Goal: Task Accomplishment & Management: Use online tool/utility

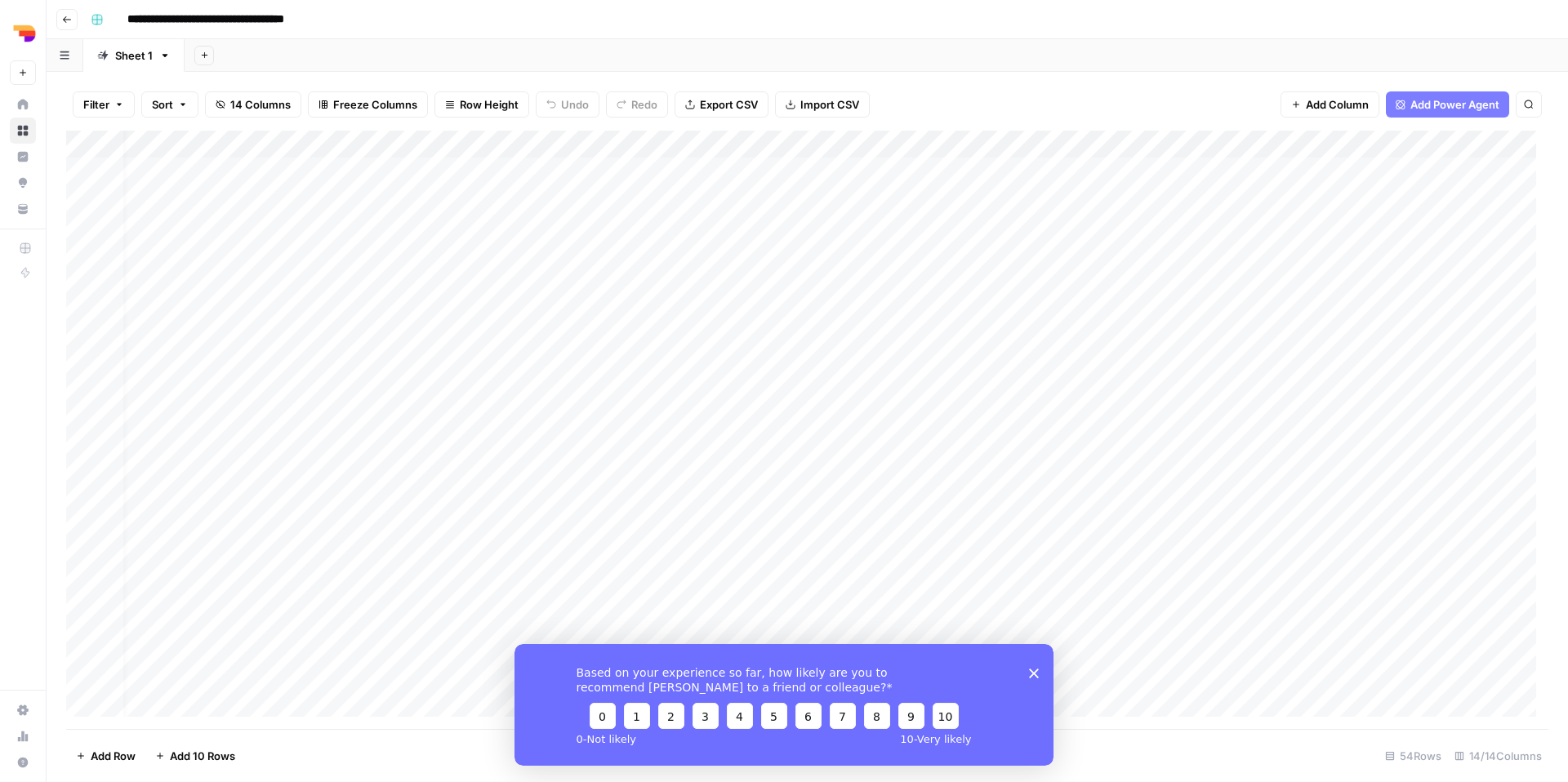
scroll to position [0, 25]
click at [938, 715] on button "10" at bounding box center [946, 715] width 26 height 26
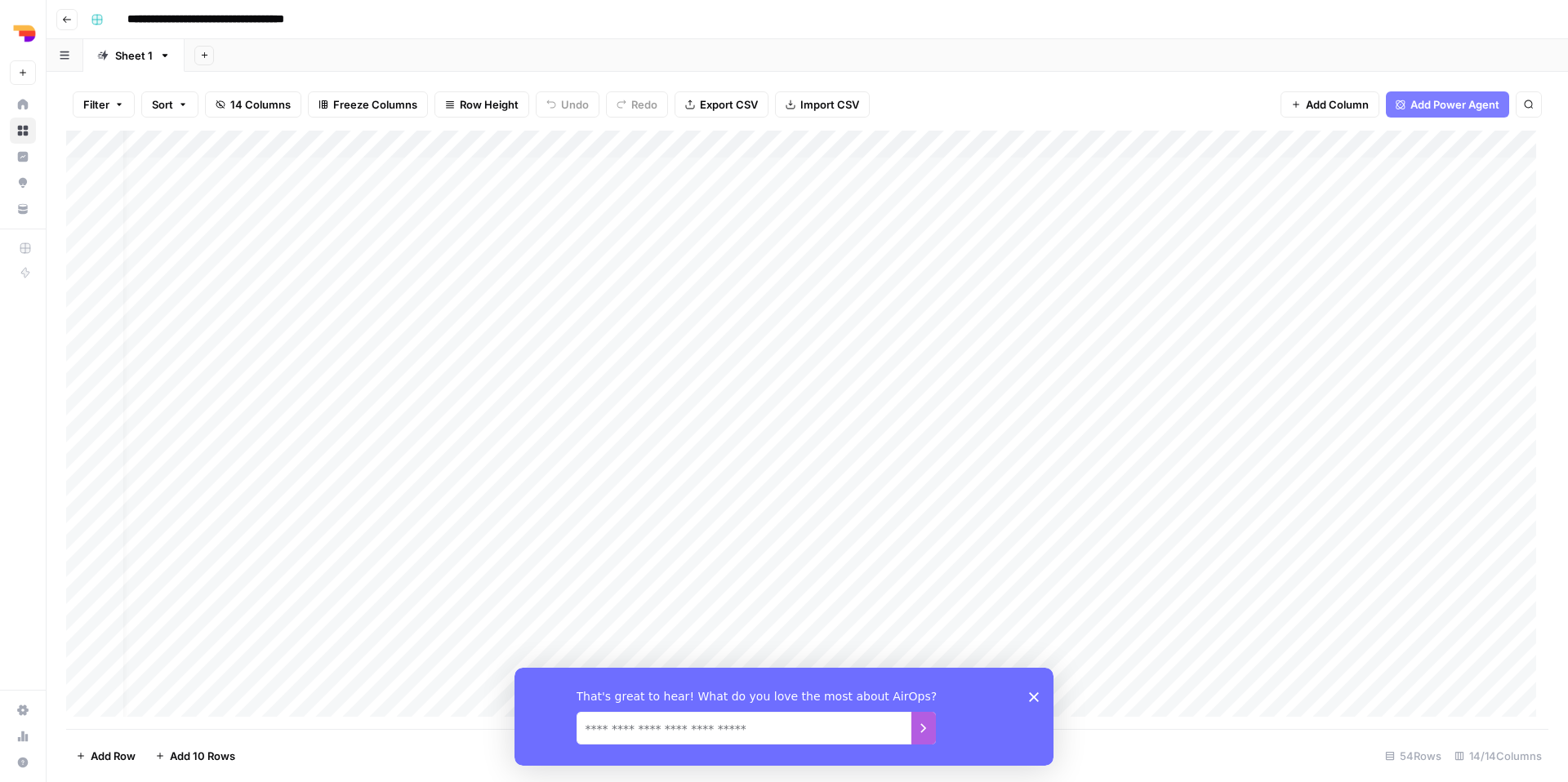
click at [877, 725] on textarea "We read every single response!" at bounding box center [744, 727] width 335 height 33
click at [1030, 697] on icon "Close survey" at bounding box center [1034, 696] width 10 height 10
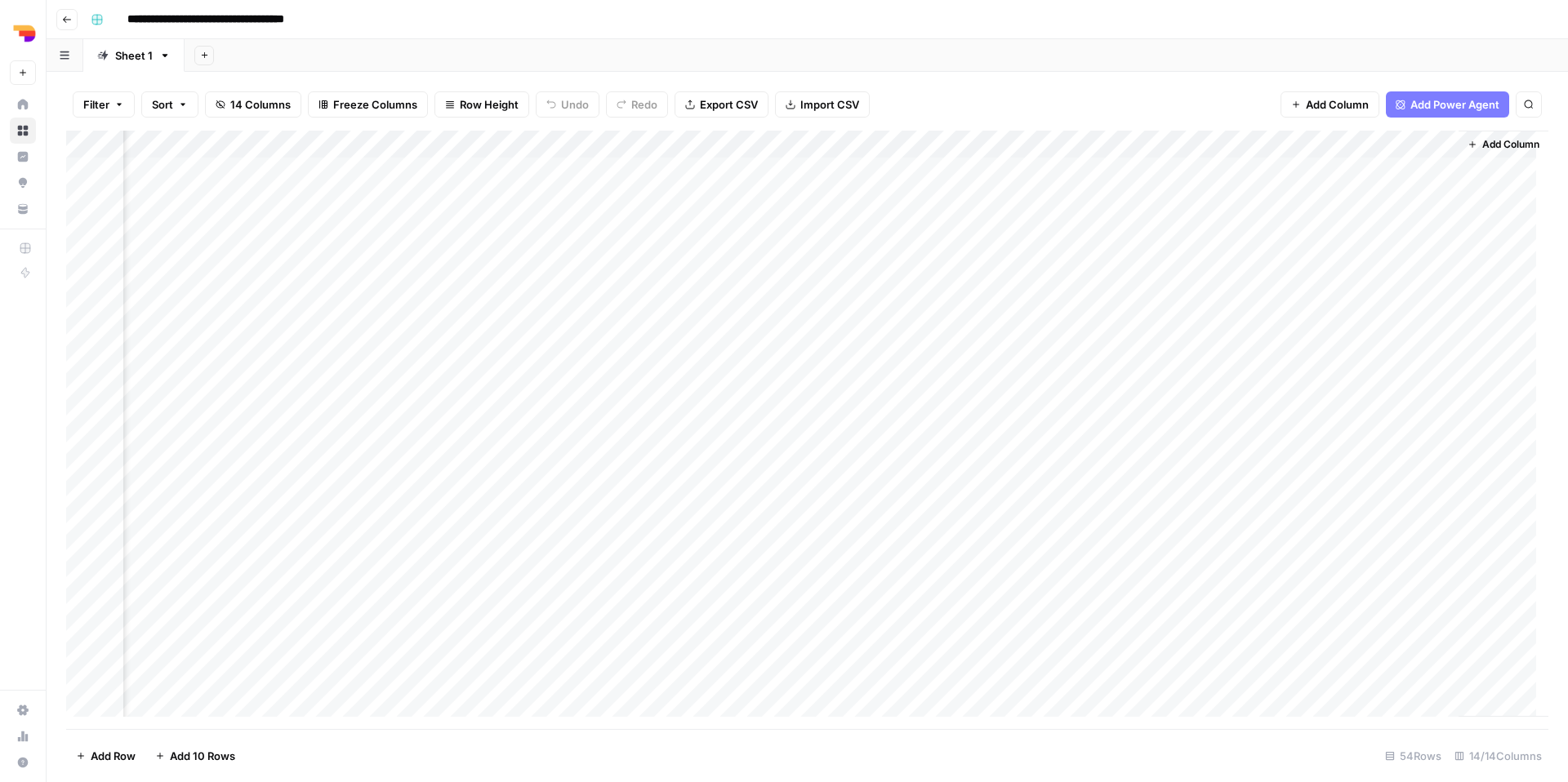
scroll to position [0, 919]
click at [1025, 144] on div "Add Column" at bounding box center [807, 429] width 1482 height 598
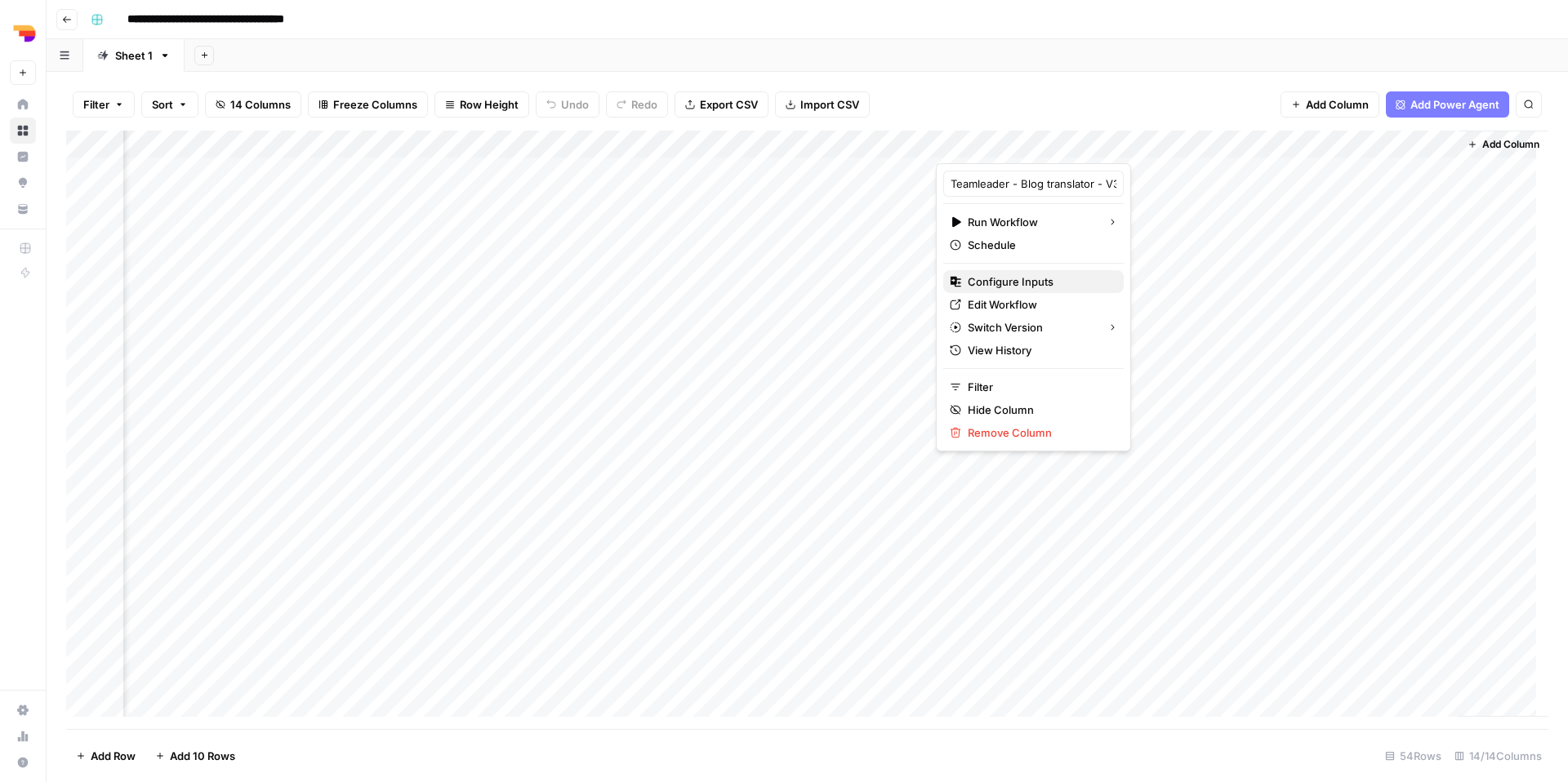
click at [1025, 282] on span "Configure Inputs" at bounding box center [1039, 281] width 143 height 16
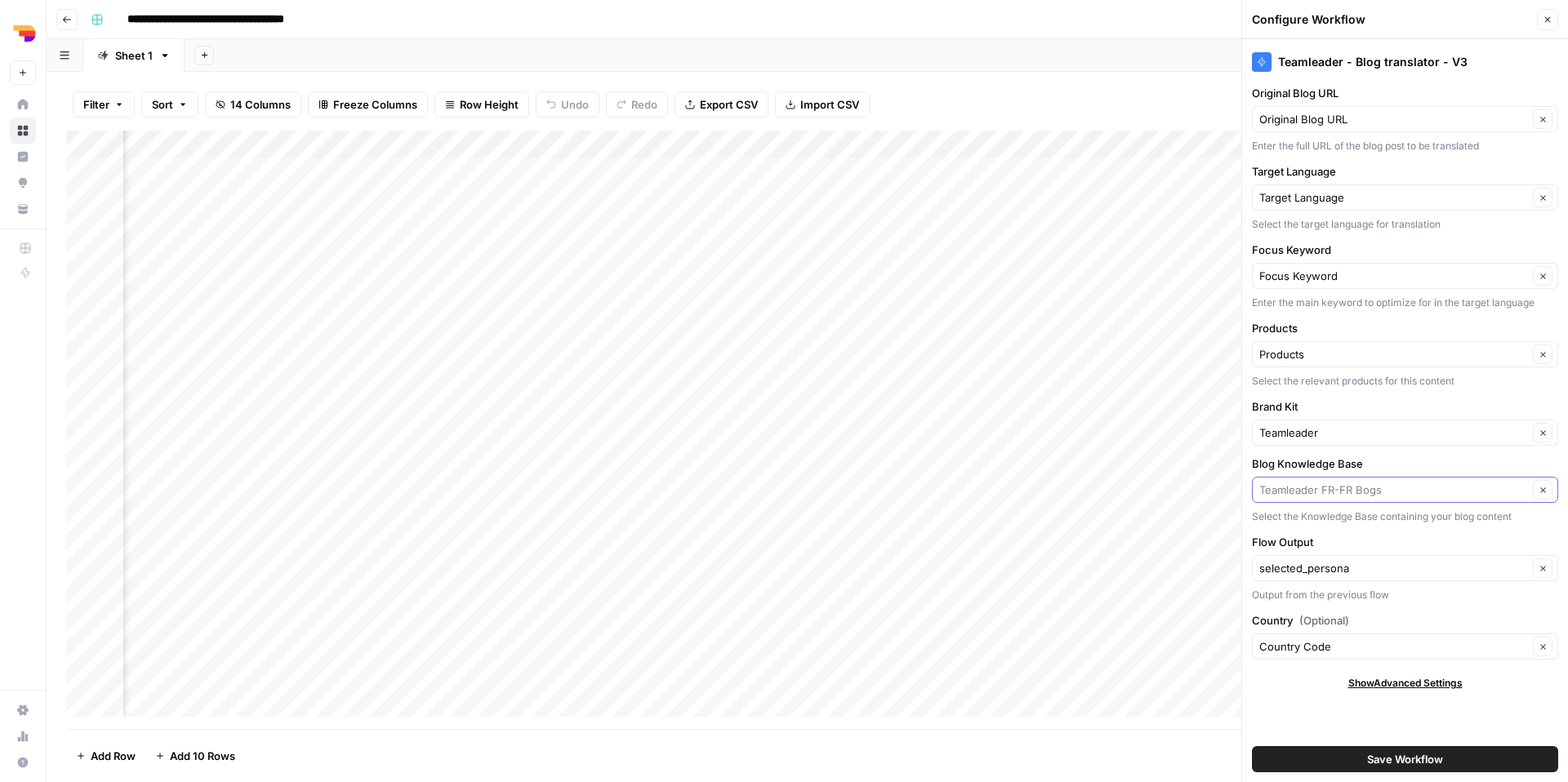
click at [1452, 492] on input "Blog Knowledge Base" at bounding box center [1393, 490] width 268 height 16
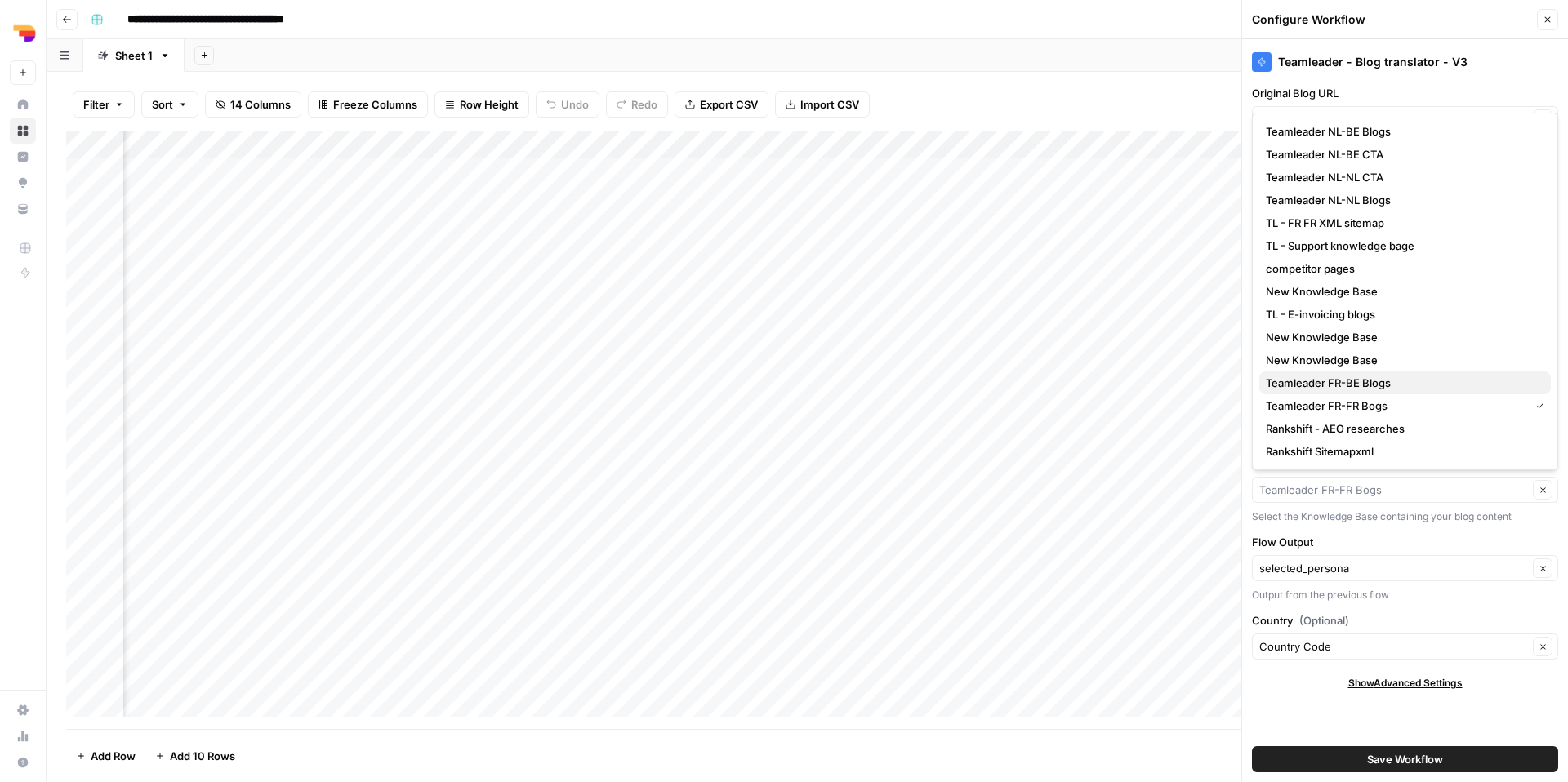
click at [1405, 383] on span "Teamleader FR-BE Blogs" at bounding box center [1401, 383] width 272 height 16
type input "Teamleader FR-BE Blogs"
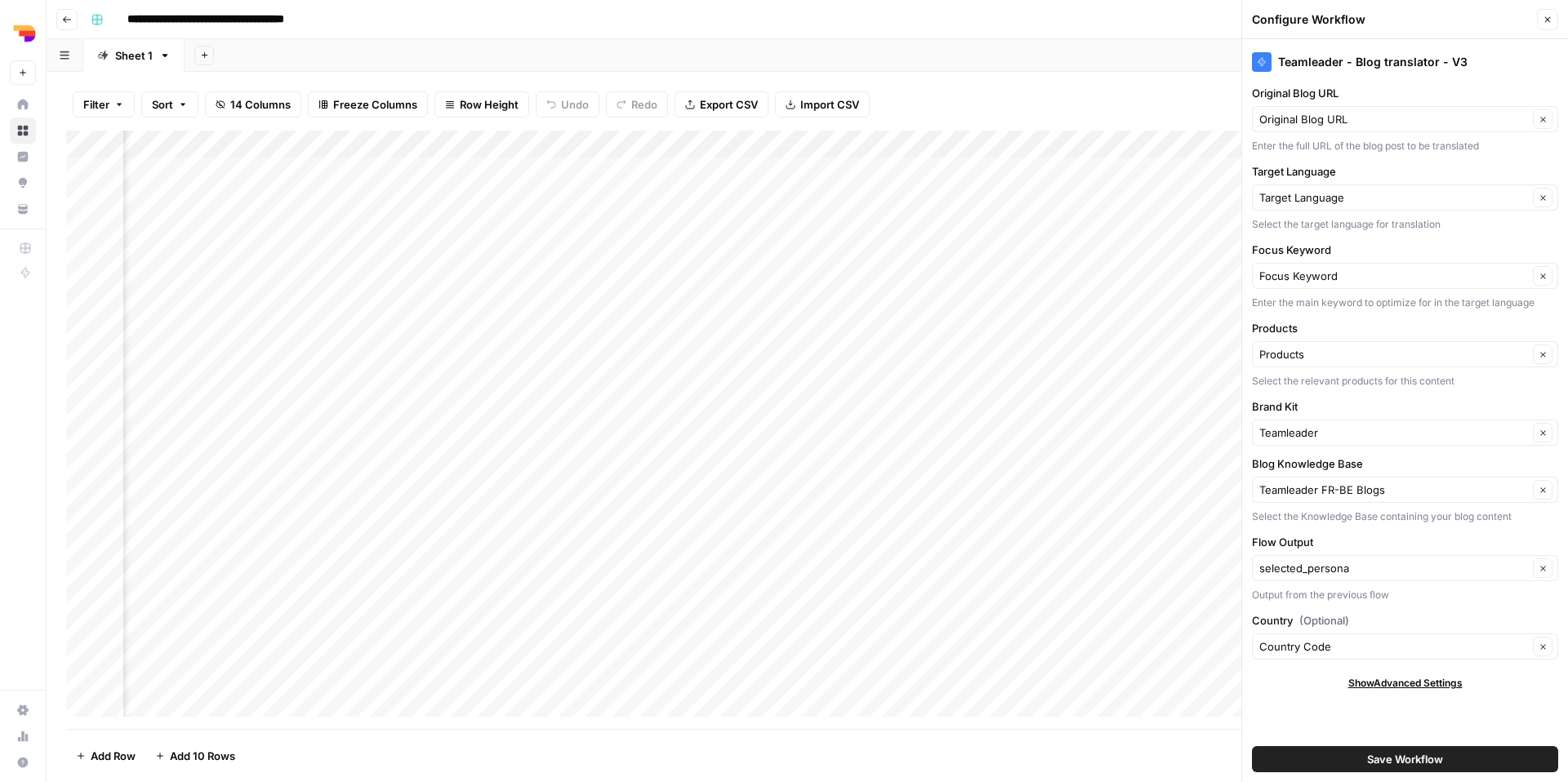
click at [1416, 755] on span "Save Workflow" at bounding box center [1405, 759] width 76 height 16
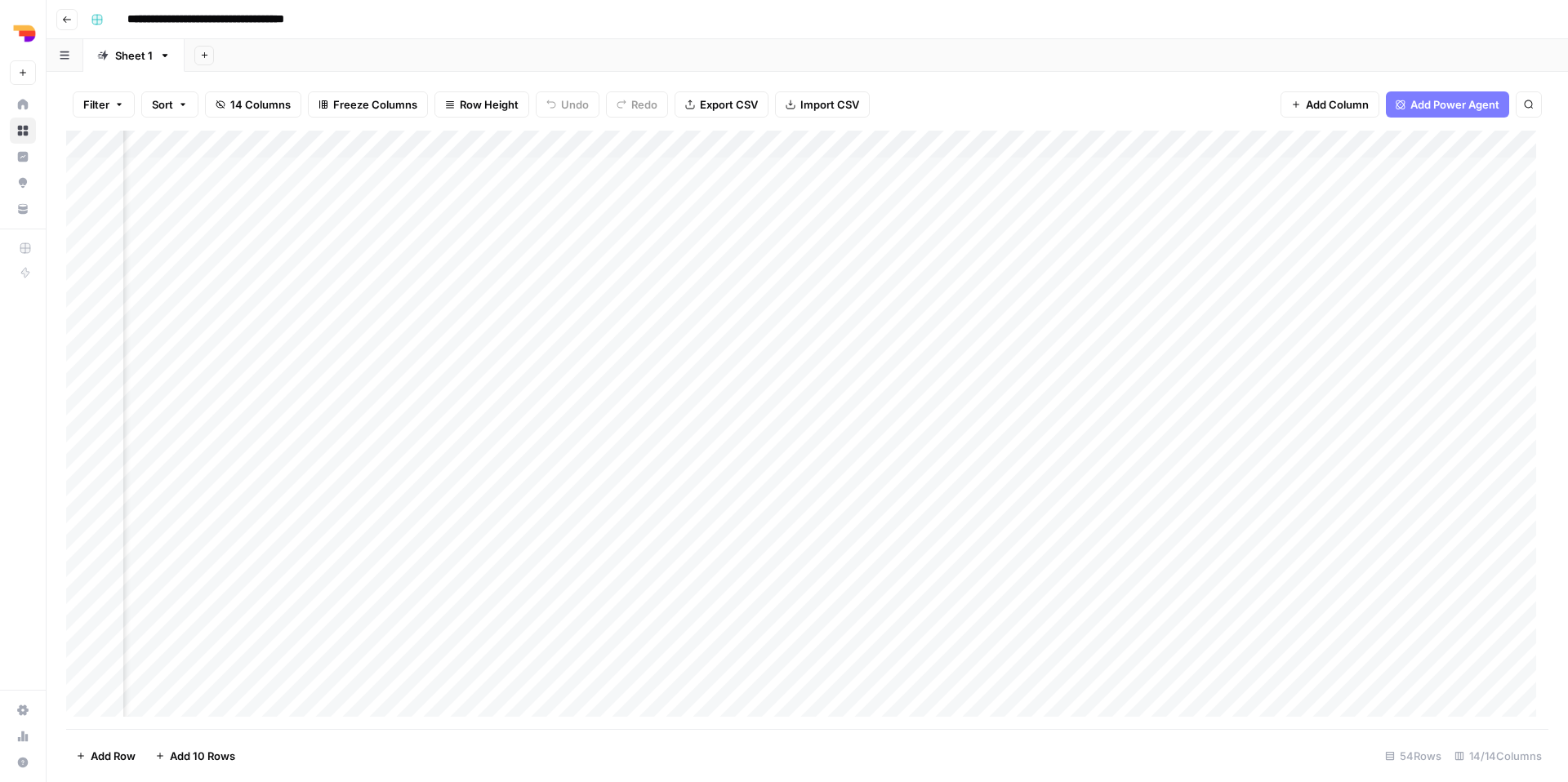
scroll to position [0, 850]
click at [1087, 143] on div "Add Column" at bounding box center [807, 429] width 1482 height 598
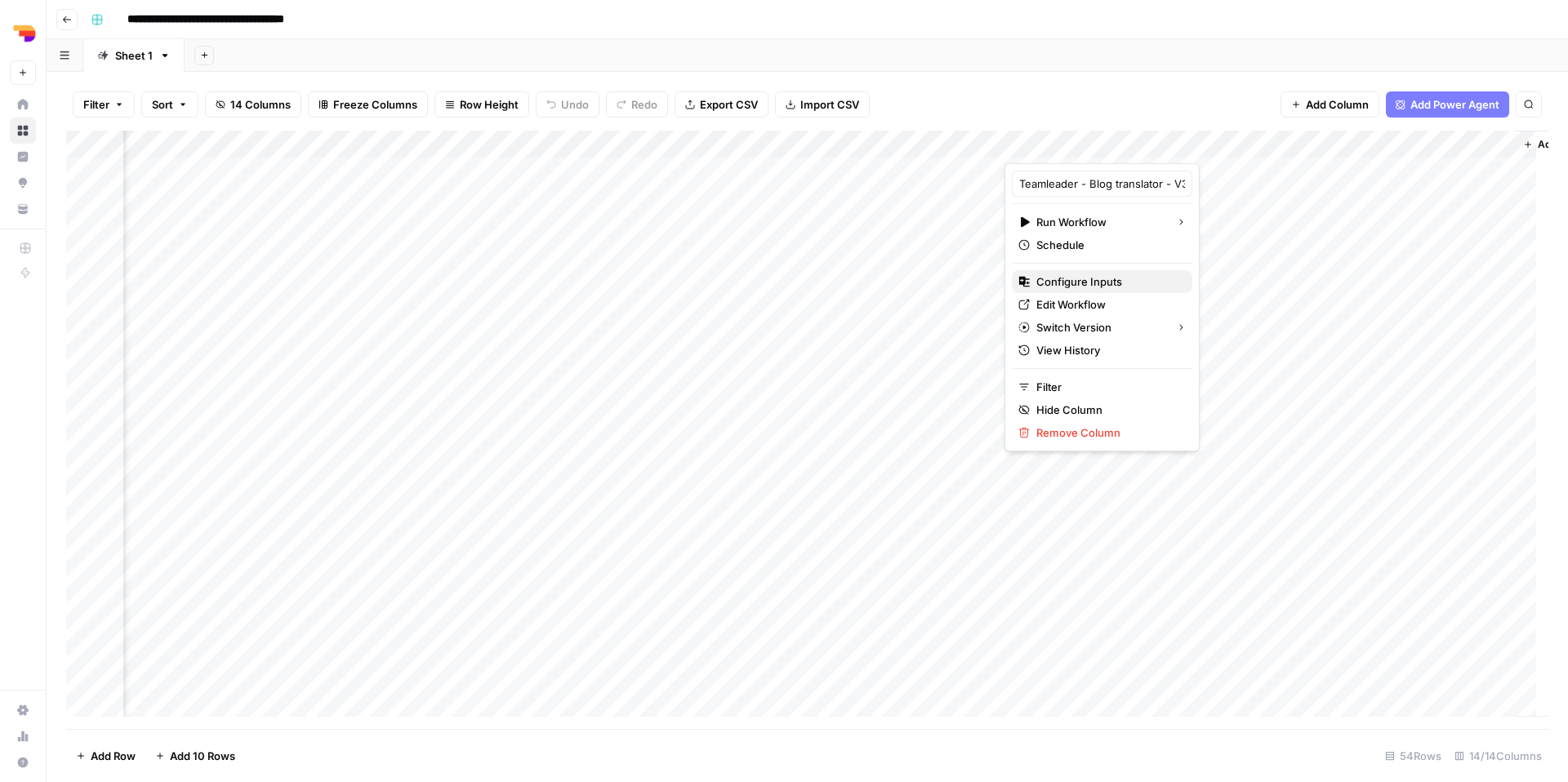
click at [1093, 280] on span "Configure Inputs" at bounding box center [1107, 281] width 143 height 16
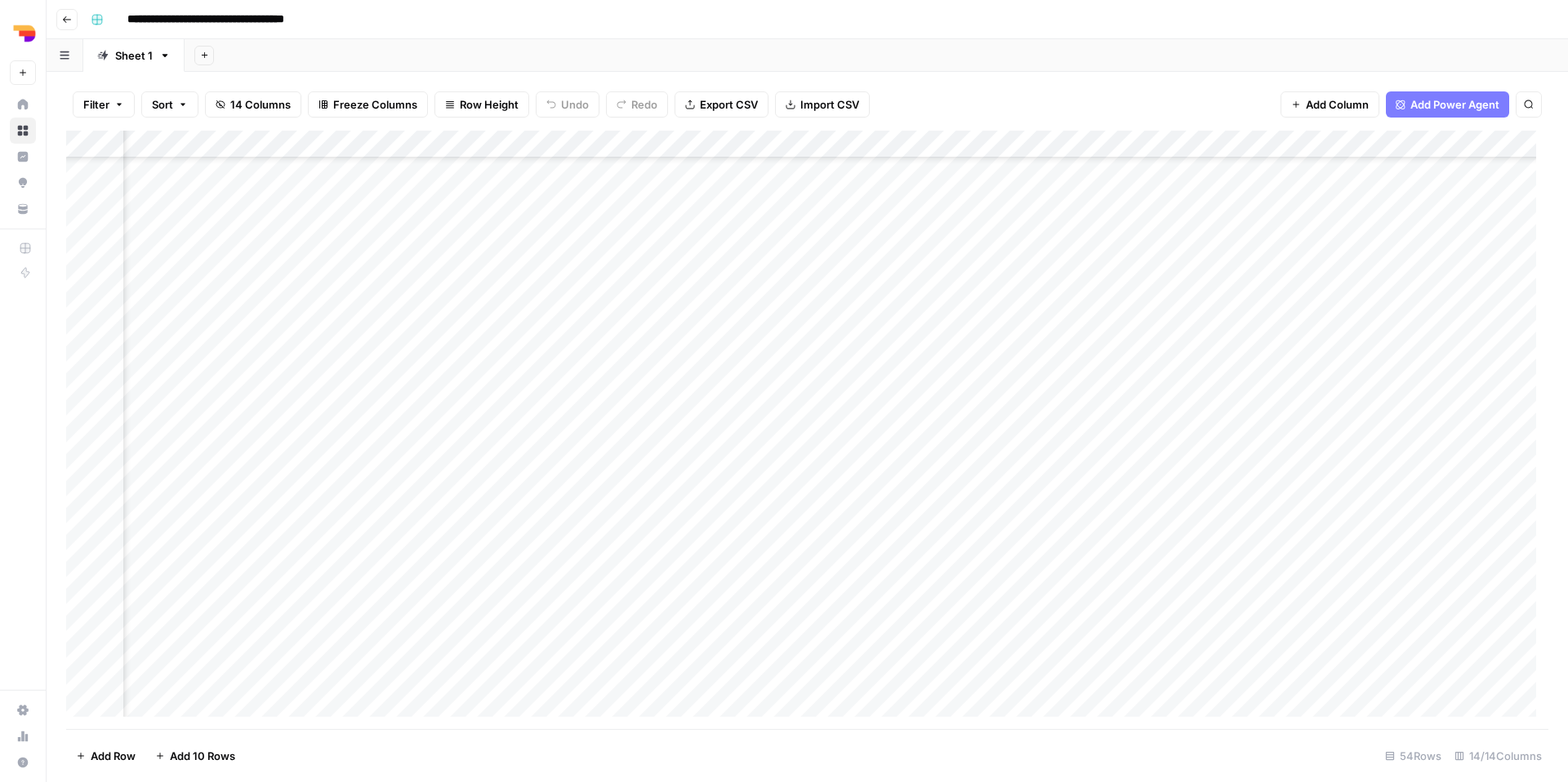
scroll to position [967, 111]
click at [347, 693] on div "Add Column" at bounding box center [807, 429] width 1482 height 598
type textarea "**********"
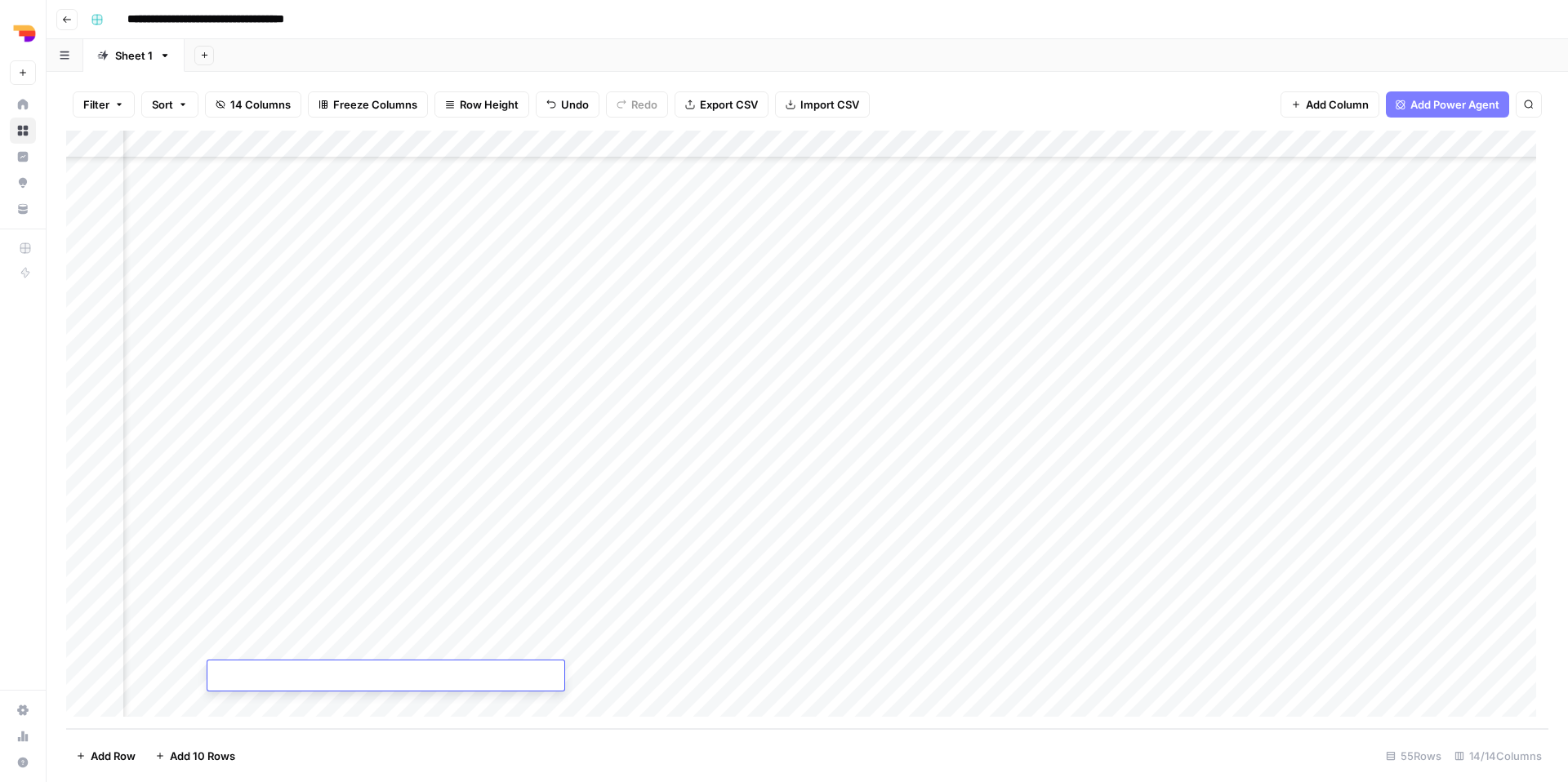
scroll to position [0, 0]
paste textarea "**********"
type textarea "**********"
click at [563, 666] on textarea "**********" at bounding box center [386, 685] width 357 height 39
click at [611, 670] on div "Add Column" at bounding box center [807, 429] width 1482 height 598
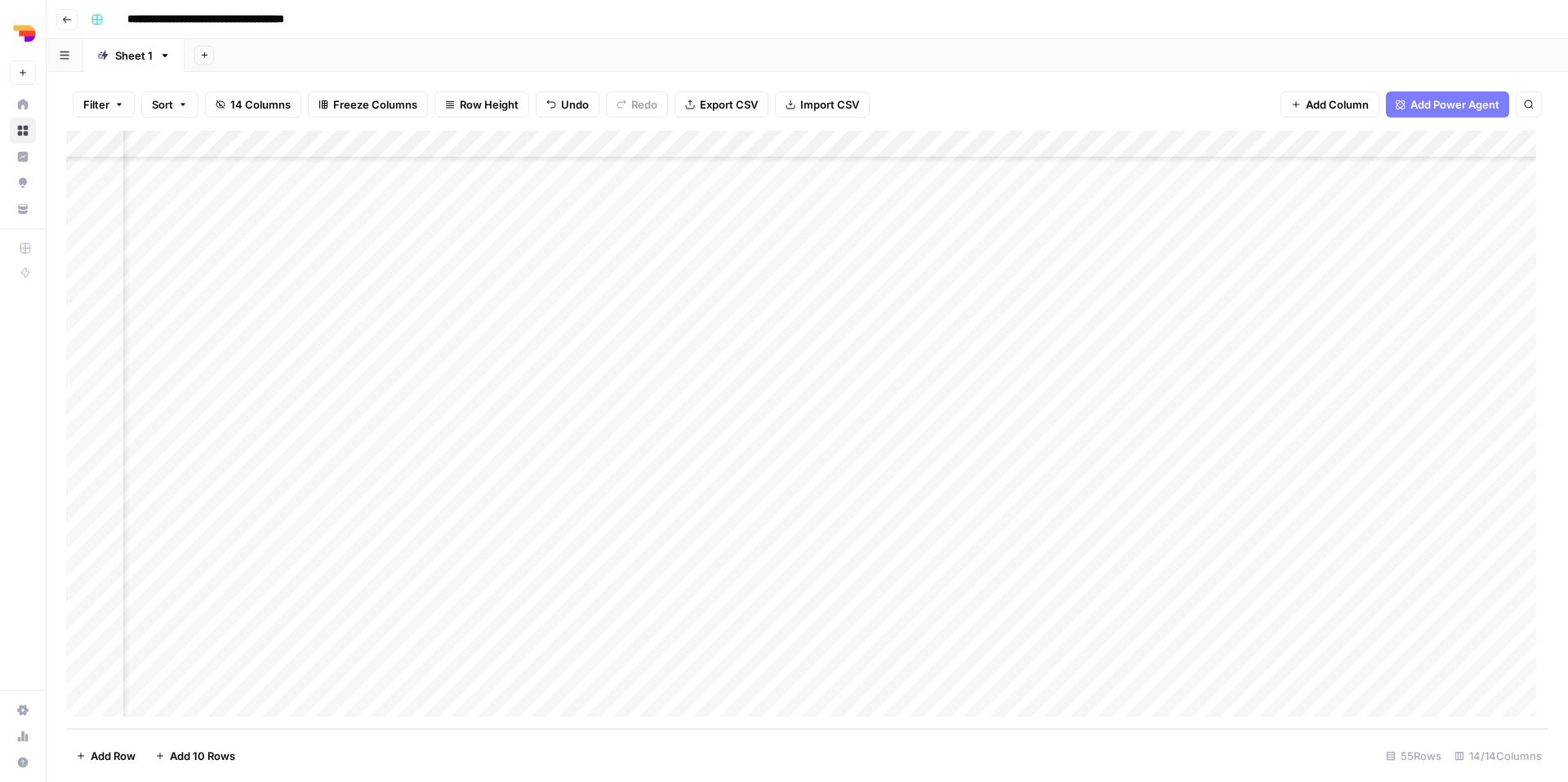
click at [600, 675] on div "Add Column" at bounding box center [807, 429] width 1482 height 598
click at [600, 675] on textarea at bounding box center [692, 677] width 261 height 23
type textarea "**********"
drag, startPoint x: 685, startPoint y: 677, endPoint x: 569, endPoint y: 680, distance: 116.0
click at [568, 680] on textarea "**********" at bounding box center [699, 677] width 276 height 23
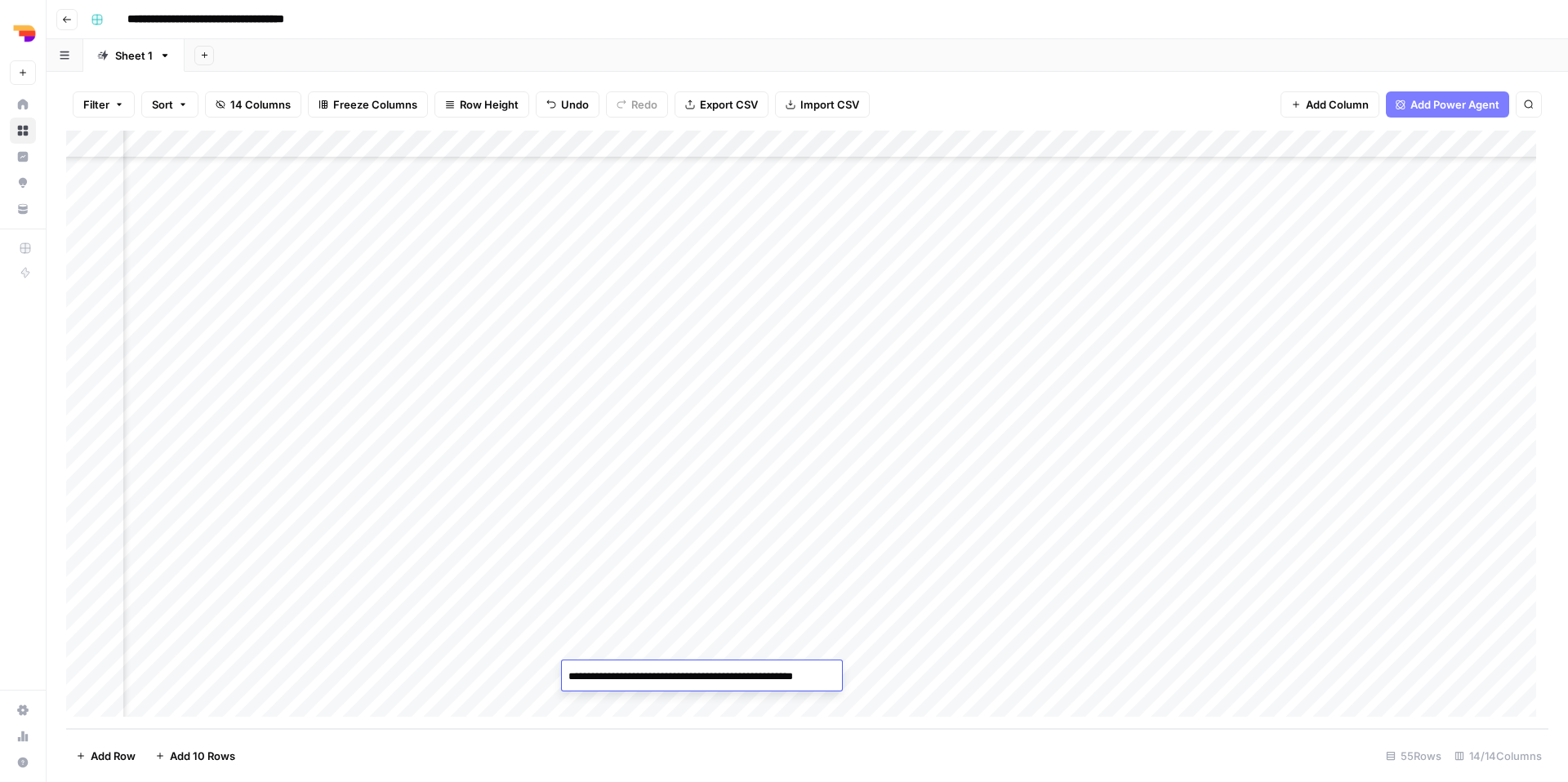
click at [896, 680] on div "Add Column" at bounding box center [807, 429] width 1482 height 598
click at [803, 681] on div "Add Column" at bounding box center [807, 429] width 1482 height 598
click at [788, 675] on div "Add Column" at bounding box center [807, 429] width 1482 height 598
click at [788, 675] on textarea at bounding box center [839, 677] width 261 height 23
type textarea "**********"
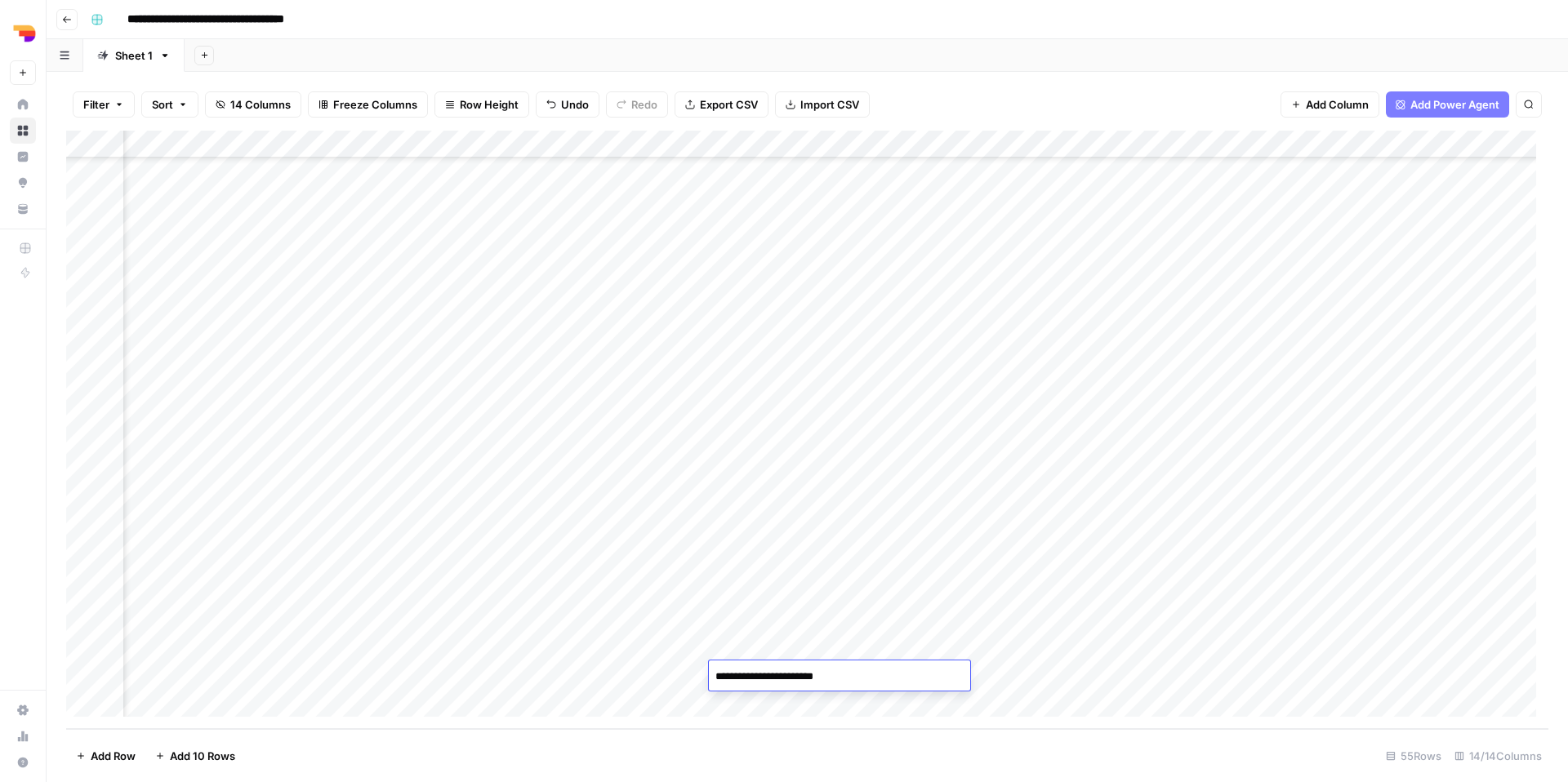
click at [976, 673] on div "Add Column" at bounding box center [807, 429] width 1482 height 598
click at [891, 668] on div "Add Column" at bounding box center [807, 429] width 1482 height 598
click at [905, 739] on button "TL Focus" at bounding box center [895, 739] width 60 height 20
click at [967, 679] on div "Add Column" at bounding box center [807, 429] width 1482 height 598
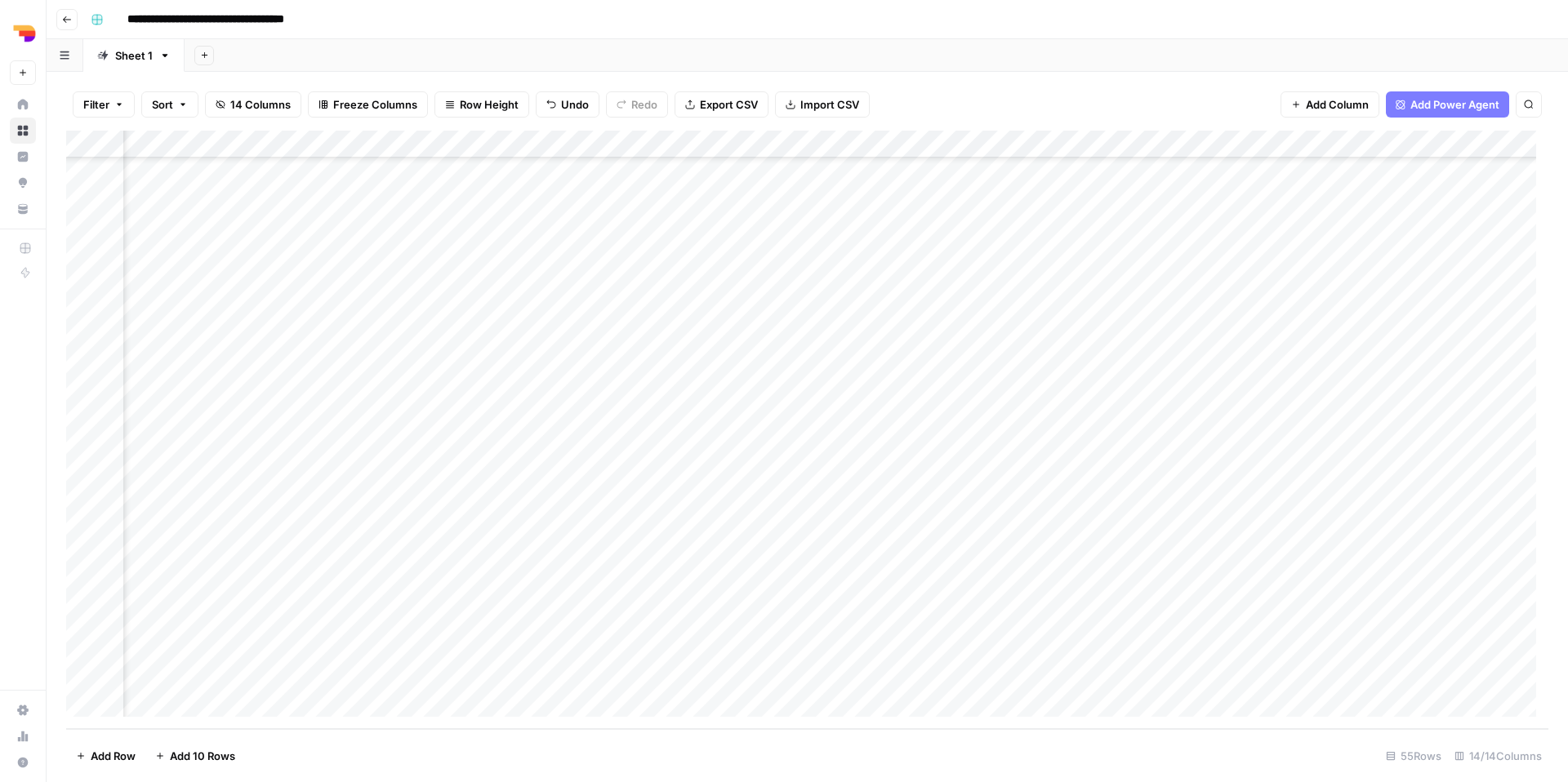
click at [967, 679] on div "Add Column" at bounding box center [807, 429] width 1482 height 598
click at [978, 717] on button "be" at bounding box center [975, 714] width 26 height 20
click at [1071, 671] on div "Add Column" at bounding box center [807, 429] width 1482 height 598
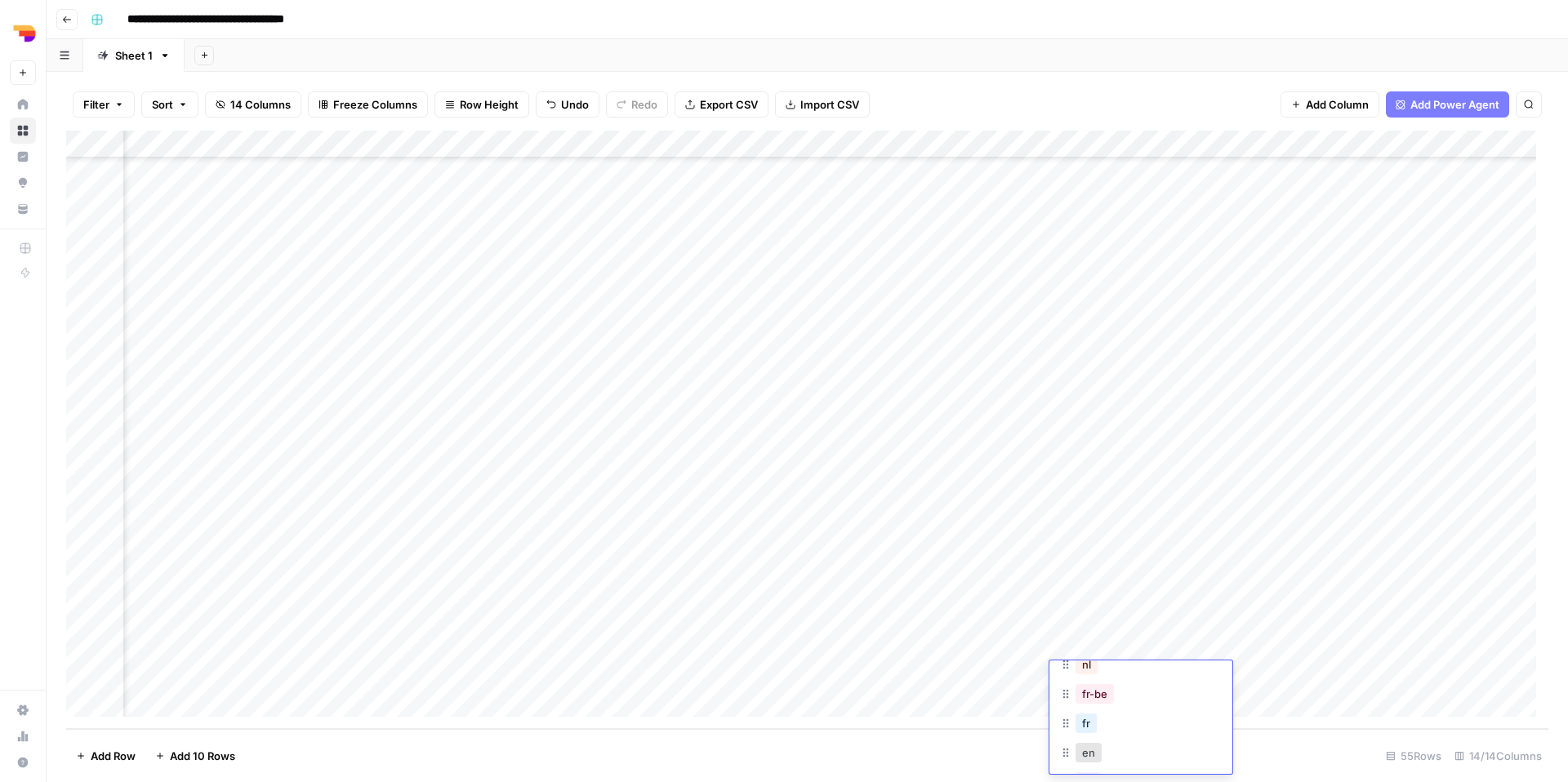
scroll to position [88, 0]
click at [1107, 704] on button "fr-be" at bounding box center [1094, 709] width 39 height 20
click at [1144, 667] on div "Add Column" at bounding box center [807, 429] width 1482 height 598
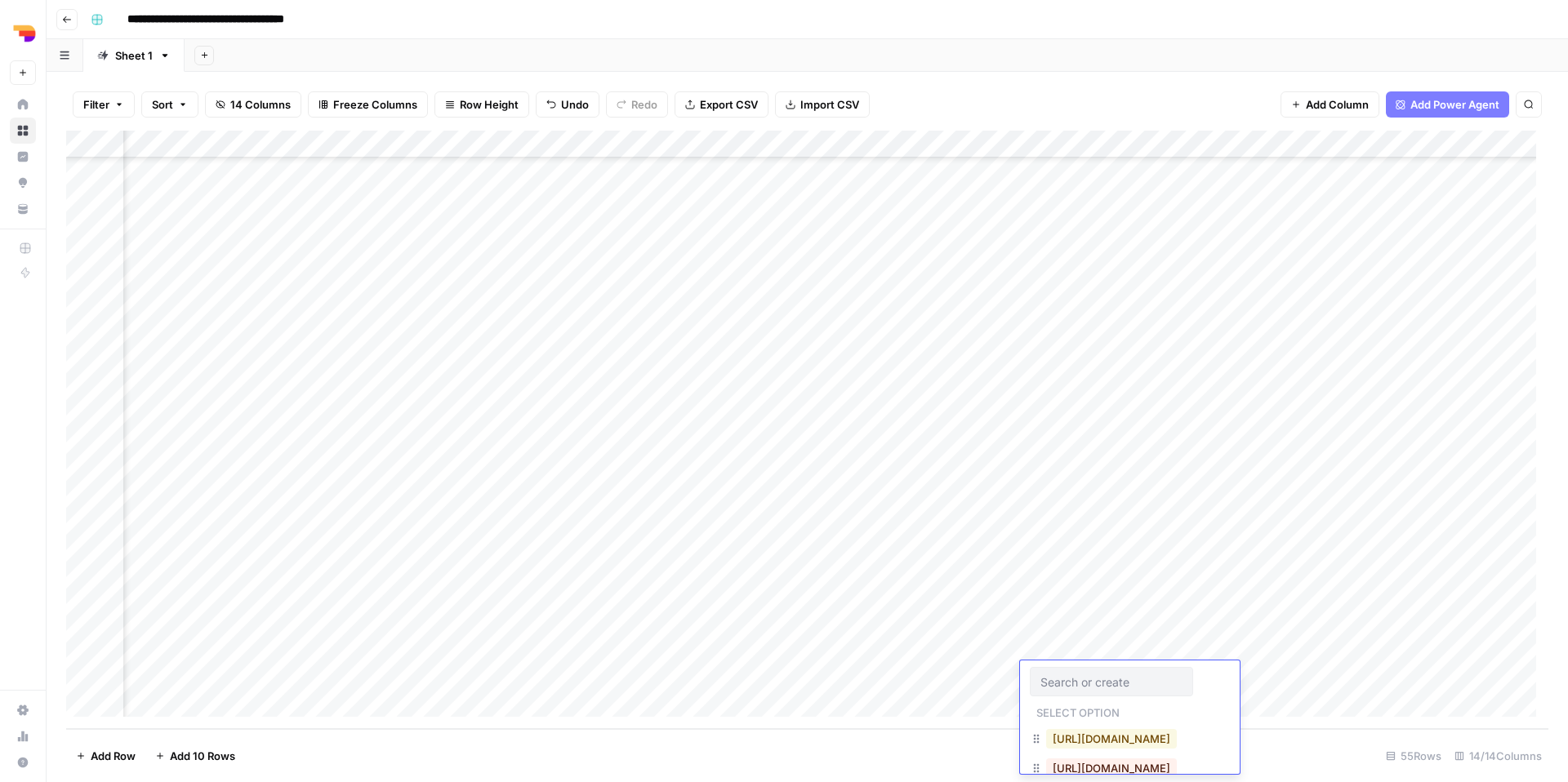
scroll to position [39, 0]
click at [1135, 761] on button "[URL][DOMAIN_NAME]" at bounding box center [1111, 771] width 131 height 20
click at [1328, 669] on div "Add Column" at bounding box center [807, 429] width 1482 height 598
click at [990, 675] on div "Add Column" at bounding box center [807, 429] width 1482 height 598
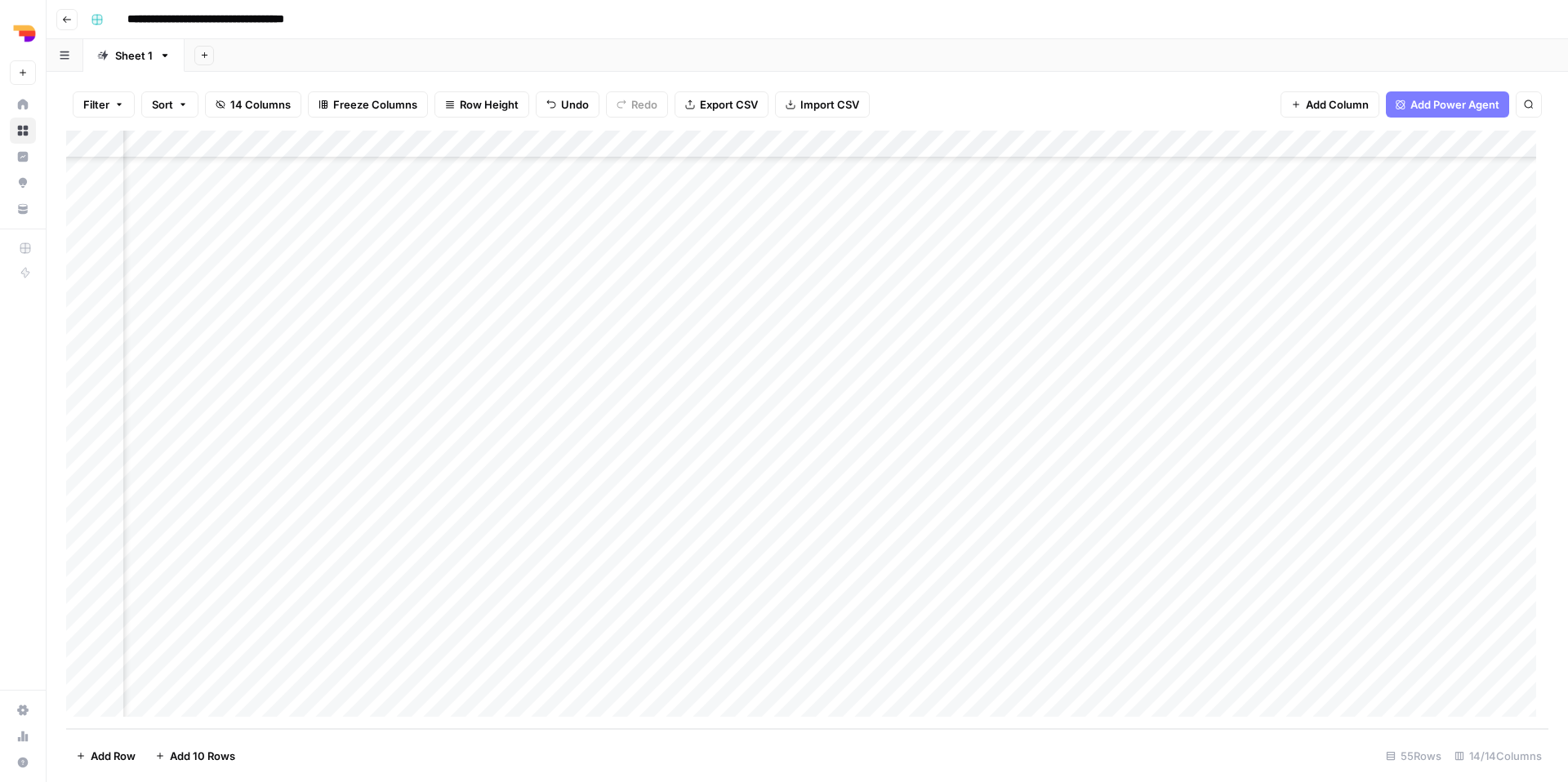
scroll to position [995, 681]
click at [1268, 671] on div "Add Column" at bounding box center [807, 429] width 1482 height 598
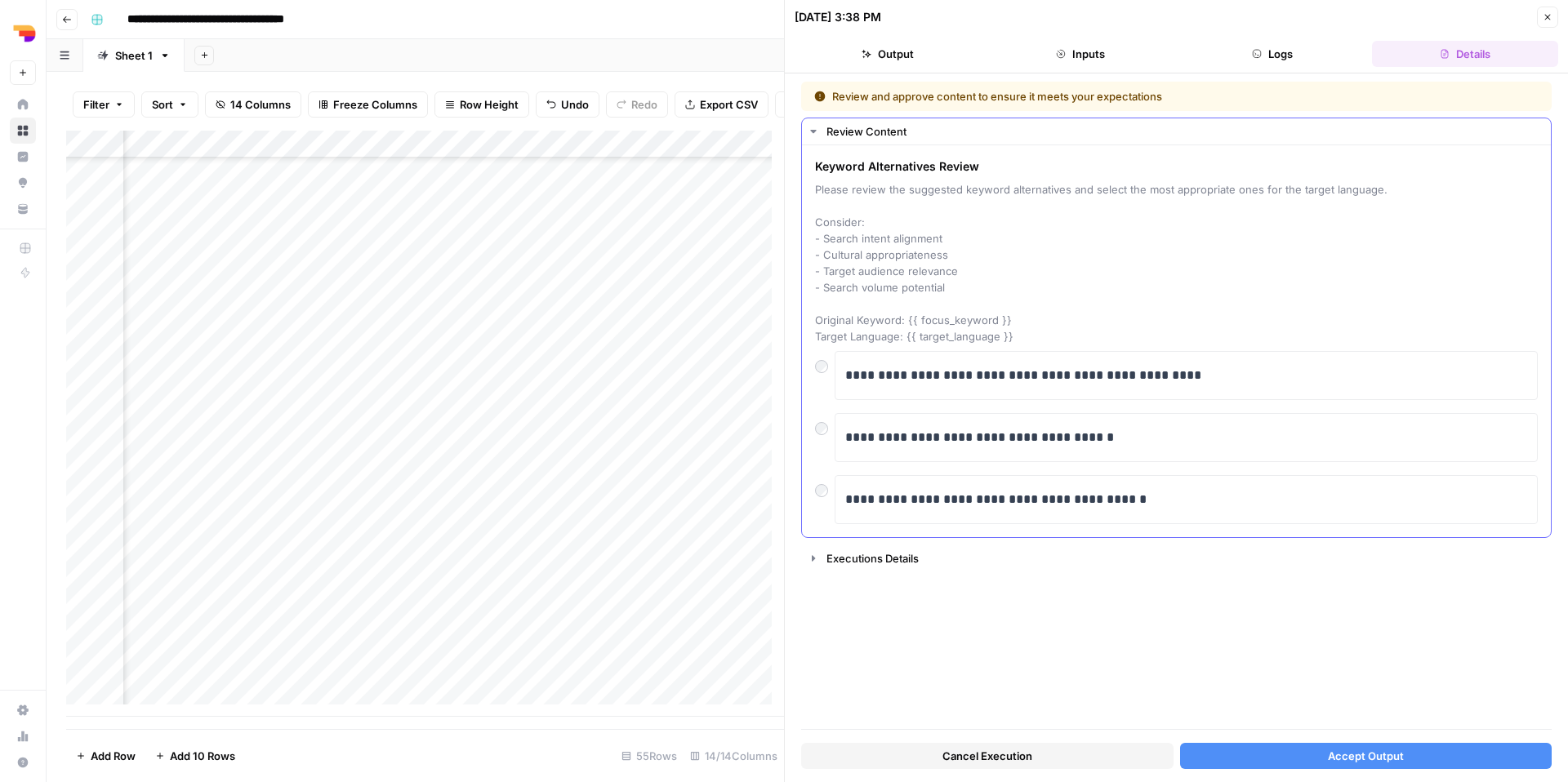
click at [823, 354] on div at bounding box center [825, 363] width 20 height 23
click at [1286, 763] on button "Accept Output" at bounding box center [1366, 756] width 373 height 26
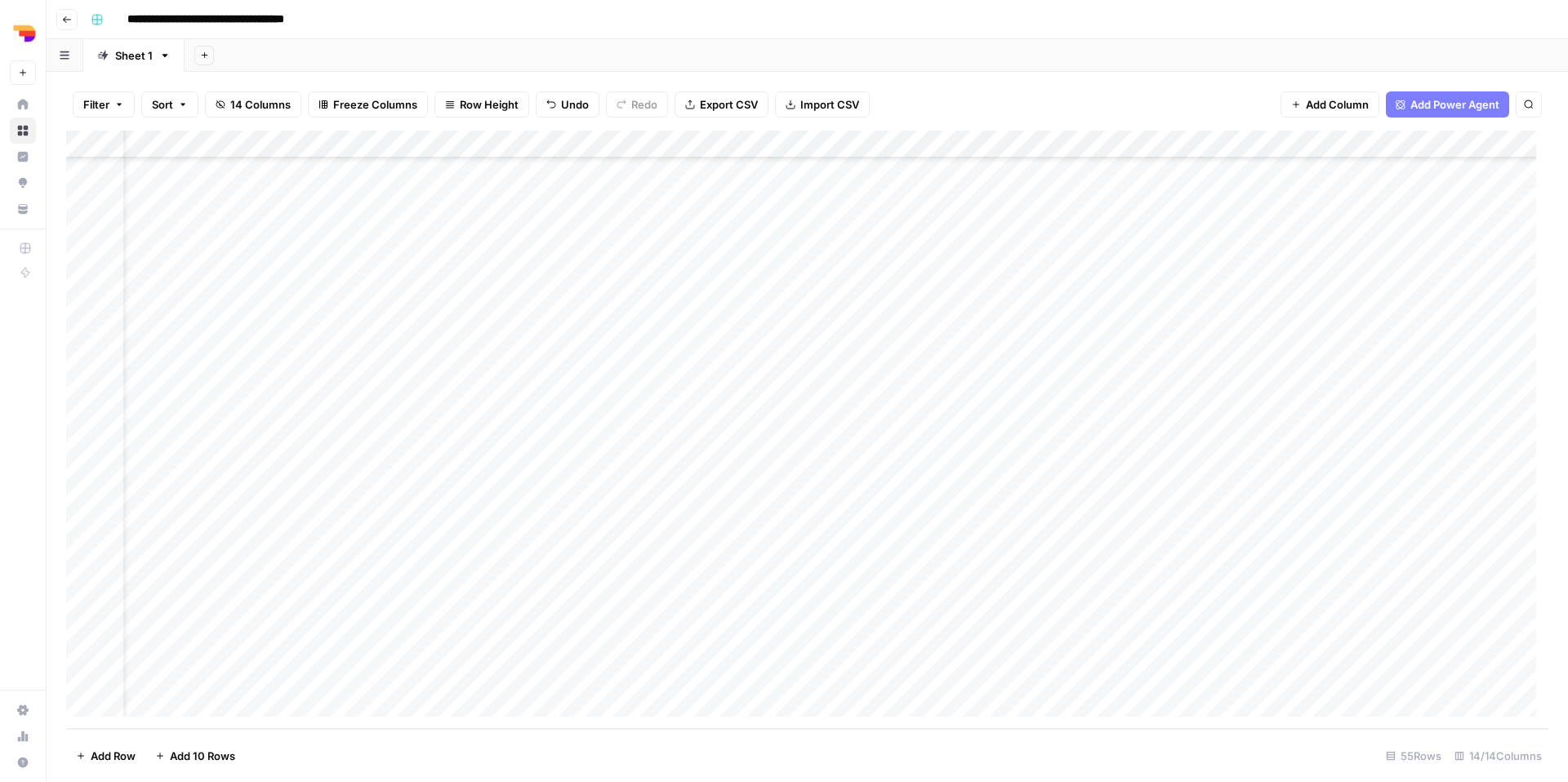
click at [339, 708] on div "Add Column" at bounding box center [807, 429] width 1482 height 598
type textarea "**********"
click at [658, 665] on div "Add Column" at bounding box center [807, 429] width 1482 height 598
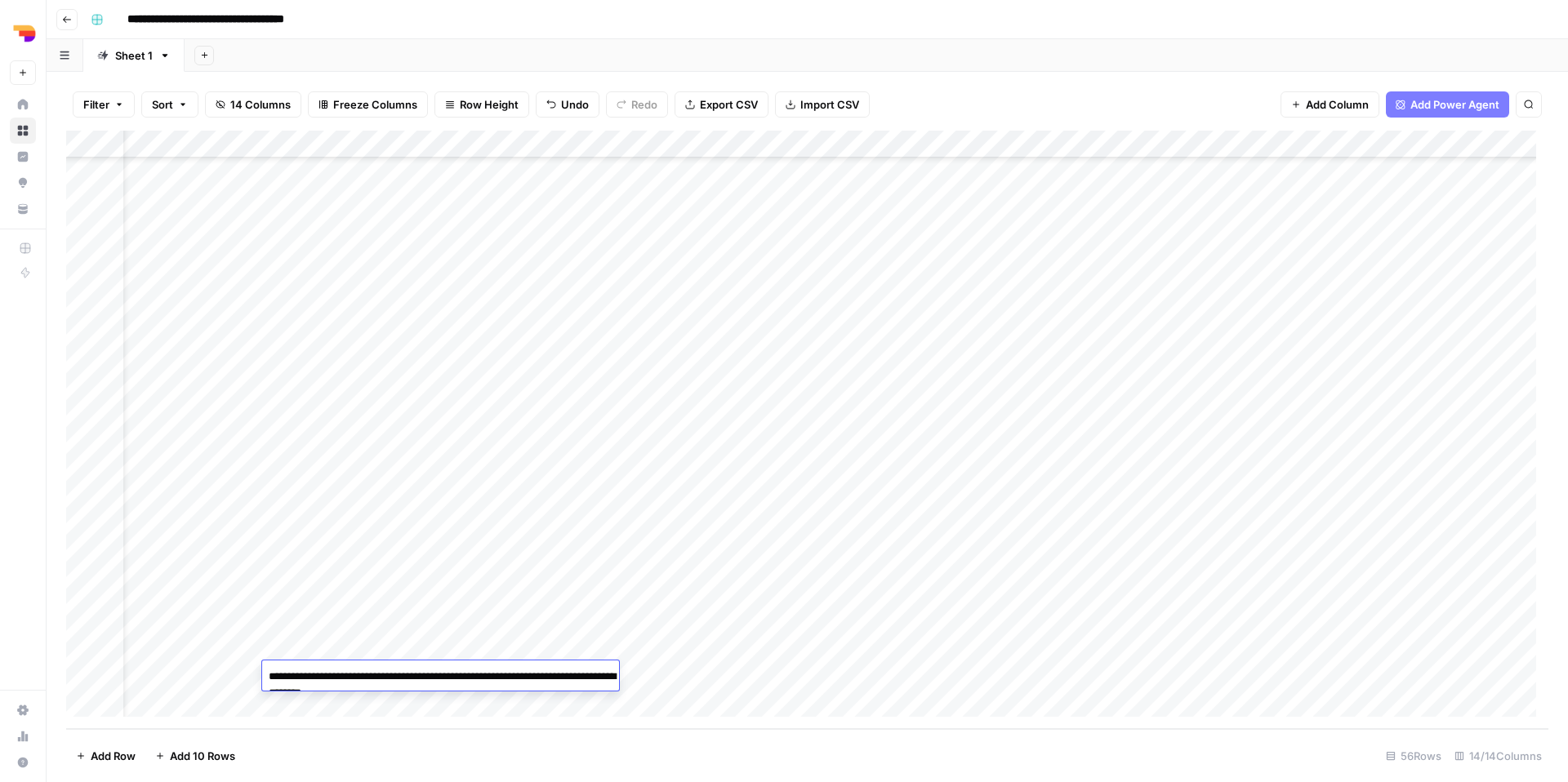
click at [658, 665] on div "Add Column" at bounding box center [807, 429] width 1482 height 598
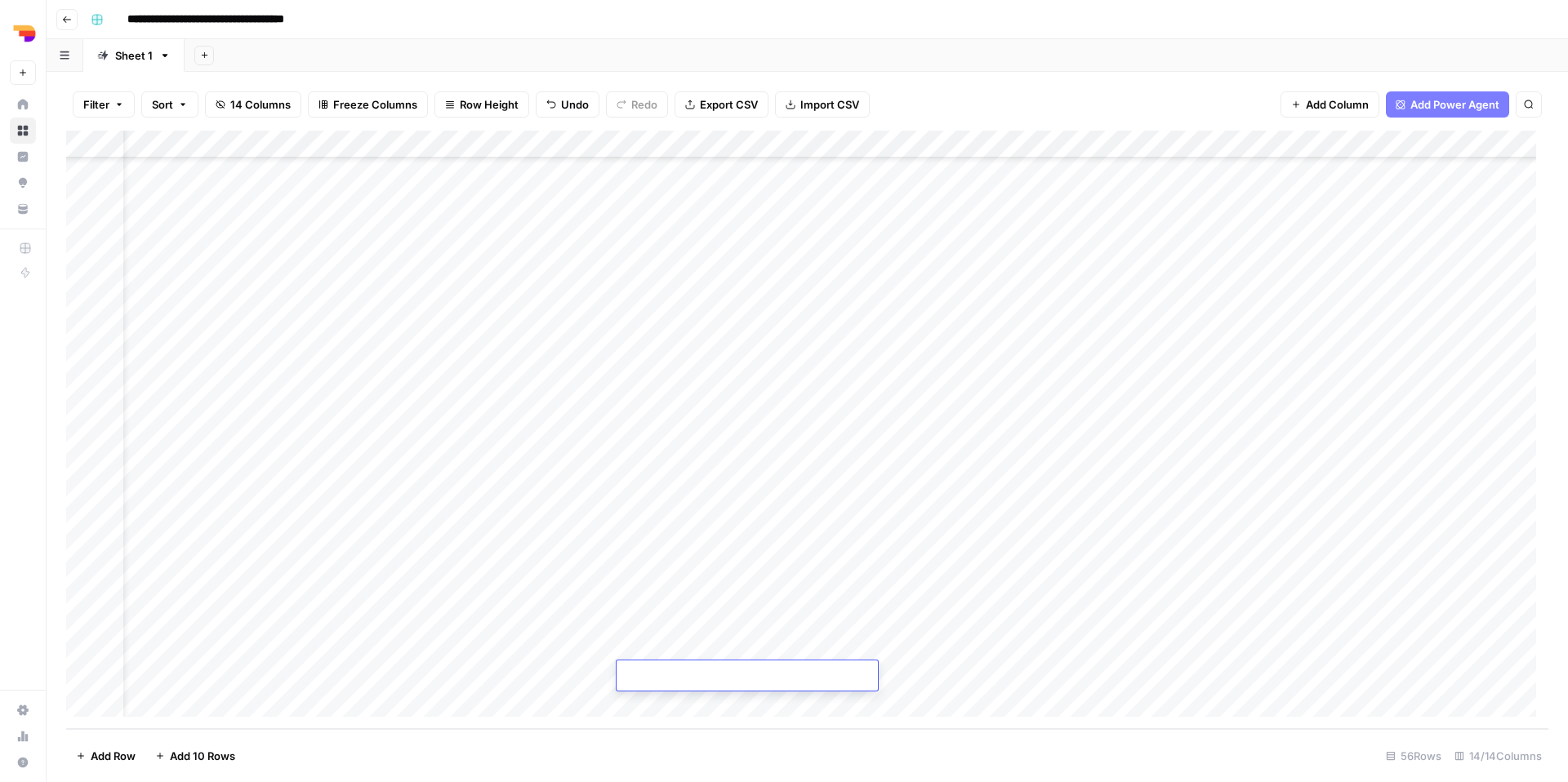
click at [658, 665] on textarea at bounding box center [747, 677] width 261 height 23
type textarea "**********"
click at [971, 674] on div "Add Column" at bounding box center [807, 429] width 1482 height 598
click at [841, 666] on div "Add Column" at bounding box center [807, 429] width 1482 height 598
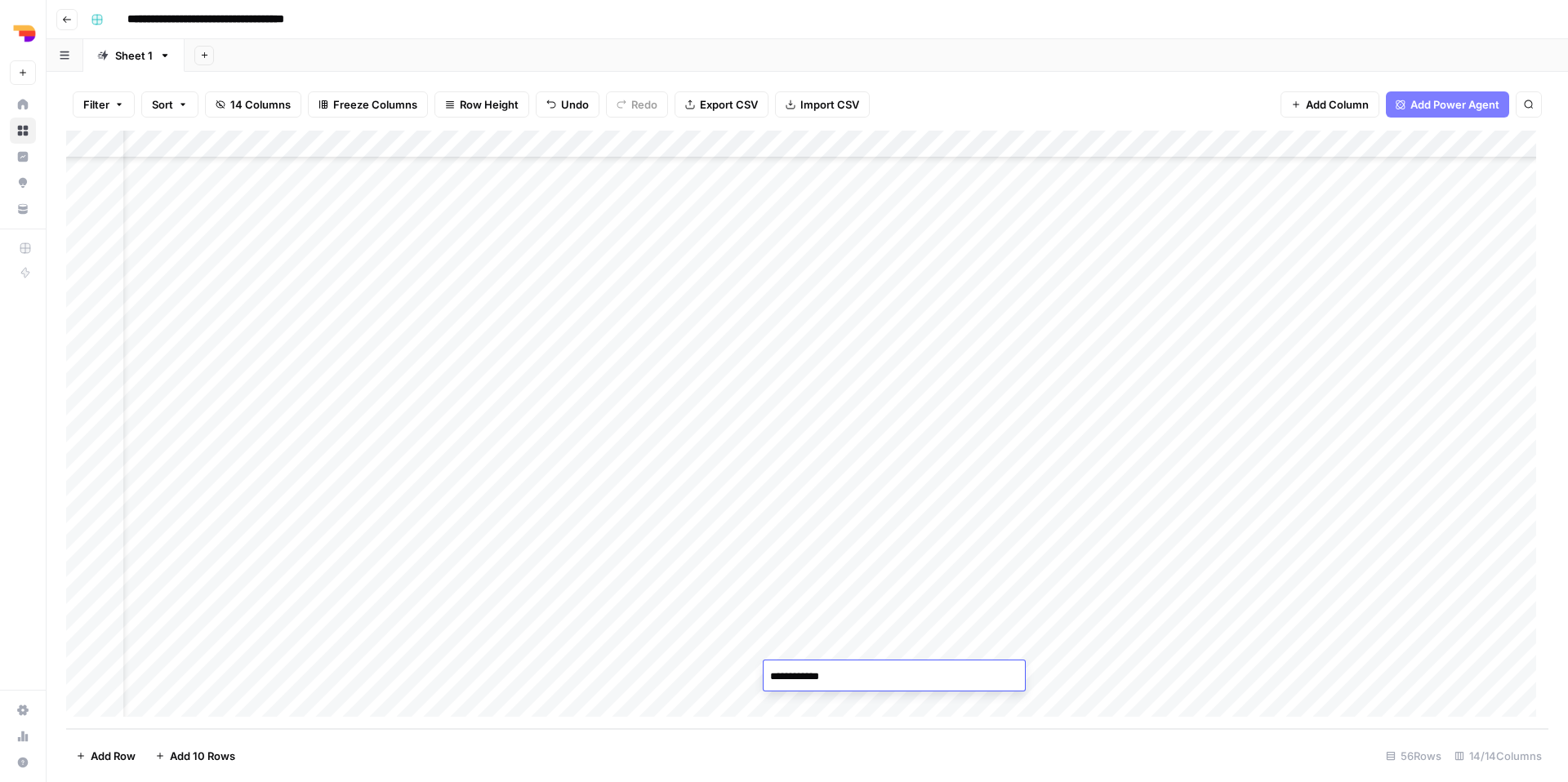
type textarea "**********"
click at [1079, 679] on div "Add Column" at bounding box center [807, 429] width 1482 height 598
click at [935, 672] on div "Add Column" at bounding box center [807, 429] width 1482 height 598
click at [954, 741] on button "TL Focus" at bounding box center [950, 739] width 60 height 20
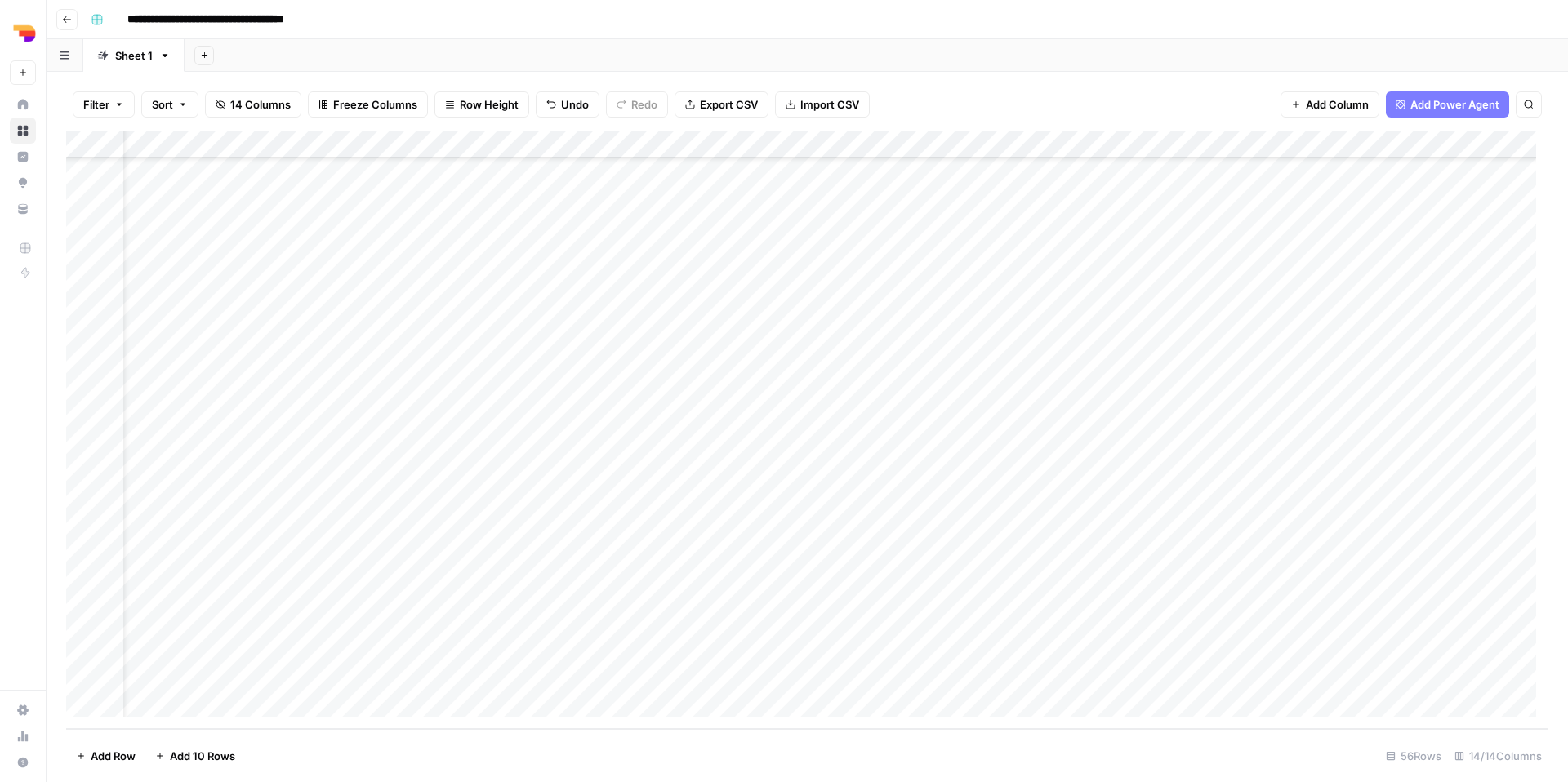
click at [1011, 675] on div "Add Column" at bounding box center [807, 429] width 1482 height 598
click at [1034, 745] on button "be" at bounding box center [1029, 739] width 26 height 20
click at [1138, 681] on div "Add Column" at bounding box center [807, 429] width 1482 height 598
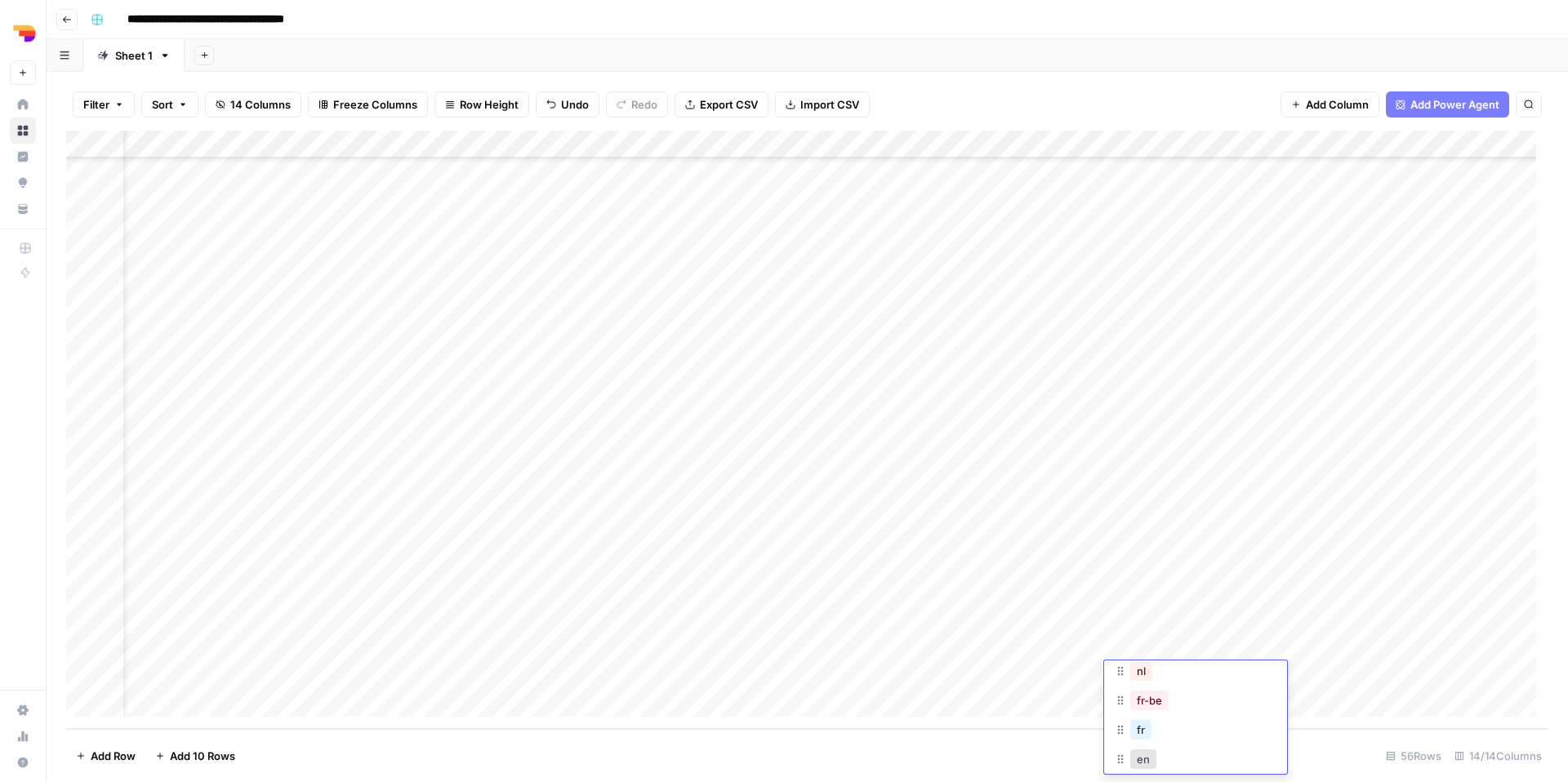
scroll to position [126, 0]
click at [1144, 677] on button "fr-be" at bounding box center [1149, 672] width 39 height 20
click at [891, 713] on div "Add Column" at bounding box center [807, 429] width 1482 height 598
click at [931, 707] on div "Add Column" at bounding box center [807, 429] width 1482 height 598
click at [841, 708] on div "Add Column" at bounding box center [807, 429] width 1482 height 598
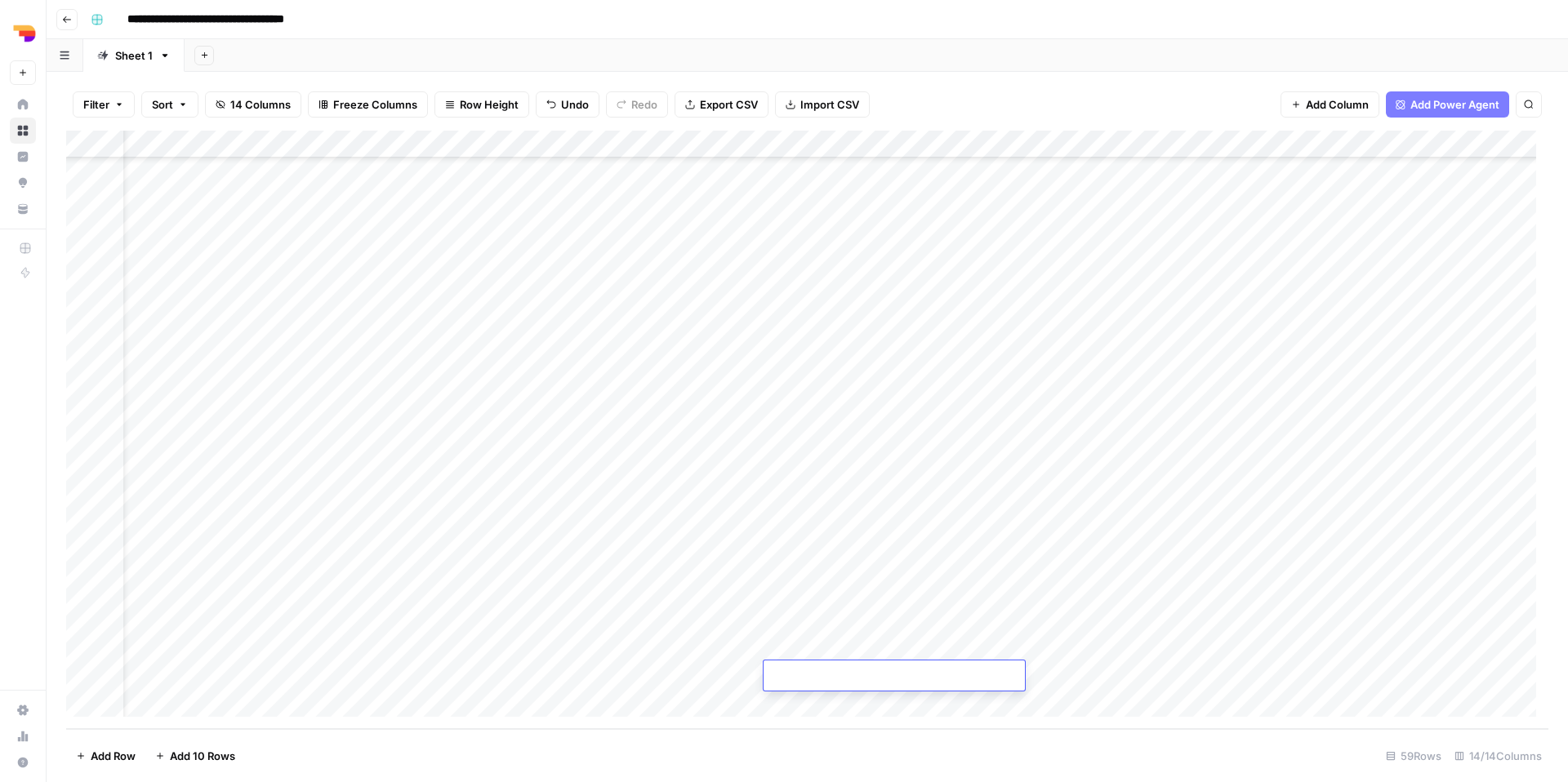
click at [850, 706] on div "Add Column" at bounding box center [807, 429] width 1482 height 598
click at [1281, 560] on div "Add Column" at bounding box center [807, 429] width 1482 height 598
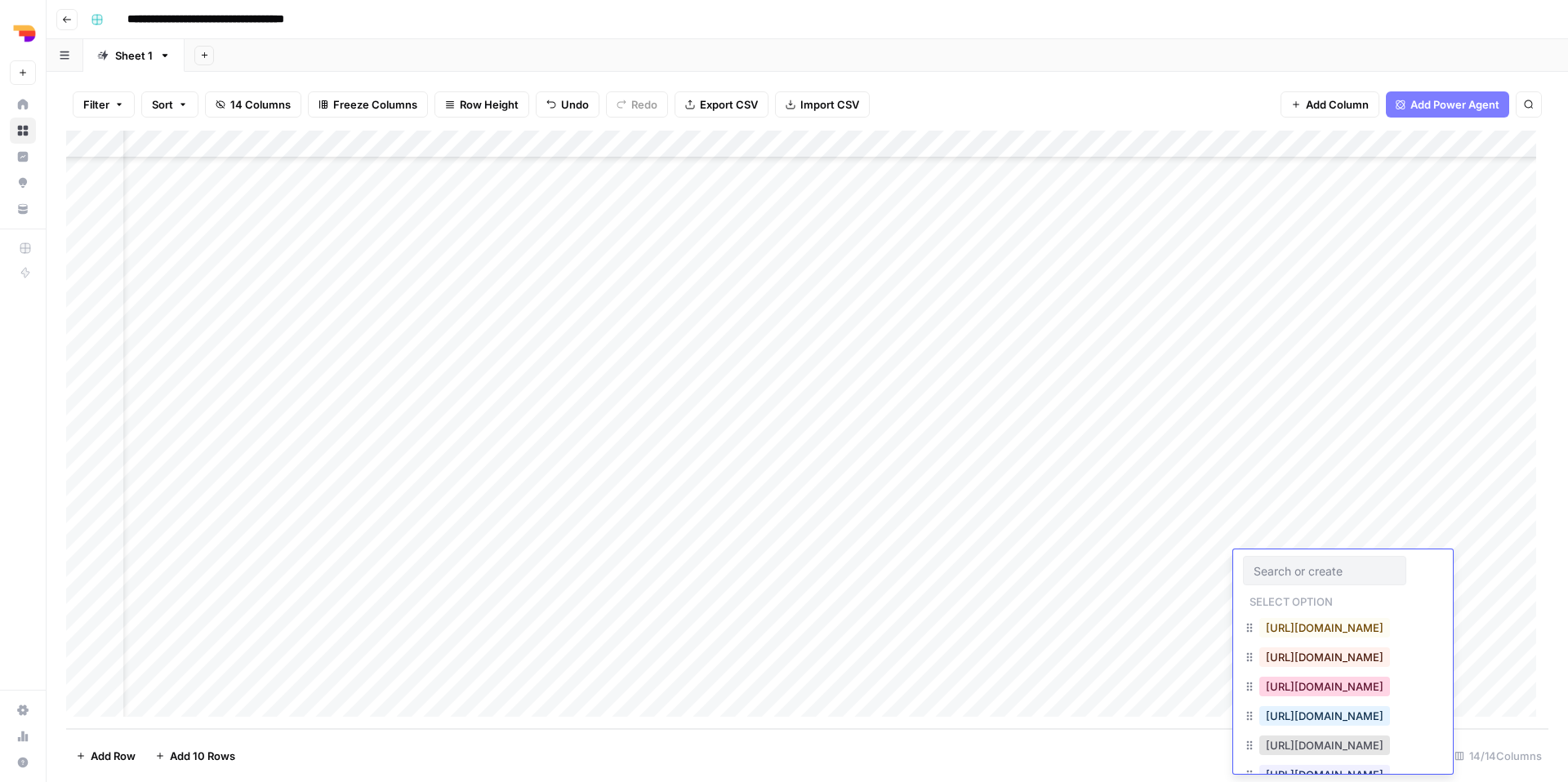
click at [1309, 681] on button "[URL][DOMAIN_NAME]" at bounding box center [1324, 687] width 131 height 20
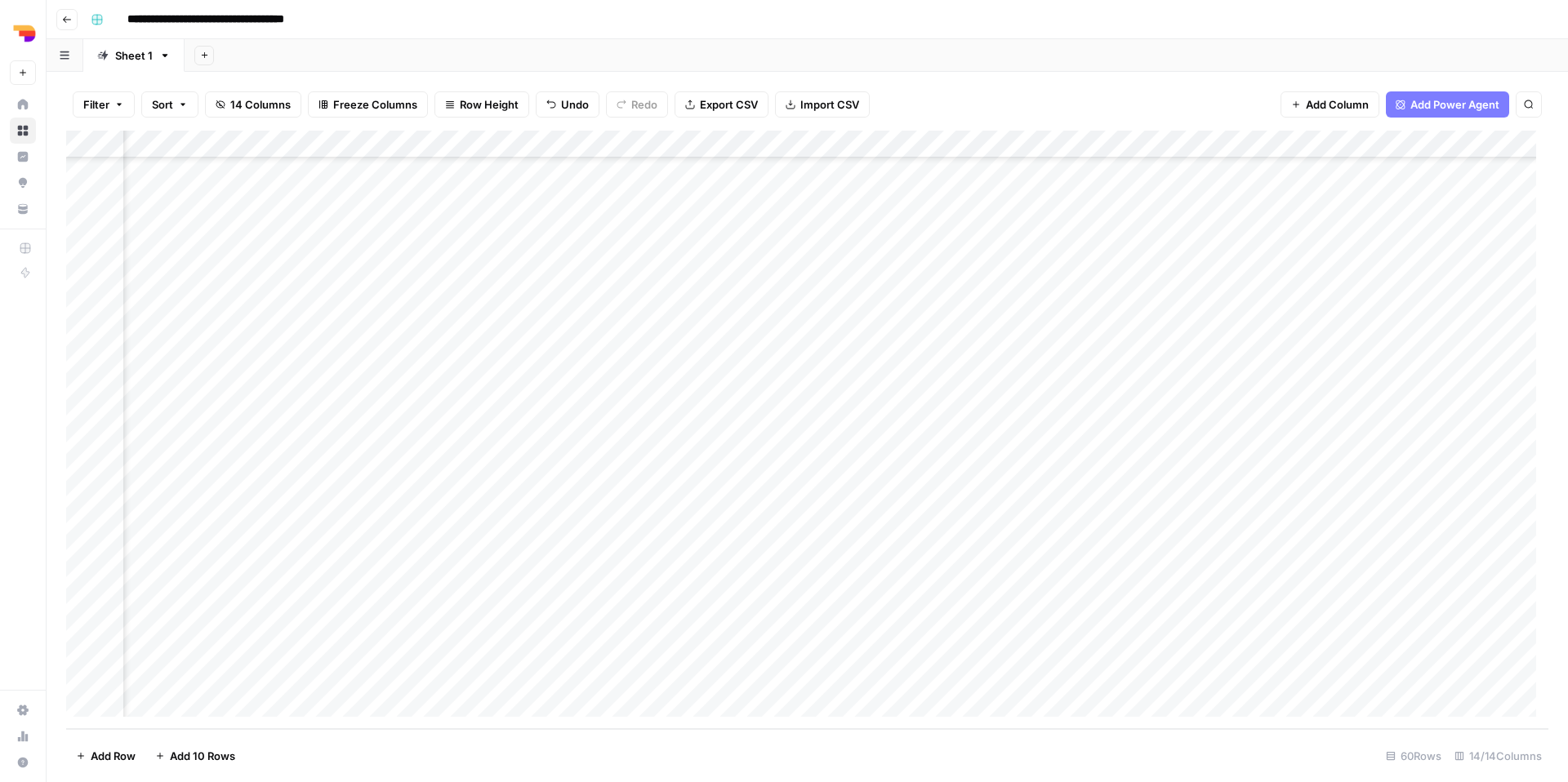
scroll to position [1133, 340]
click at [1265, 562] on div "Add Column" at bounding box center [807, 429] width 1482 height 598
click at [1238, 569] on div "Add Column" at bounding box center [807, 429] width 1482 height 598
drag, startPoint x: 850, startPoint y: 606, endPoint x: 818, endPoint y: 615, distance: 33.2
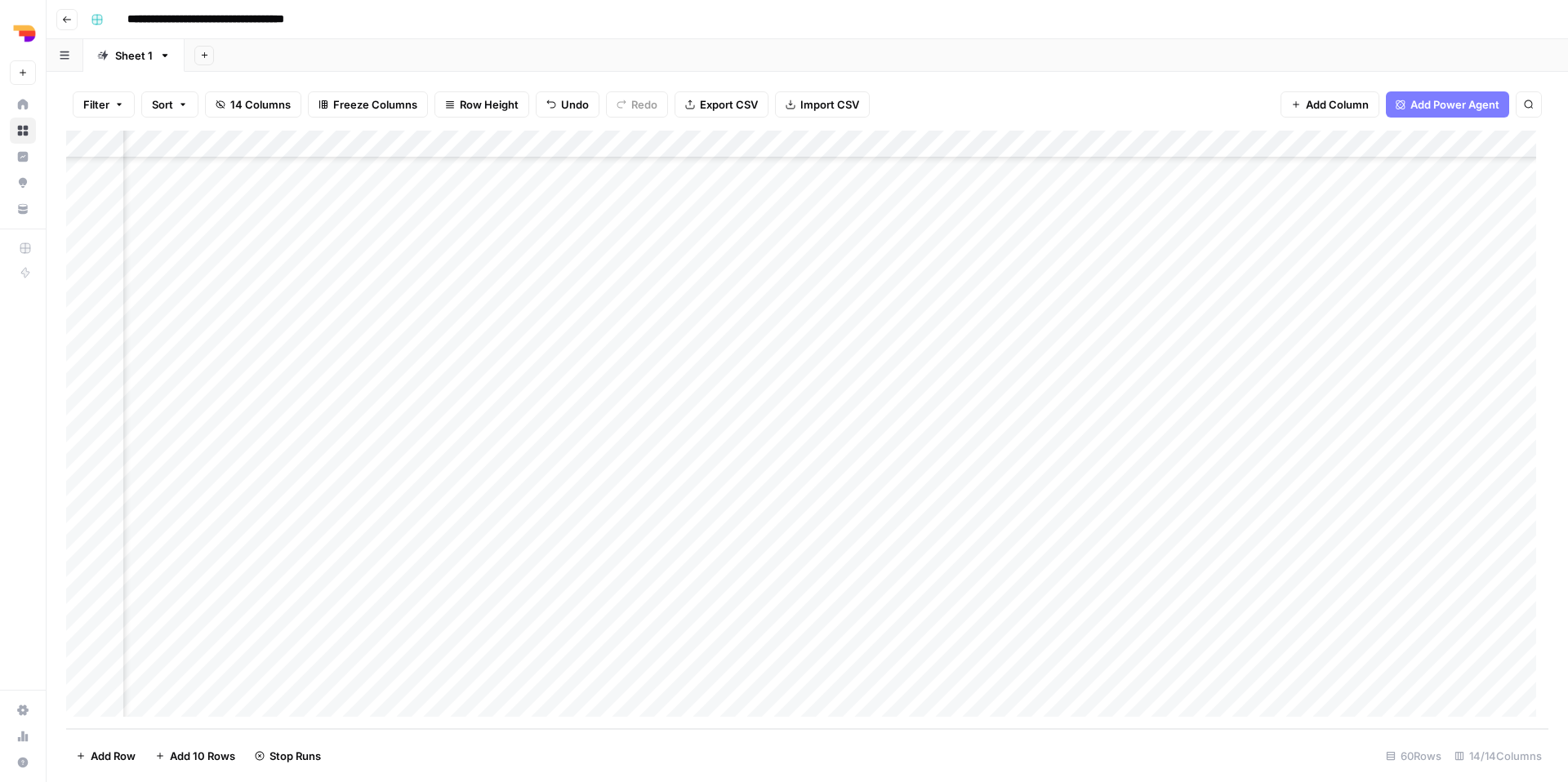
click at [818, 615] on div "Add Column" at bounding box center [807, 429] width 1482 height 598
click at [621, 638] on div "Add Column" at bounding box center [807, 429] width 1482 height 598
click at [359, 595] on div "Add Column" at bounding box center [807, 429] width 1482 height 598
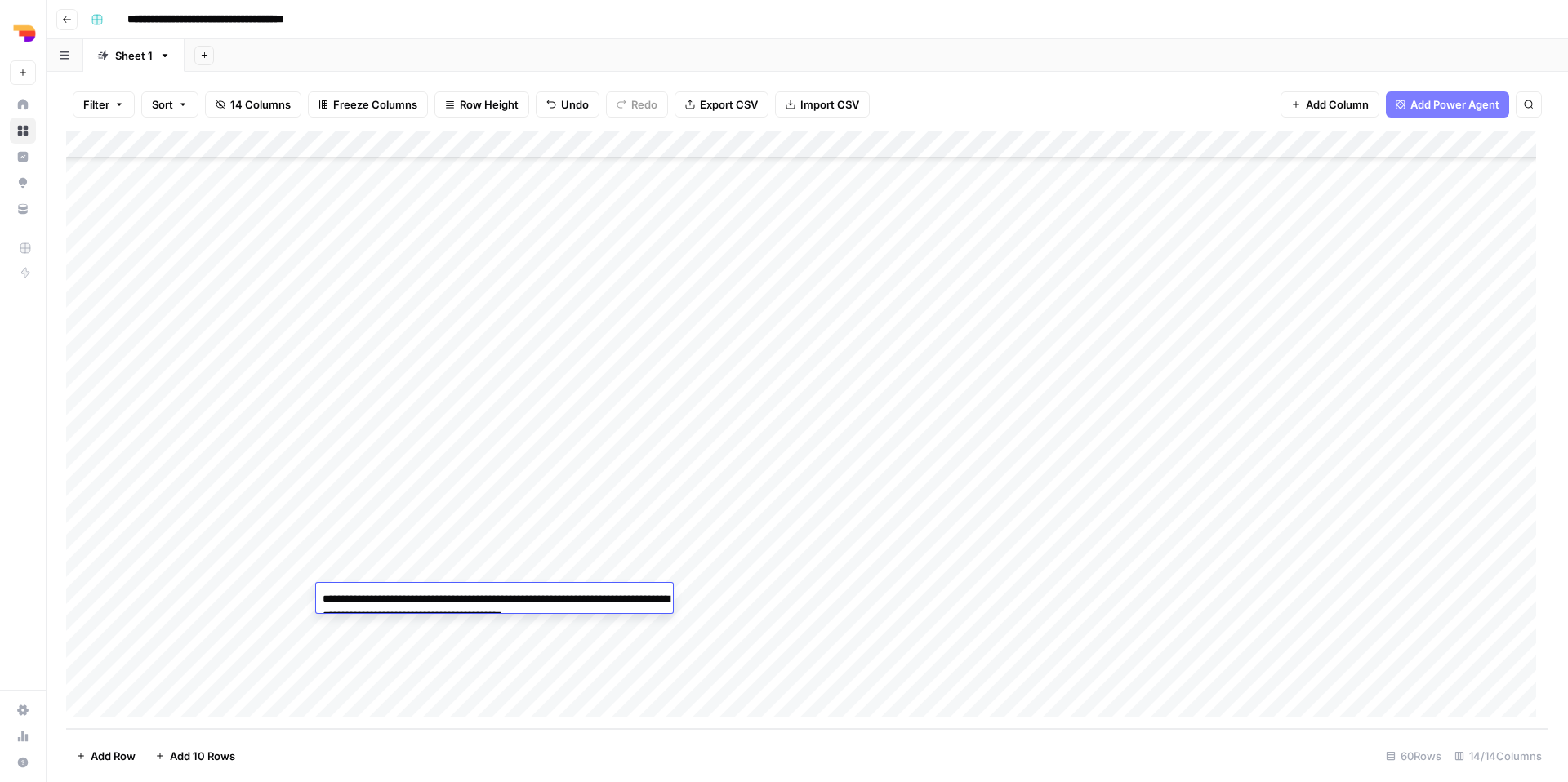
type textarea "**********"
click at [736, 597] on div "Add Column" at bounding box center [807, 429] width 1482 height 598
type textarea "**********"
click at [1027, 620] on div "Add Column" at bounding box center [807, 429] width 1482 height 598
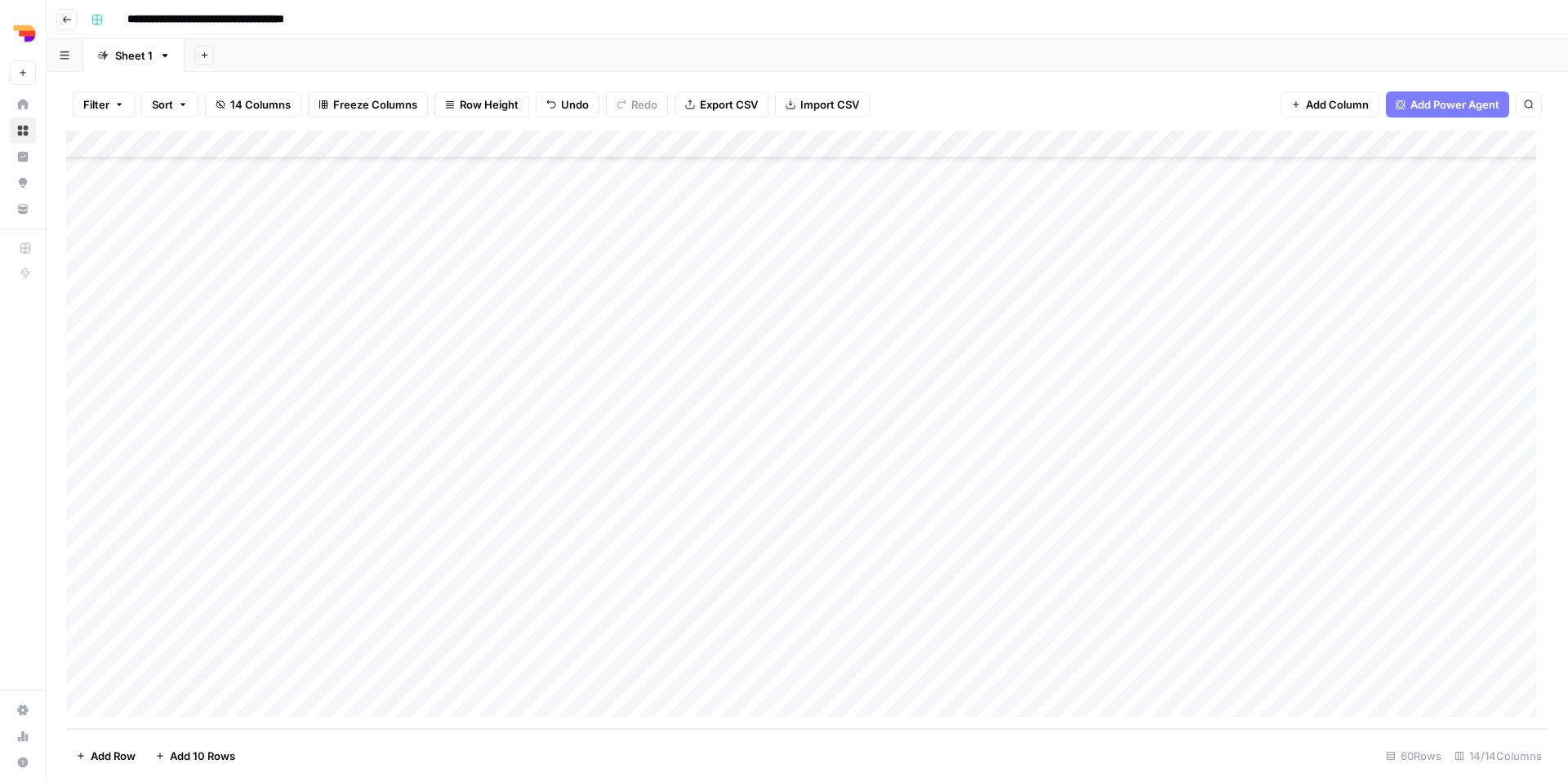
click at [864, 609] on div "Add Column" at bounding box center [807, 429] width 1482 height 598
type textarea "**********"
click at [968, 661] on div "Add Column" at bounding box center [807, 429] width 1482 height 598
click at [1008, 586] on div "Add Column" at bounding box center [807, 429] width 1482 height 598
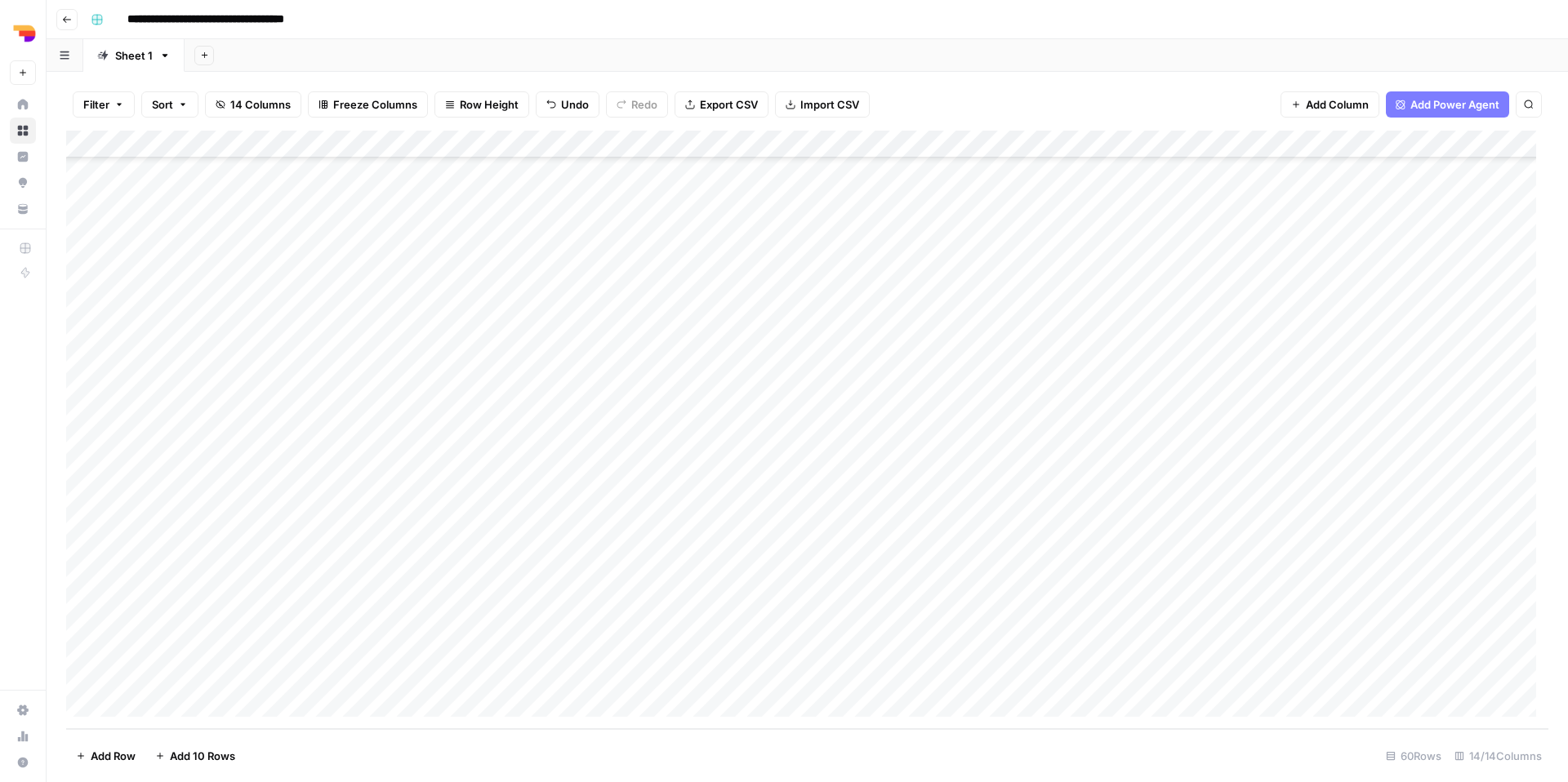
click at [1008, 586] on div "Add Column" at bounding box center [807, 429] width 1482 height 598
click at [1005, 668] on button "TL Focus" at bounding box center [1004, 661] width 60 height 20
click at [1093, 609] on div "Add Column" at bounding box center [807, 429] width 1482 height 598
click at [1094, 678] on div "nl" at bounding box center [1135, 693] width 163 height 30
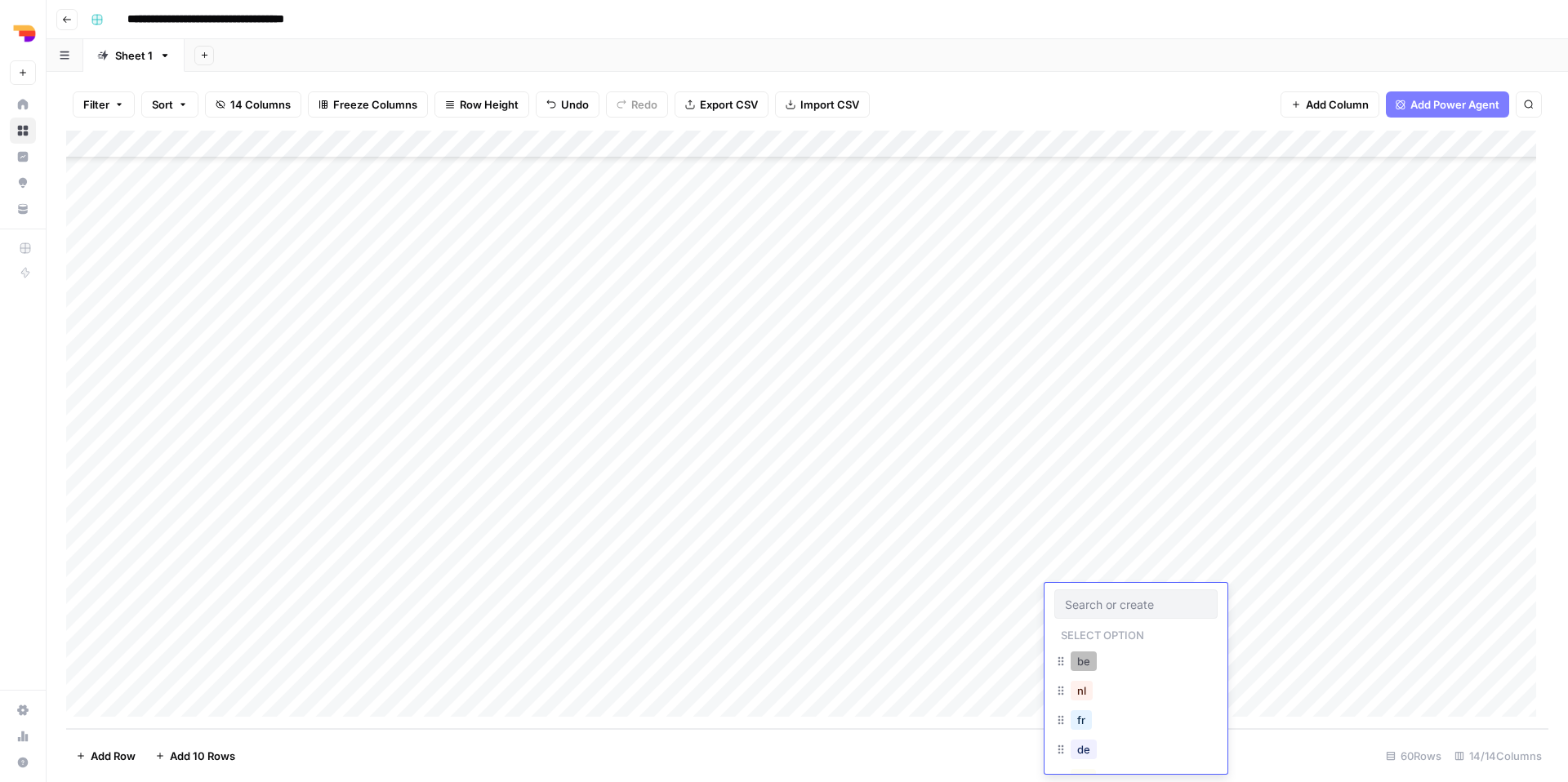
click at [1093, 668] on button "be" at bounding box center [1084, 661] width 26 height 20
click at [1190, 603] on div "Add Column" at bounding box center [807, 429] width 1482 height 598
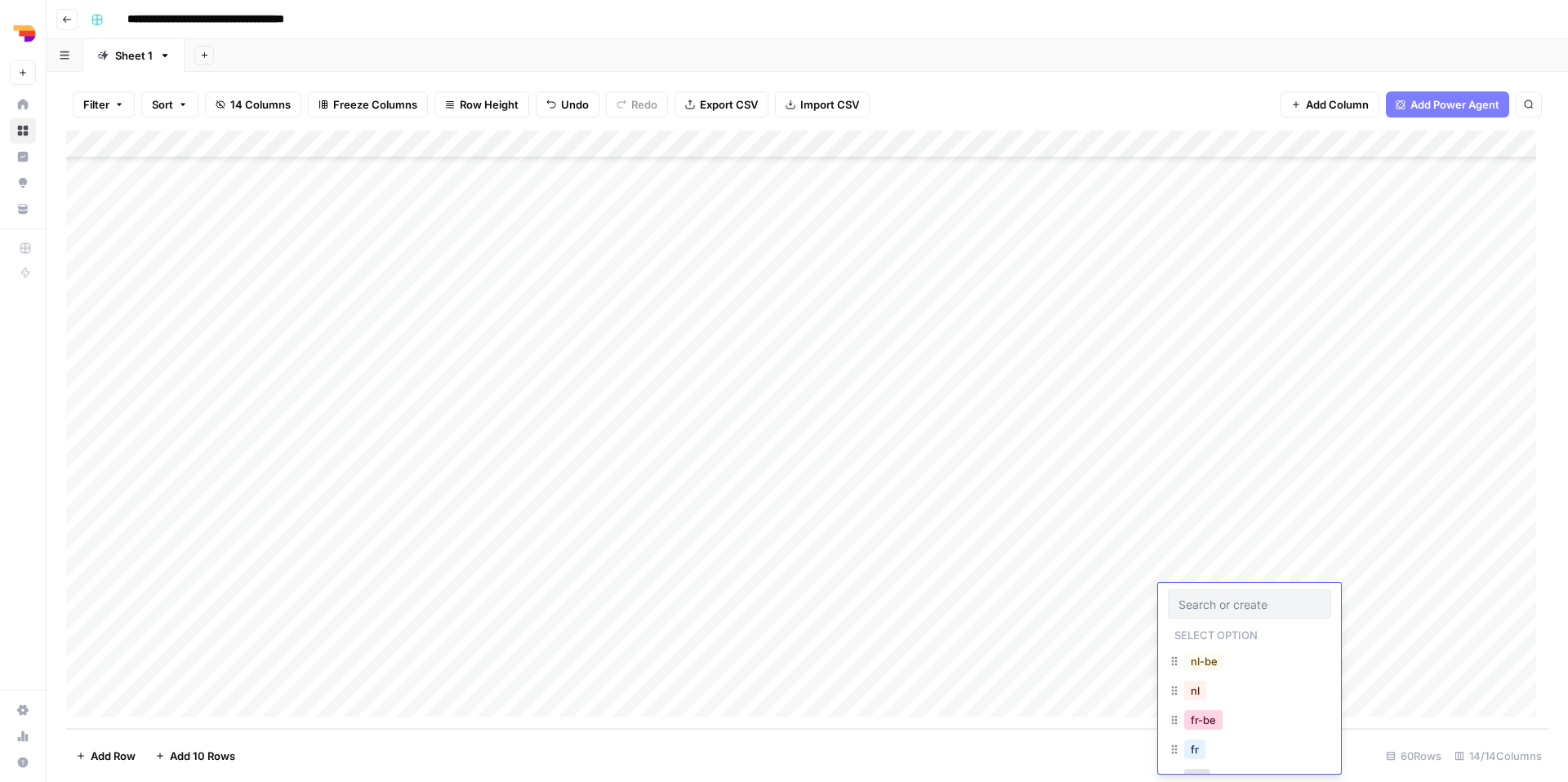
click at [1209, 716] on button "fr-be" at bounding box center [1203, 720] width 39 height 20
click at [1396, 602] on div "Add Column" at bounding box center [807, 429] width 1482 height 598
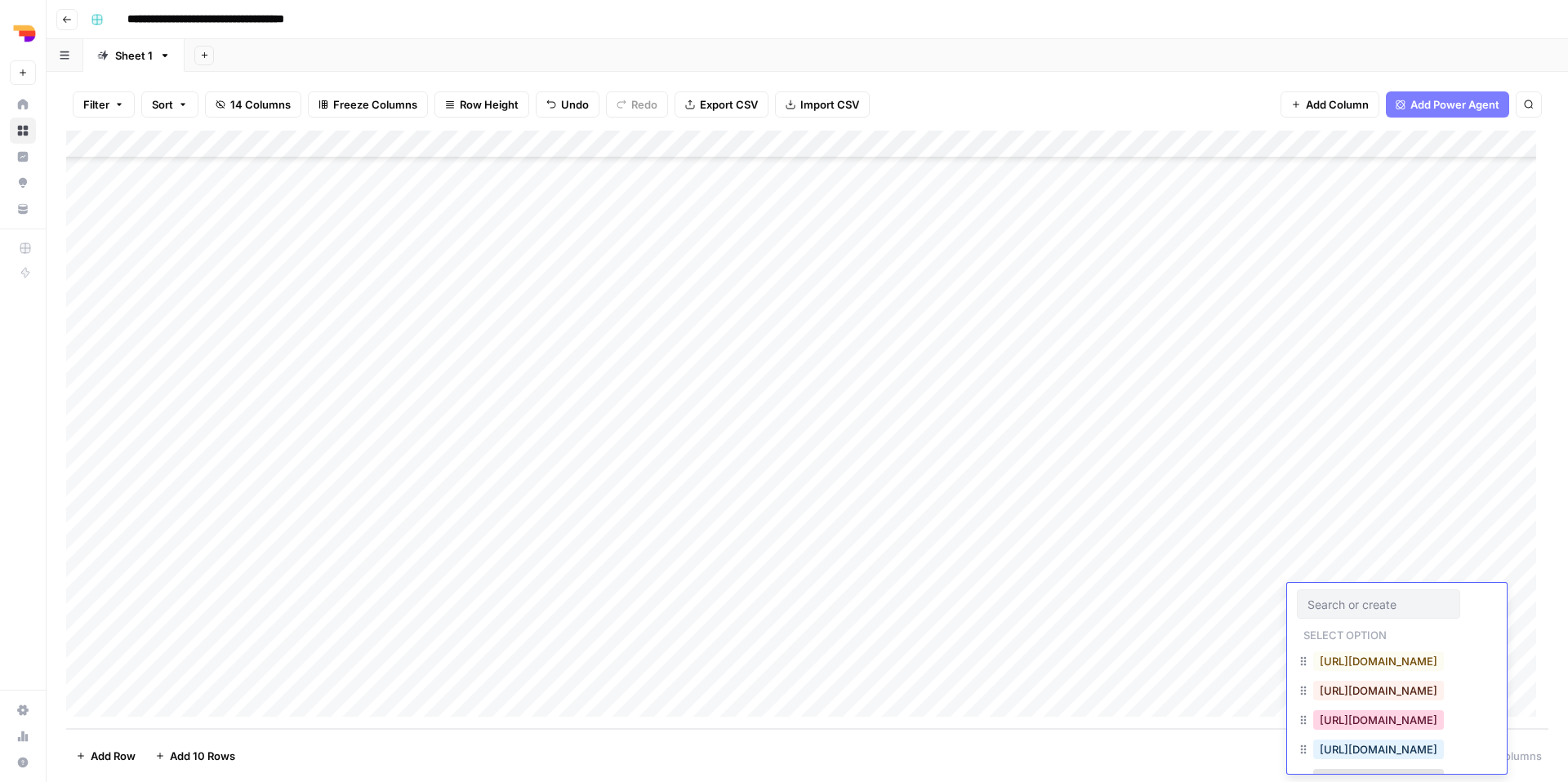
click at [1377, 718] on button "[URL][DOMAIN_NAME]" at bounding box center [1378, 720] width 131 height 20
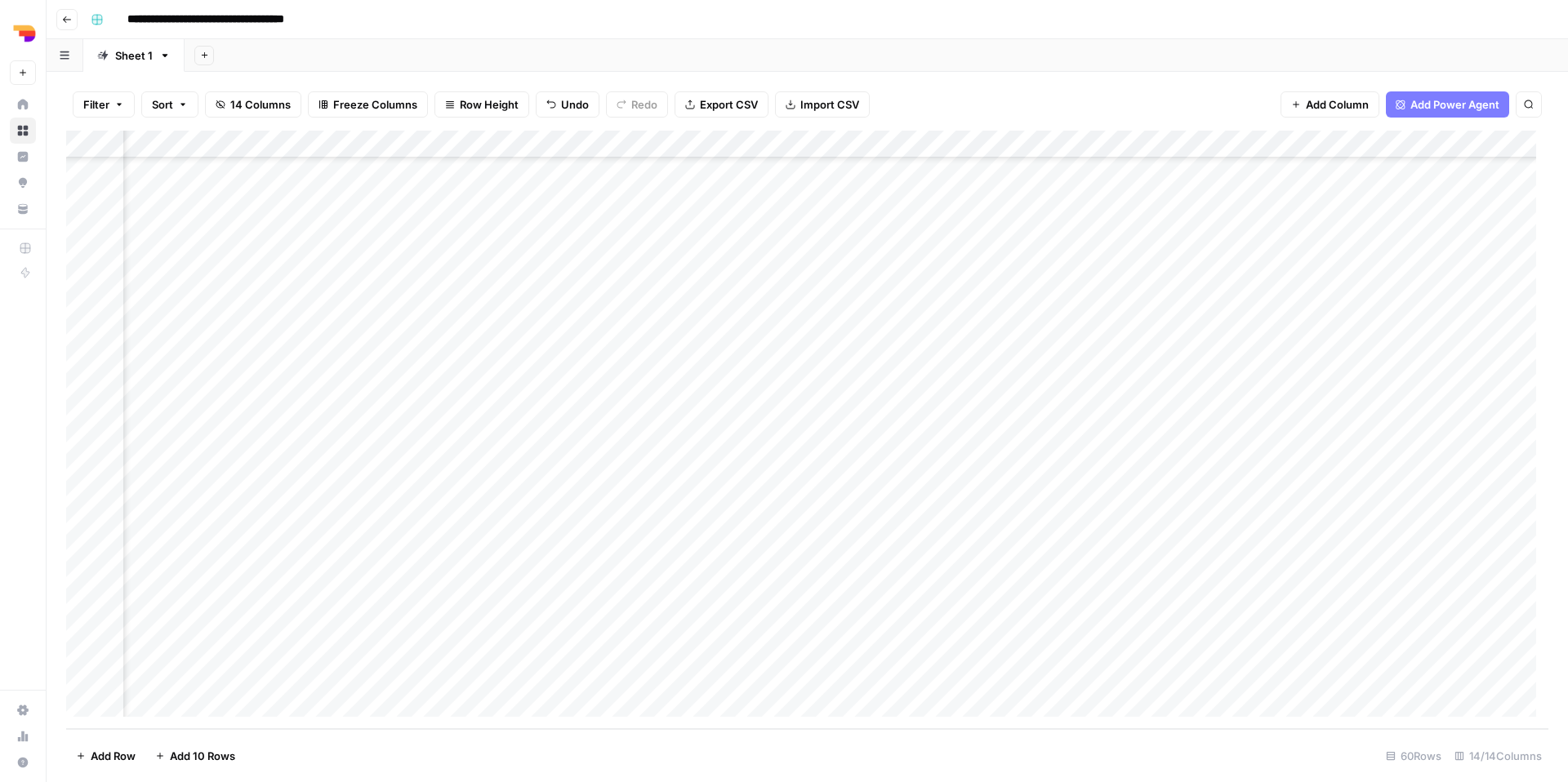
scroll to position [1127, 873]
click at [726, 599] on div "Add Column" at bounding box center [807, 429] width 1482 height 598
click at [1051, 569] on div "Add Column" at bounding box center [807, 429] width 1482 height 598
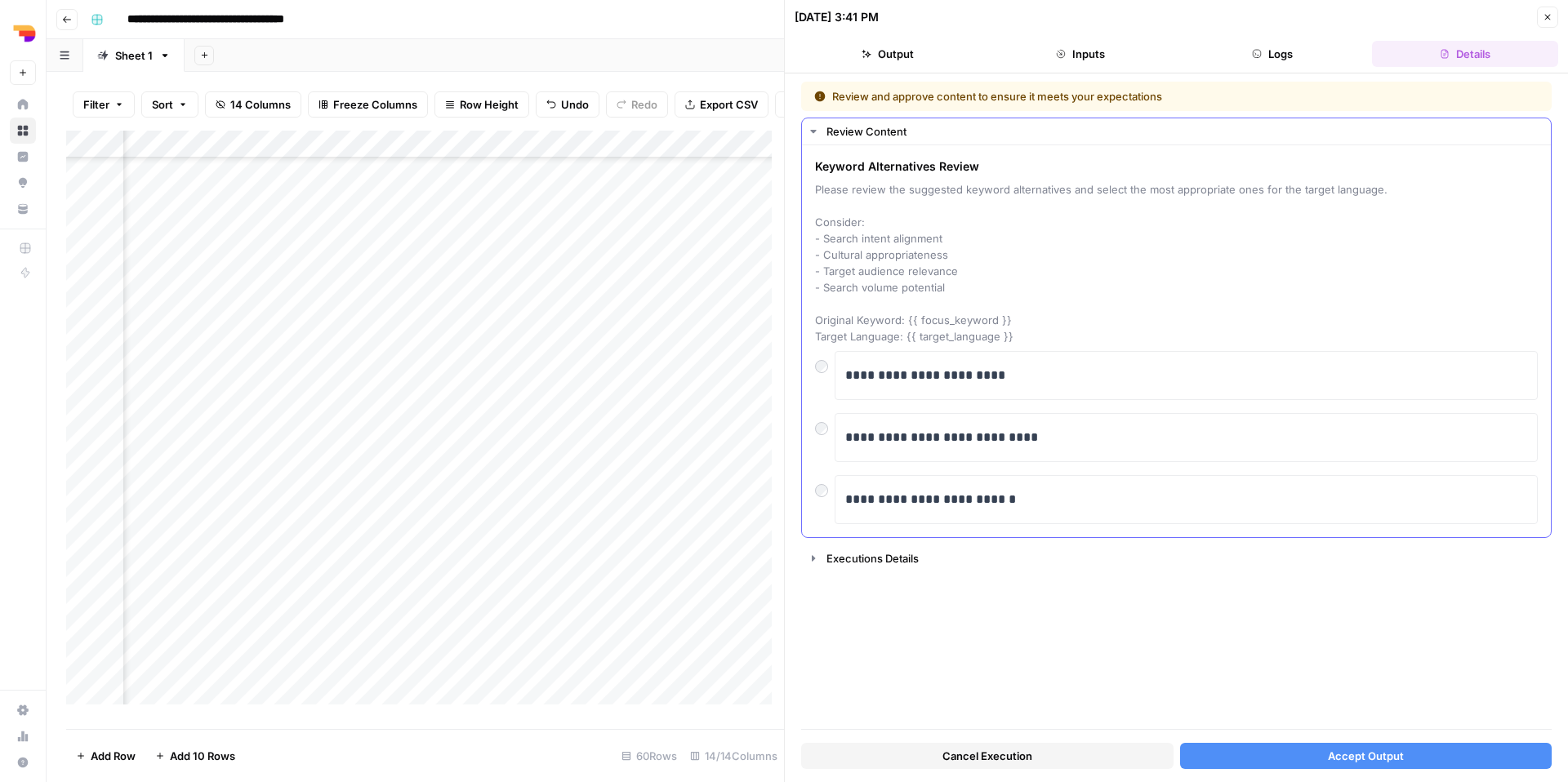
click at [1032, 455] on div "**********" at bounding box center [1186, 437] width 703 height 49
click at [835, 442] on div "**********" at bounding box center [1186, 437] width 703 height 49
click at [1253, 762] on button "Accept Output" at bounding box center [1366, 756] width 373 height 26
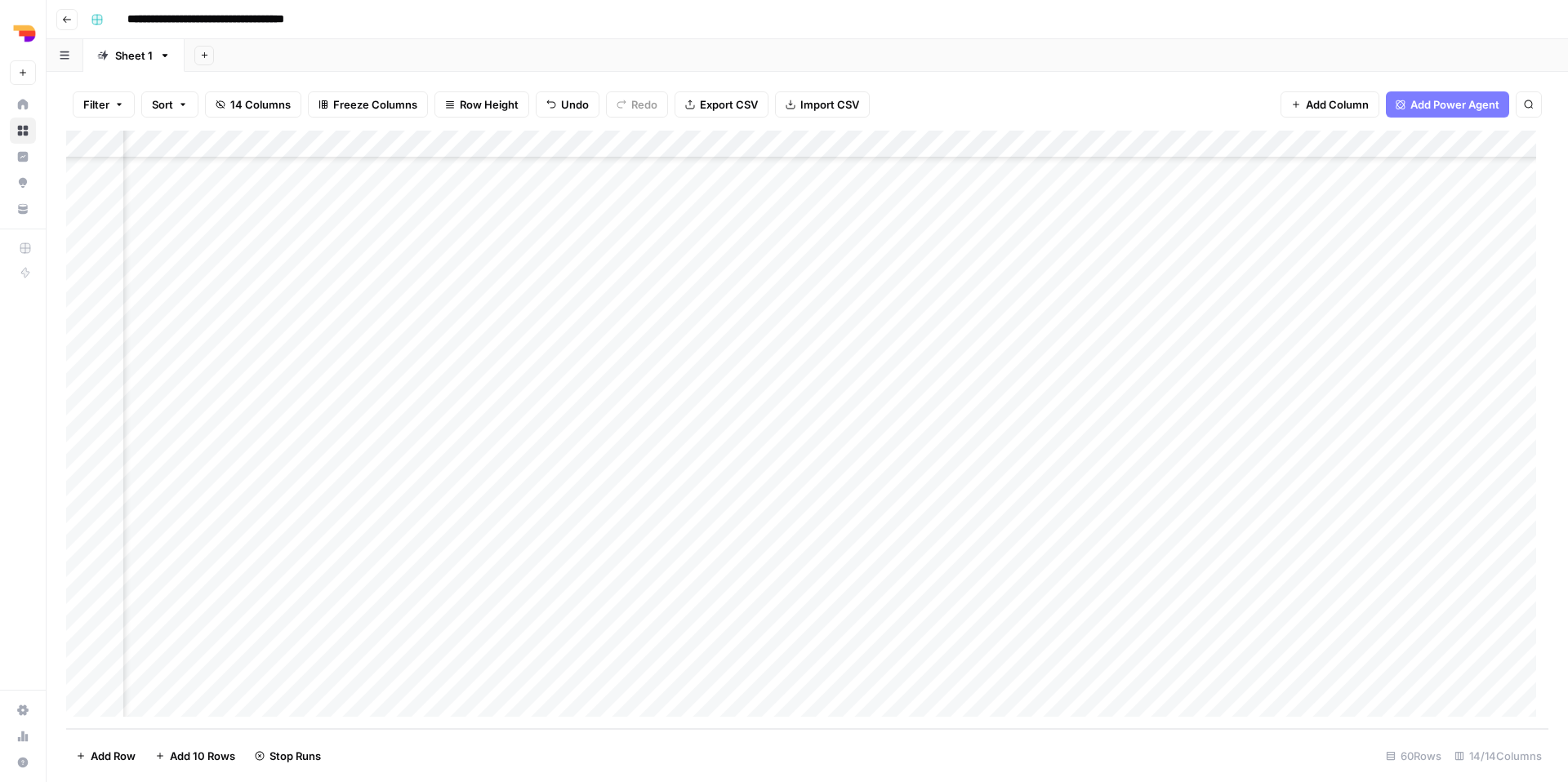
scroll to position [1125, 673]
click at [1240, 598] on div "Add Column" at bounding box center [807, 429] width 1482 height 598
click at [1000, 592] on div "Add Column" at bounding box center [807, 429] width 1482 height 598
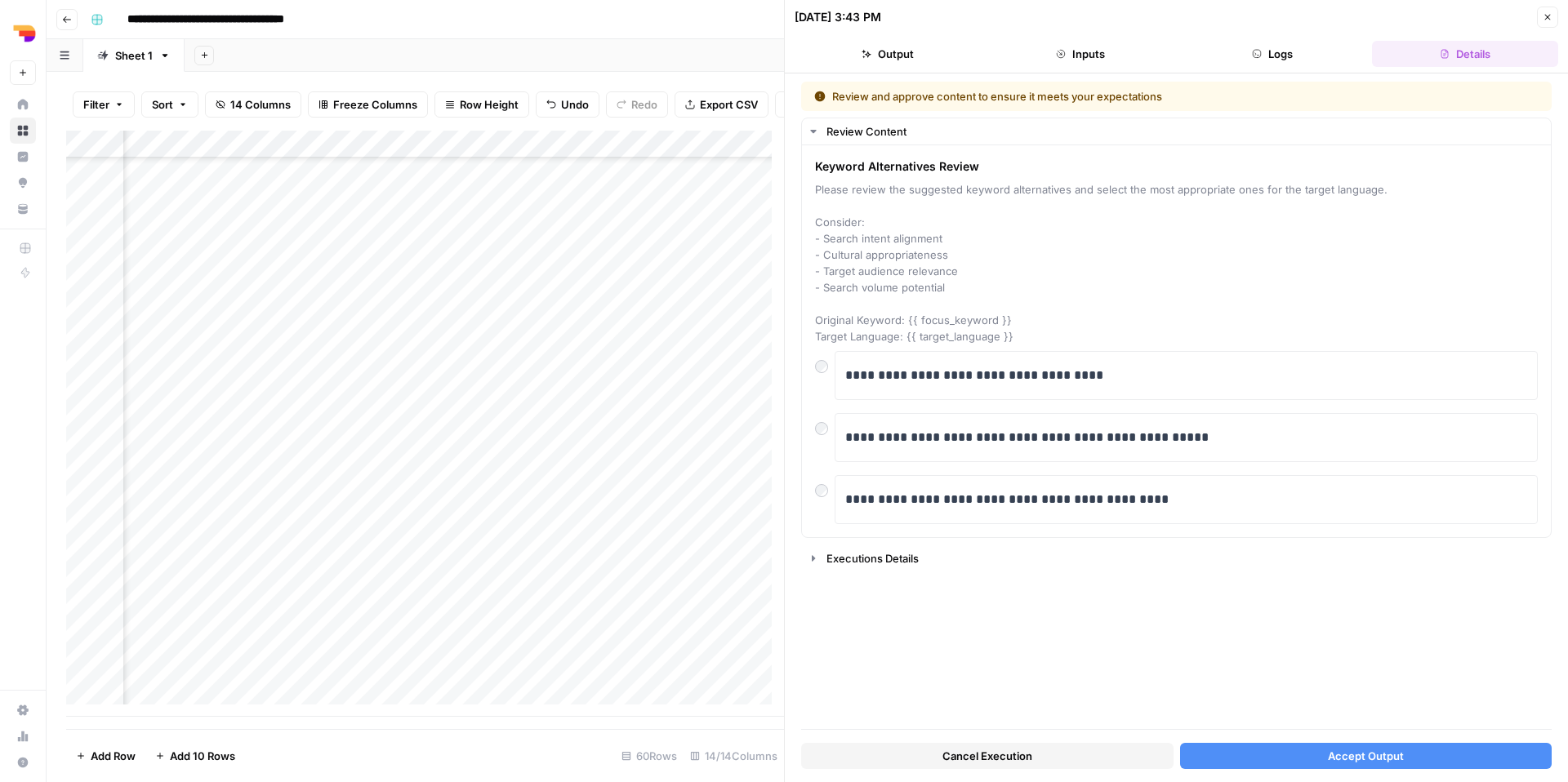
scroll to position [1133, 475]
click at [1259, 755] on button "Accept Output" at bounding box center [1366, 756] width 373 height 26
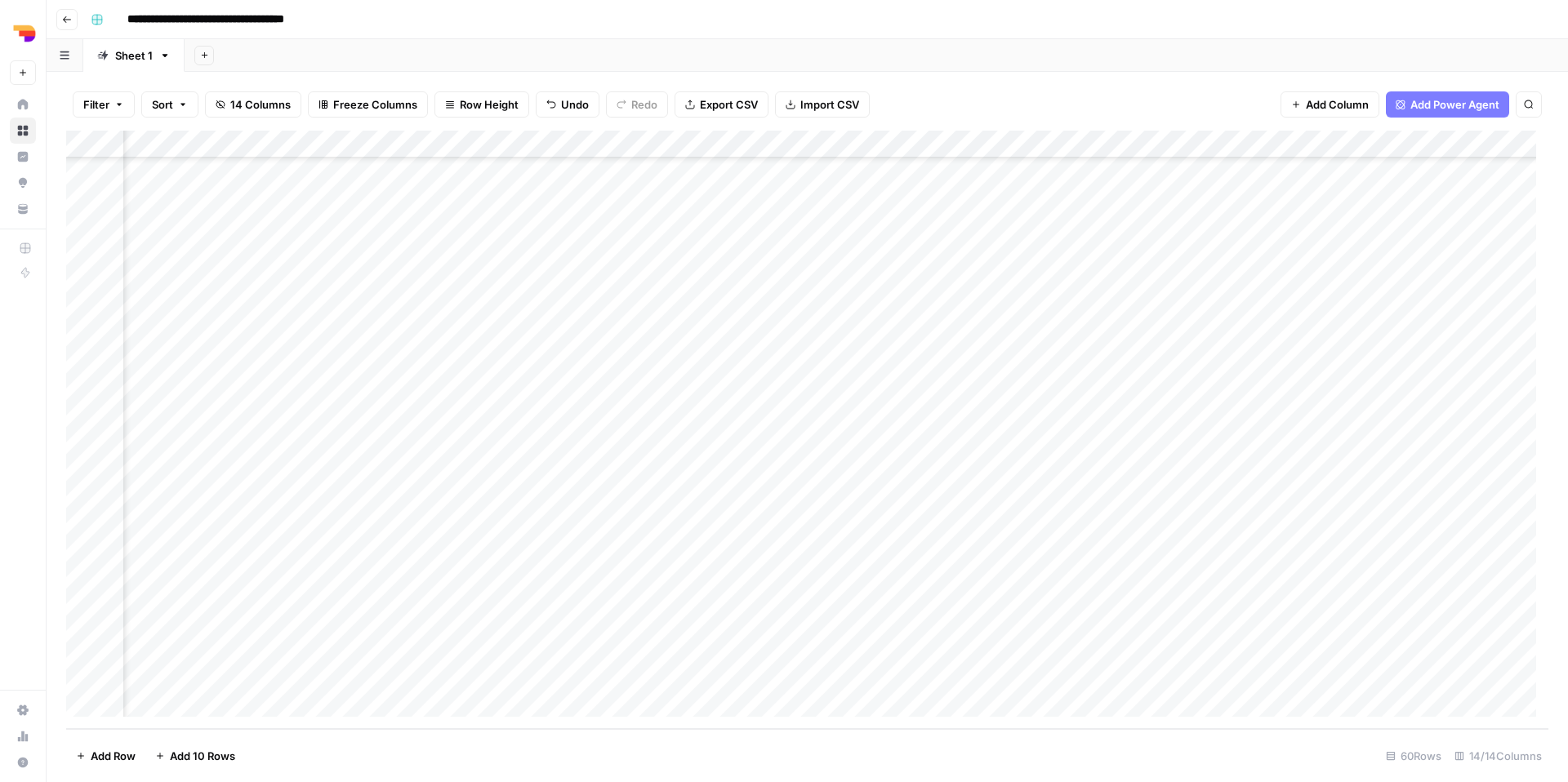
scroll to position [1133, 919]
click at [1005, 530] on div "Add Column" at bounding box center [807, 429] width 1482 height 598
click at [1016, 534] on div "Add Column" at bounding box center [807, 429] width 1482 height 598
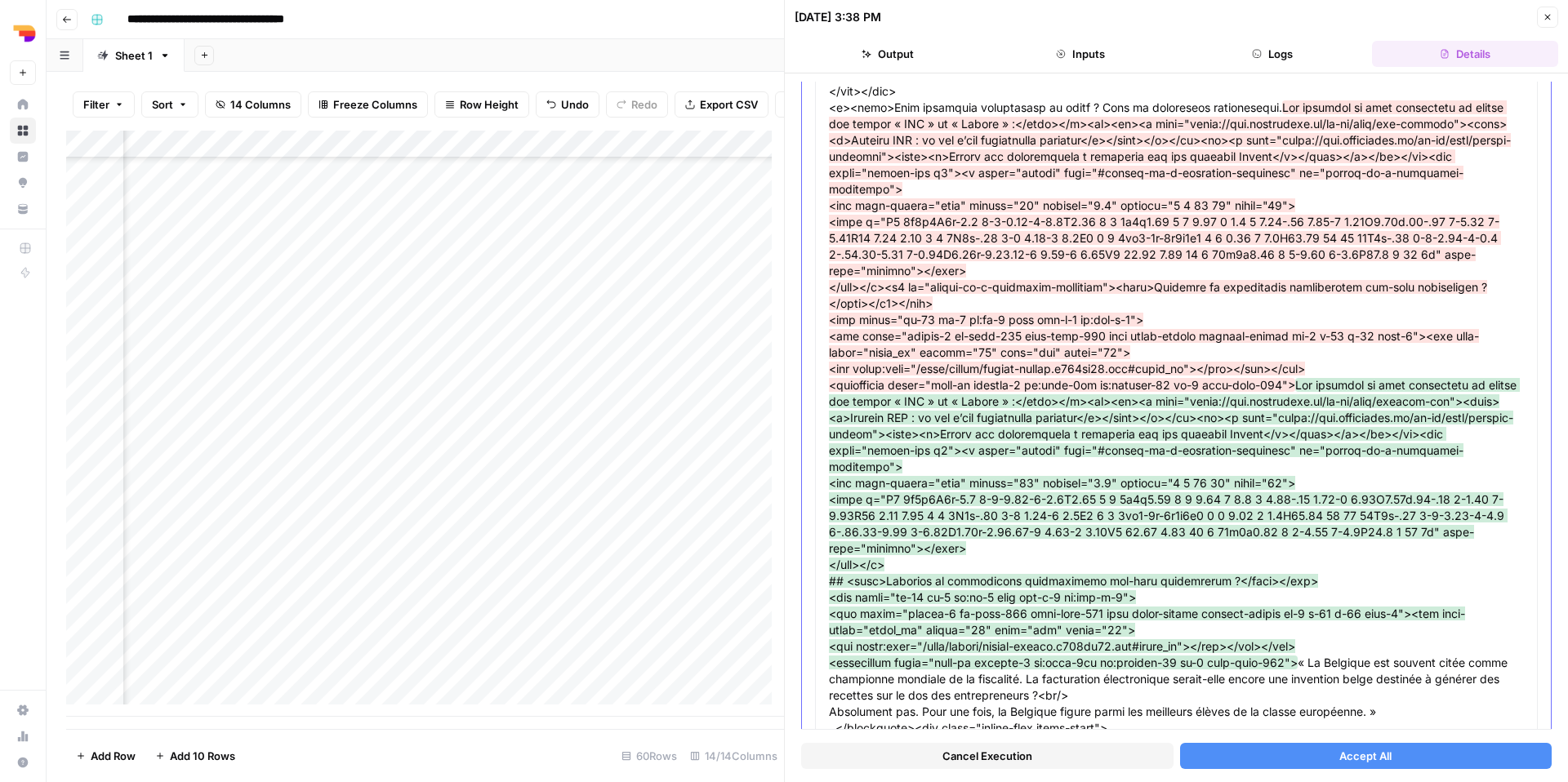
scroll to position [1883, 0]
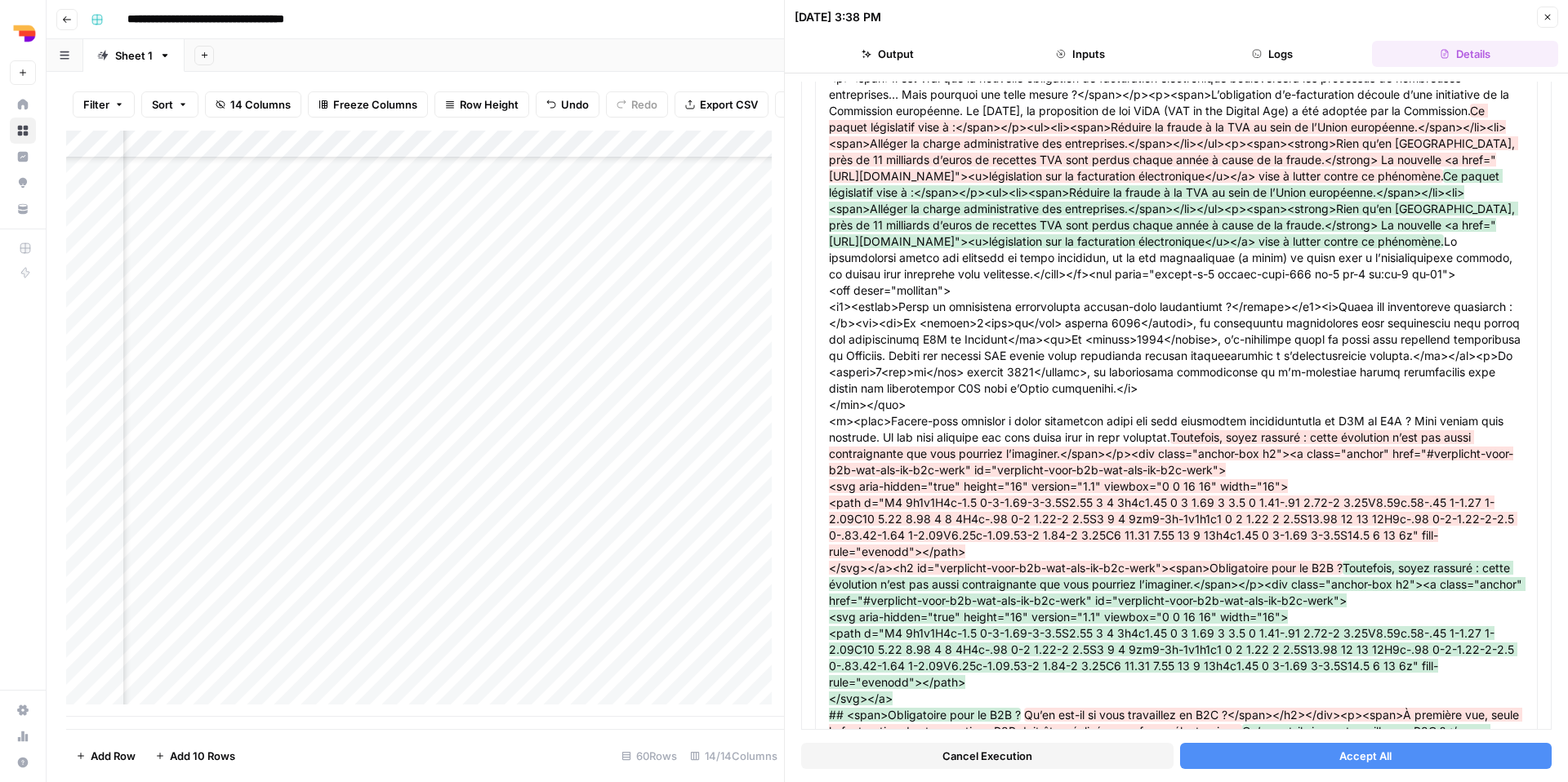
click at [1251, 760] on button "Accept All" at bounding box center [1366, 756] width 373 height 26
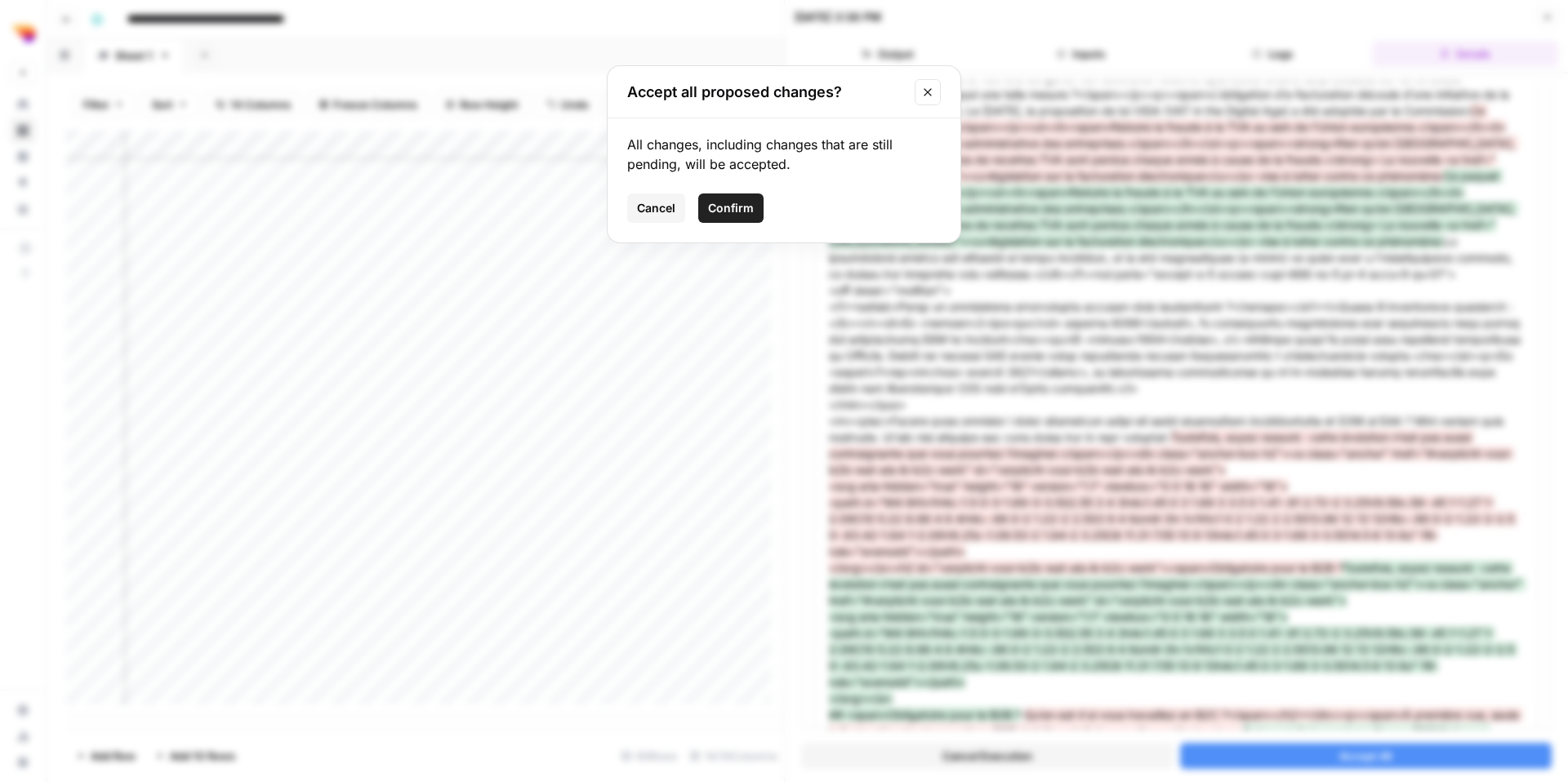
click at [731, 215] on span "Confirm" at bounding box center [731, 208] width 46 height 16
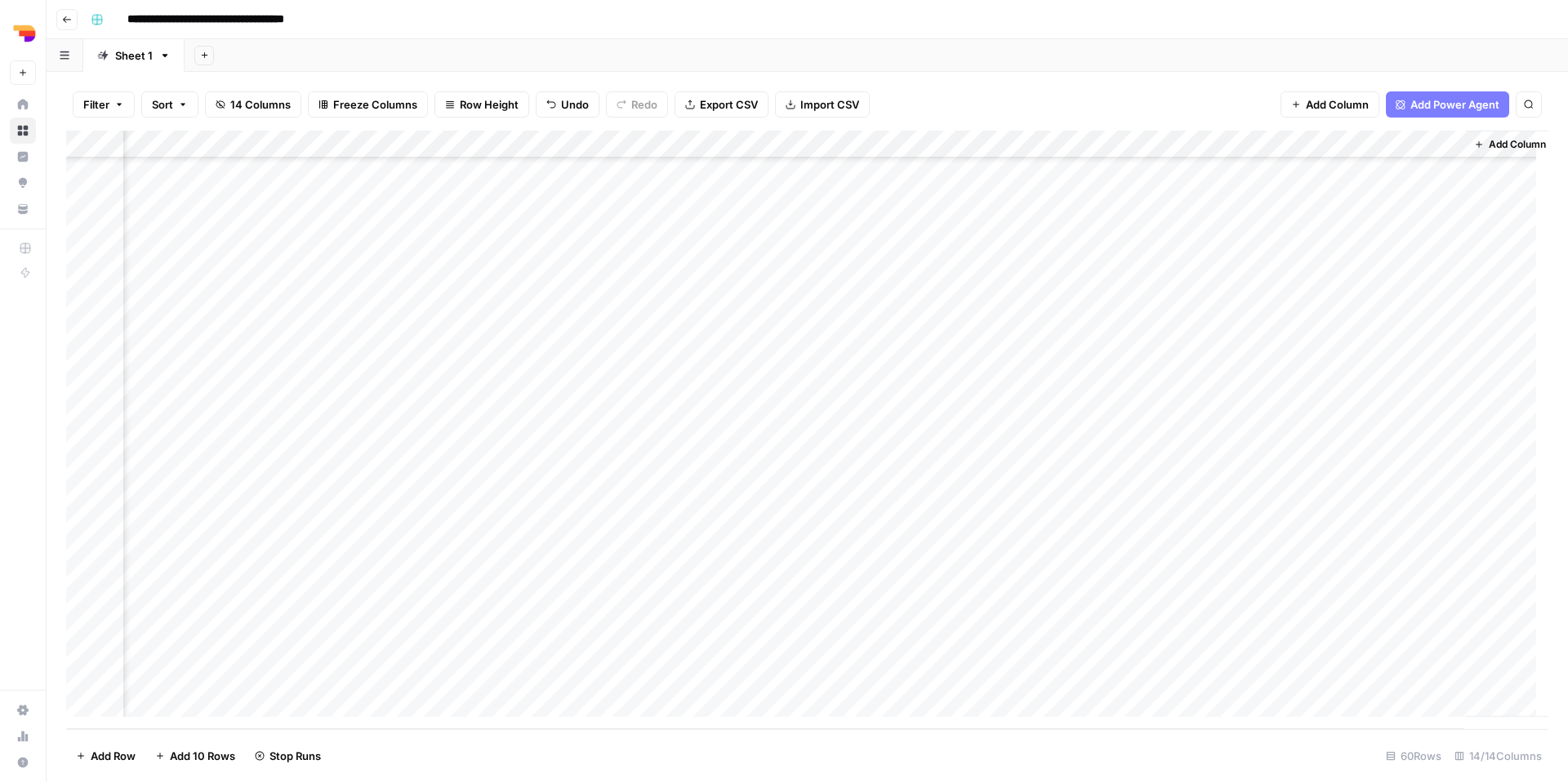
scroll to position [1133, 919]
click at [1424, 537] on div "Add Column" at bounding box center [807, 429] width 1482 height 598
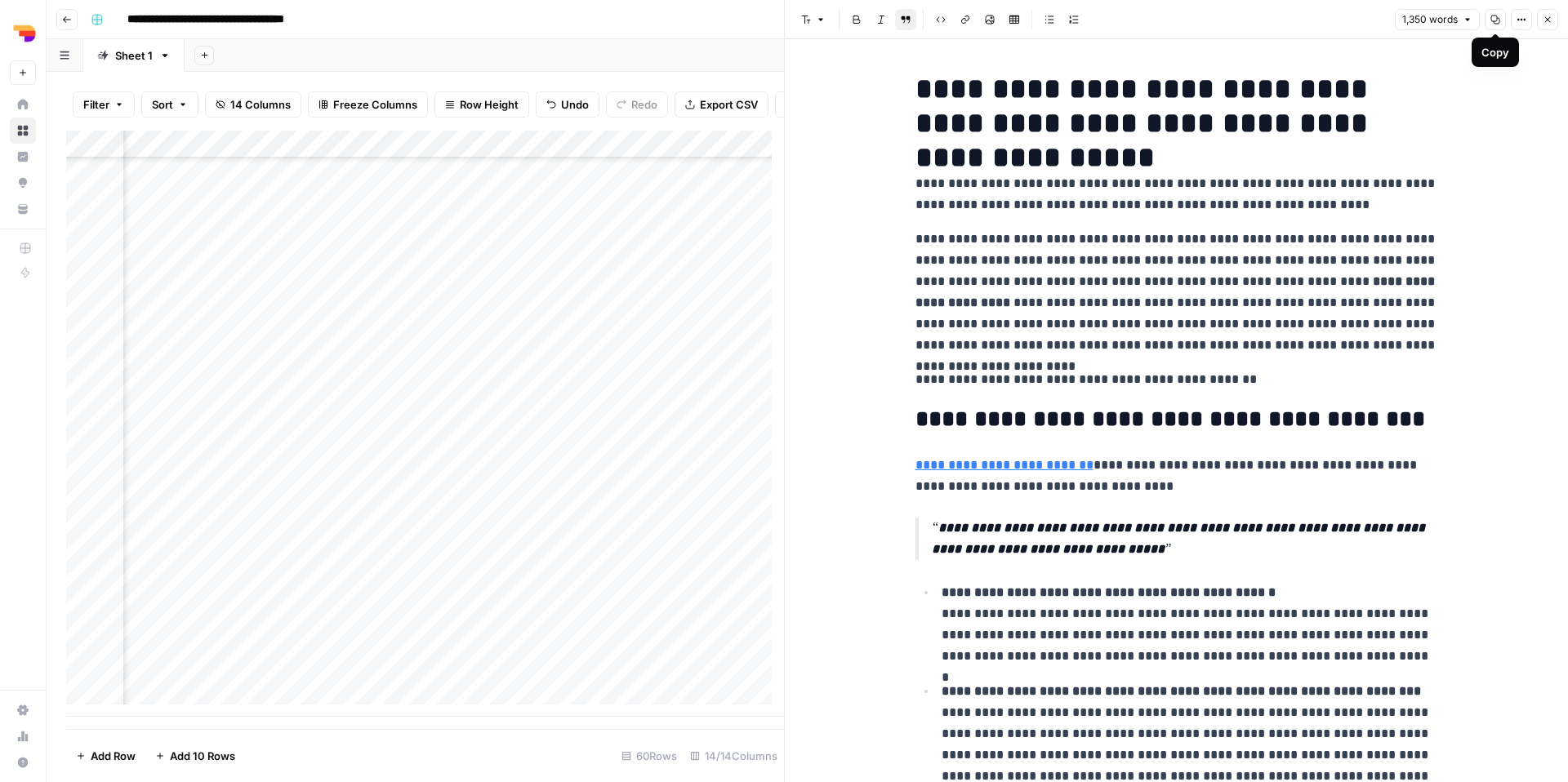
click at [1494, 23] on icon "button" at bounding box center [1495, 20] width 9 height 9
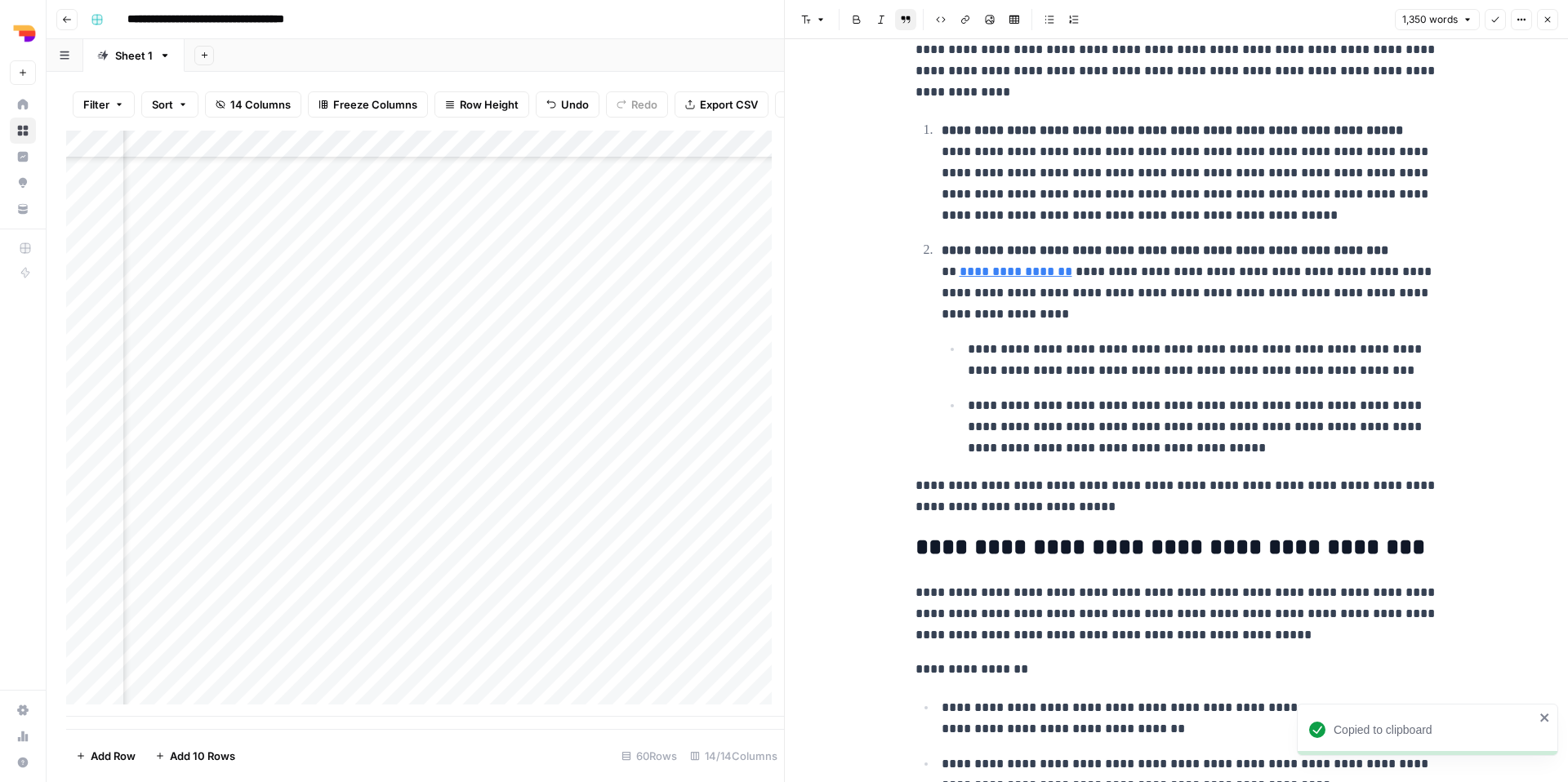
scroll to position [3263, 0]
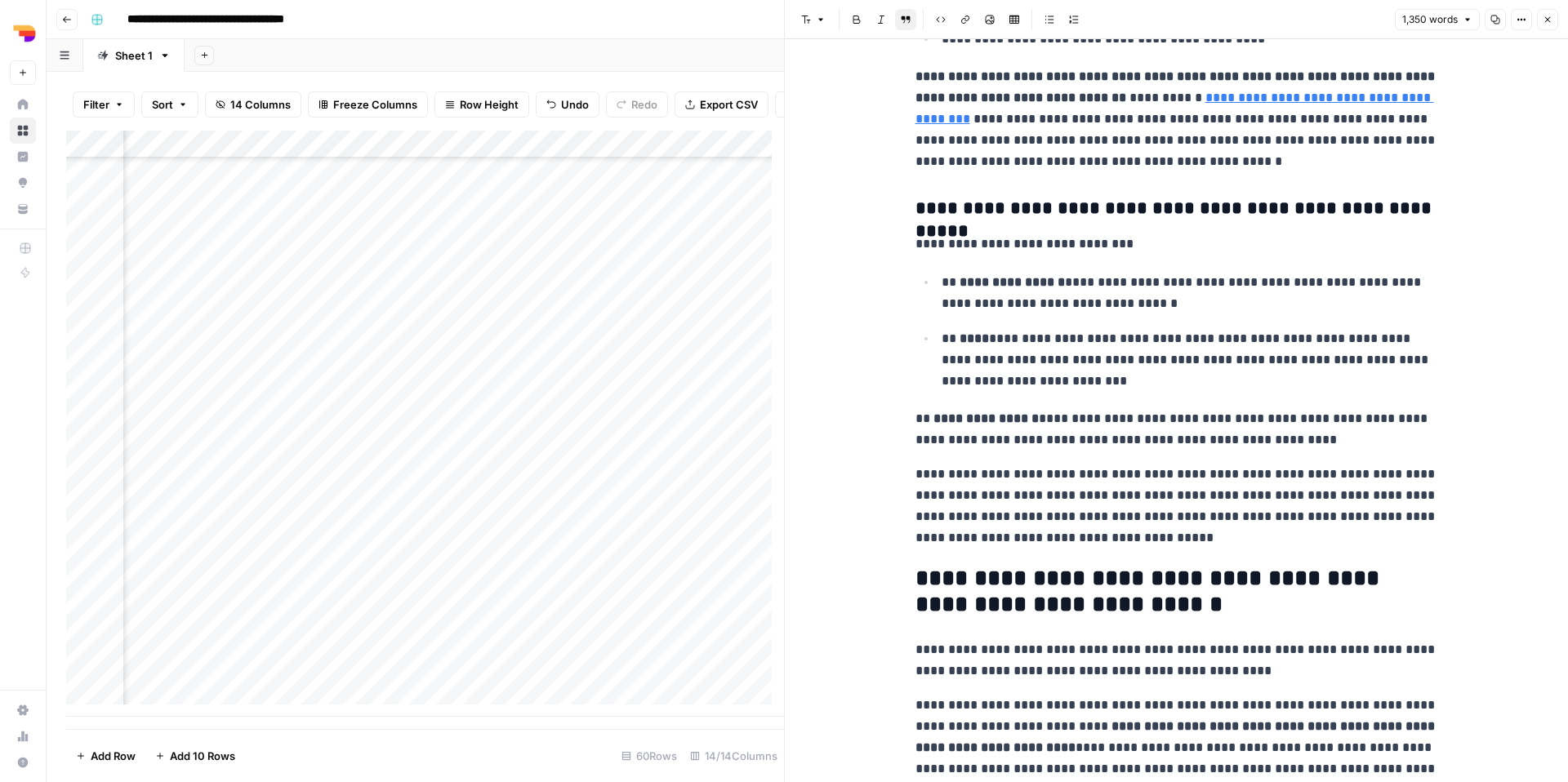
scroll to position [1275, 0]
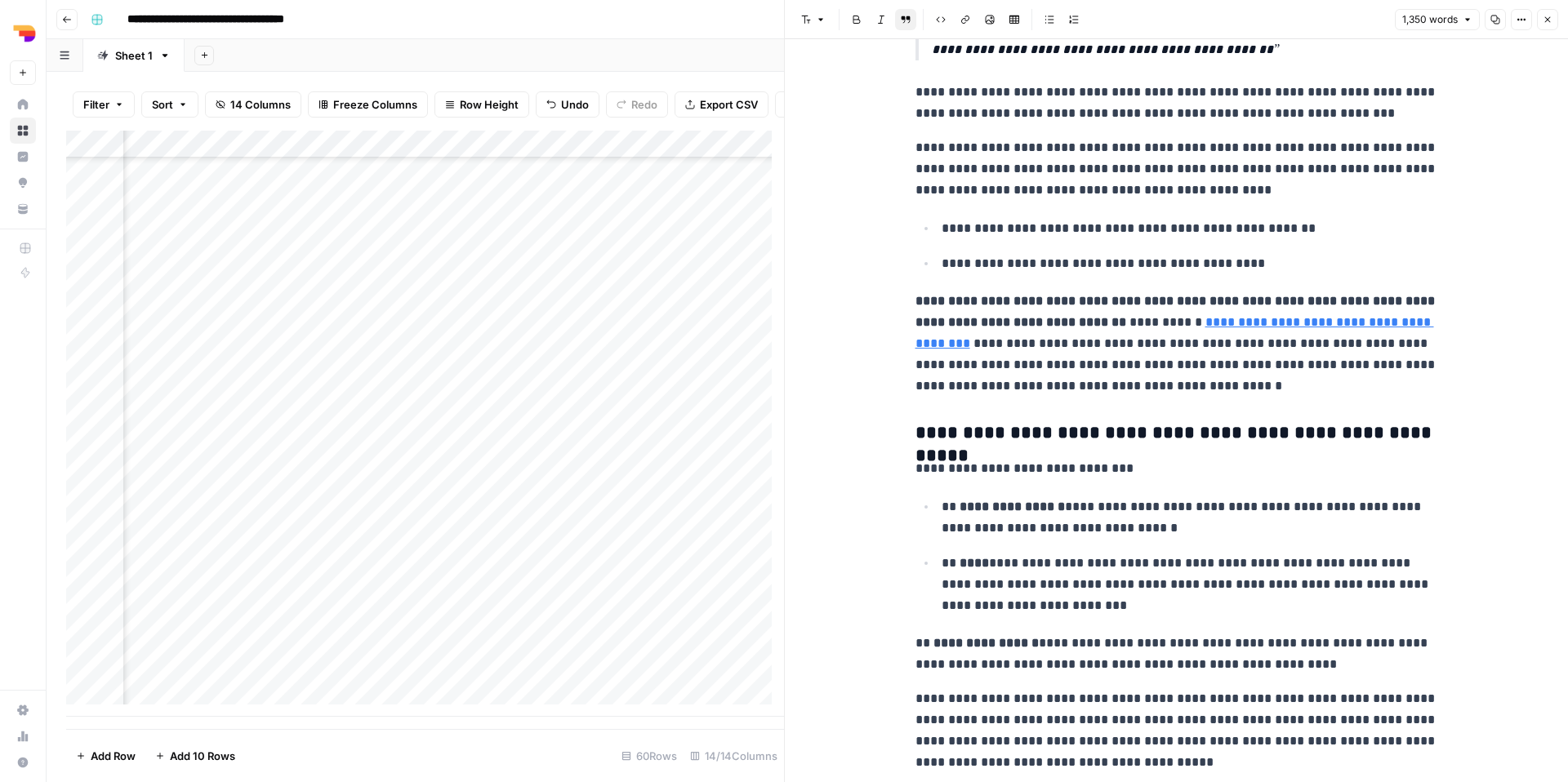
click at [1548, 21] on icon "button" at bounding box center [1547, 20] width 6 height 6
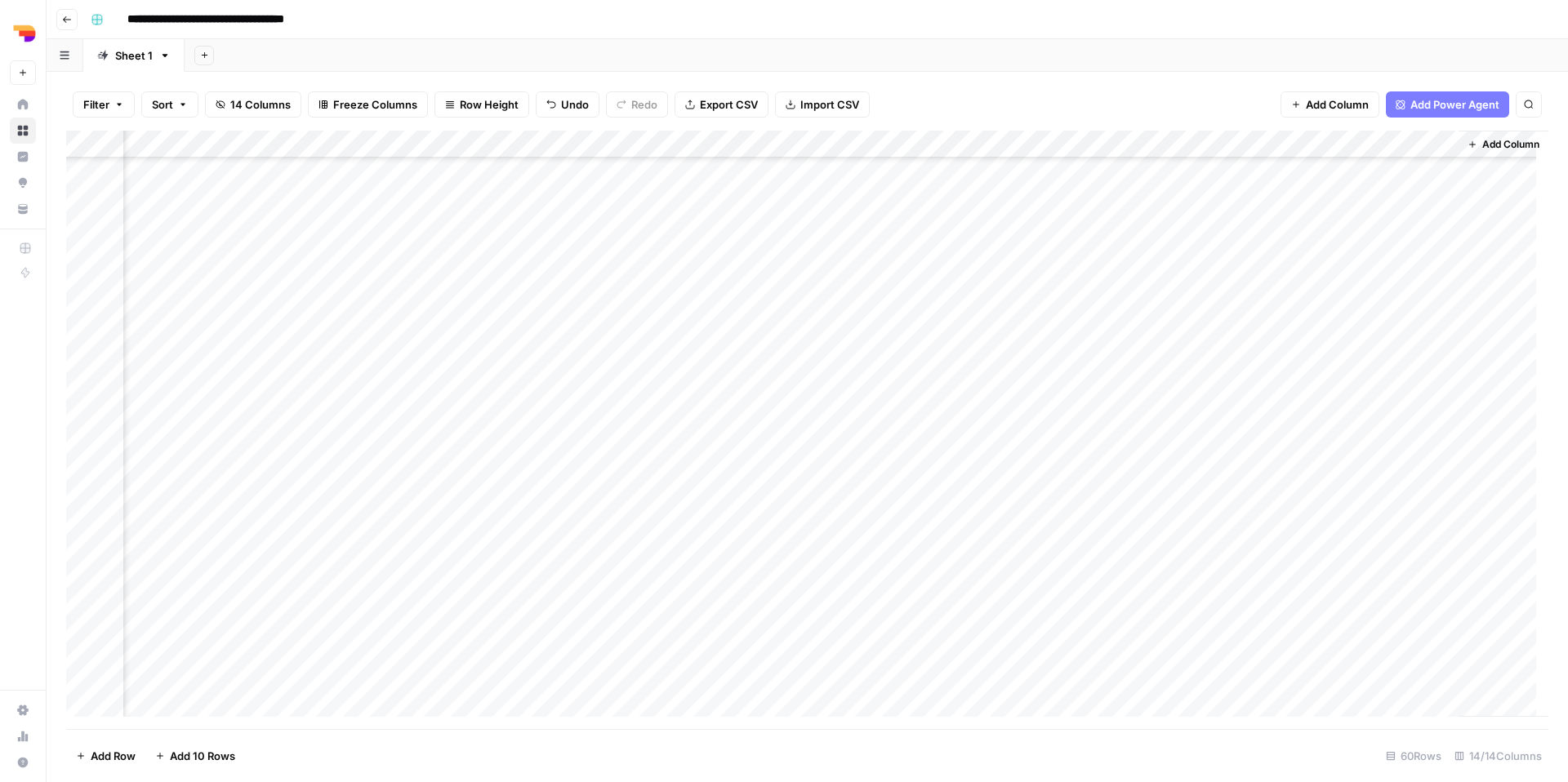
scroll to position [1133, 919]
click at [996, 562] on div "Add Column" at bounding box center [807, 429] width 1482 height 598
click at [1045, 561] on div "Add Column" at bounding box center [807, 429] width 1482 height 598
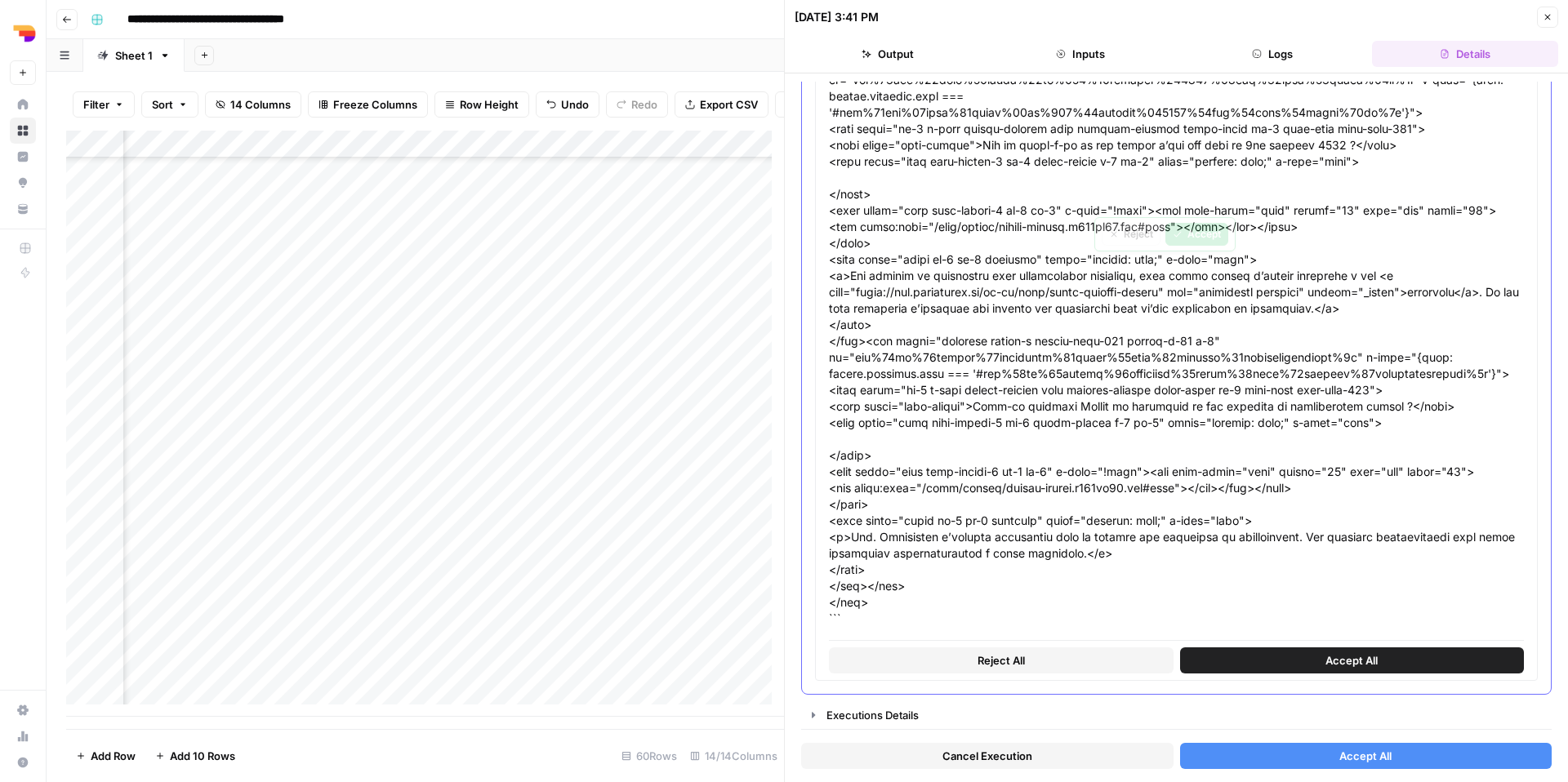
scroll to position [6550, 0]
click at [1274, 771] on div "Cancel Execution Accept All" at bounding box center [1176, 752] width 750 height 44
click at [1277, 761] on button "Accept All" at bounding box center [1366, 756] width 373 height 26
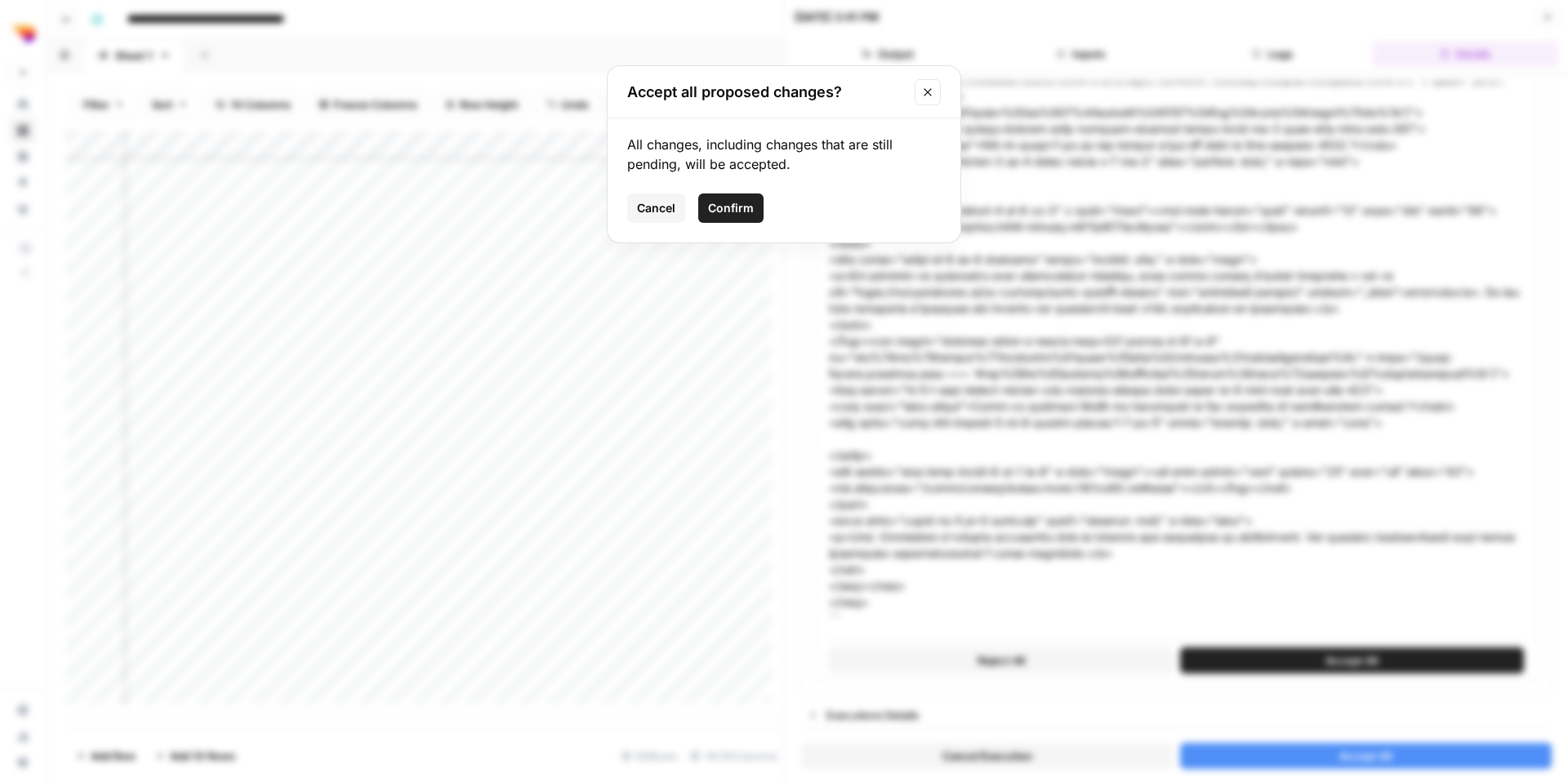
click at [744, 209] on span "Confirm" at bounding box center [731, 208] width 46 height 16
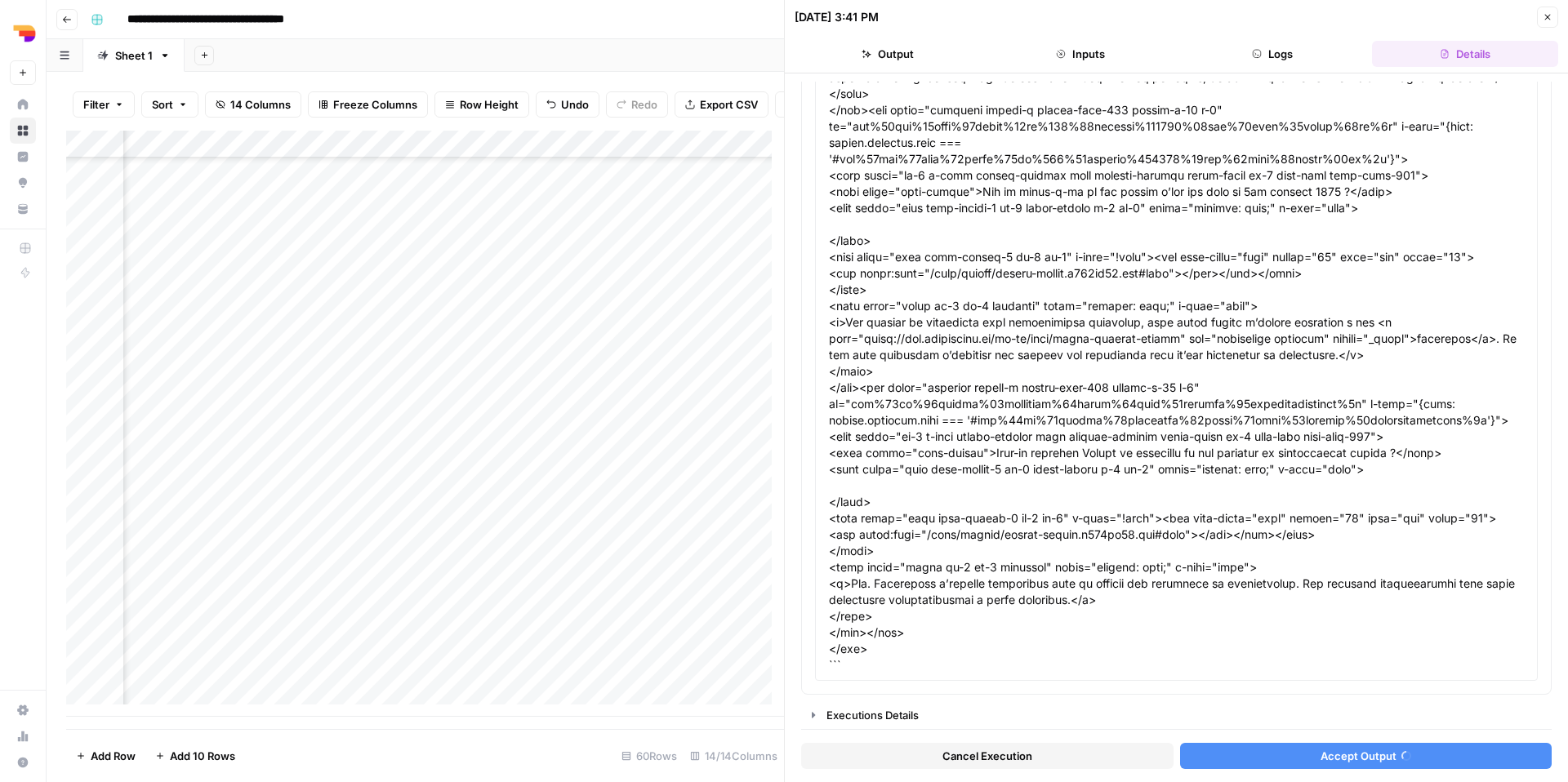
scroll to position [3897, 0]
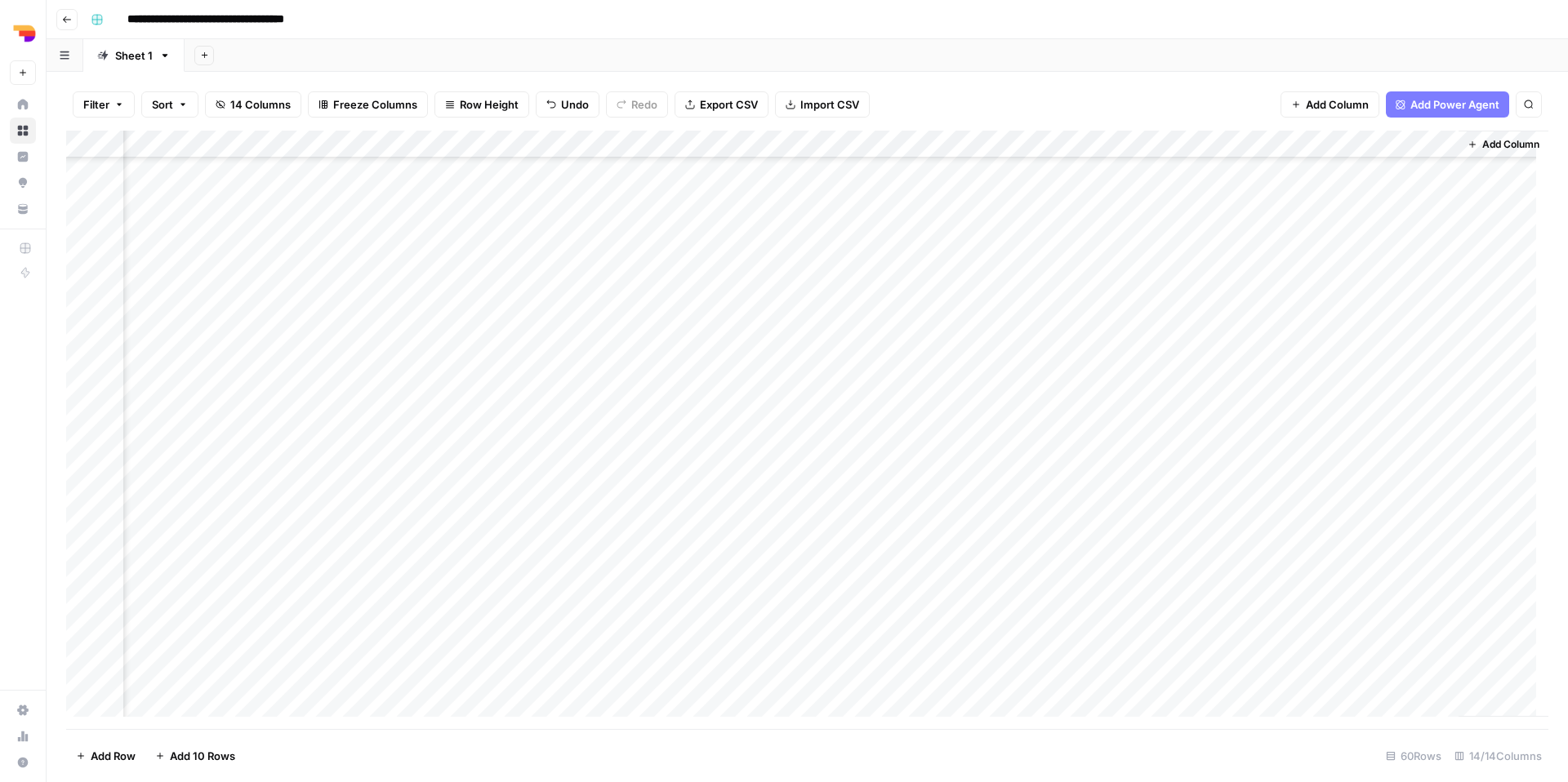
scroll to position [1133, 919]
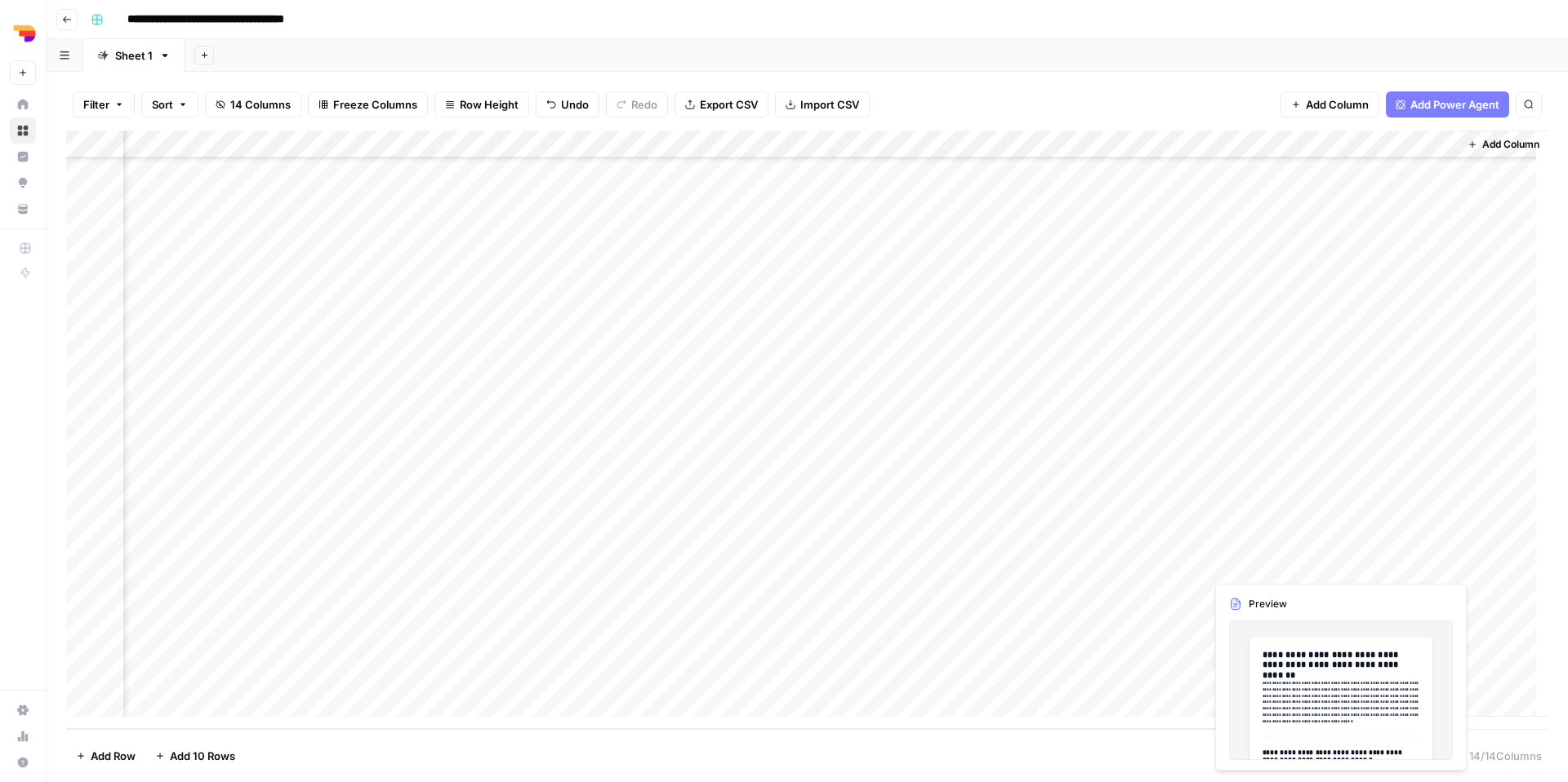
click at [1243, 565] on div "Add Column" at bounding box center [807, 429] width 1482 height 598
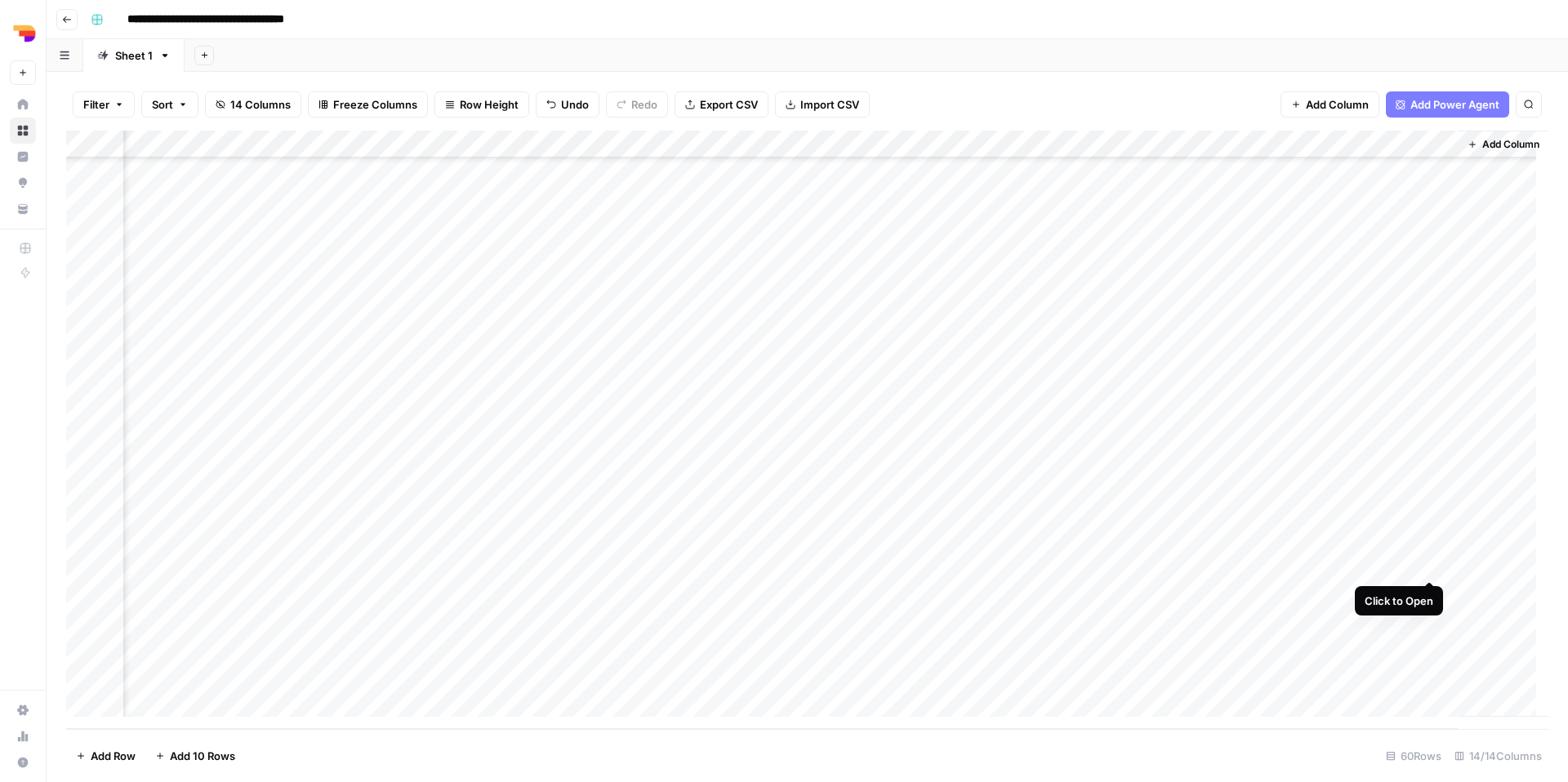
click at [1428, 569] on div "Add Column" at bounding box center [807, 429] width 1482 height 598
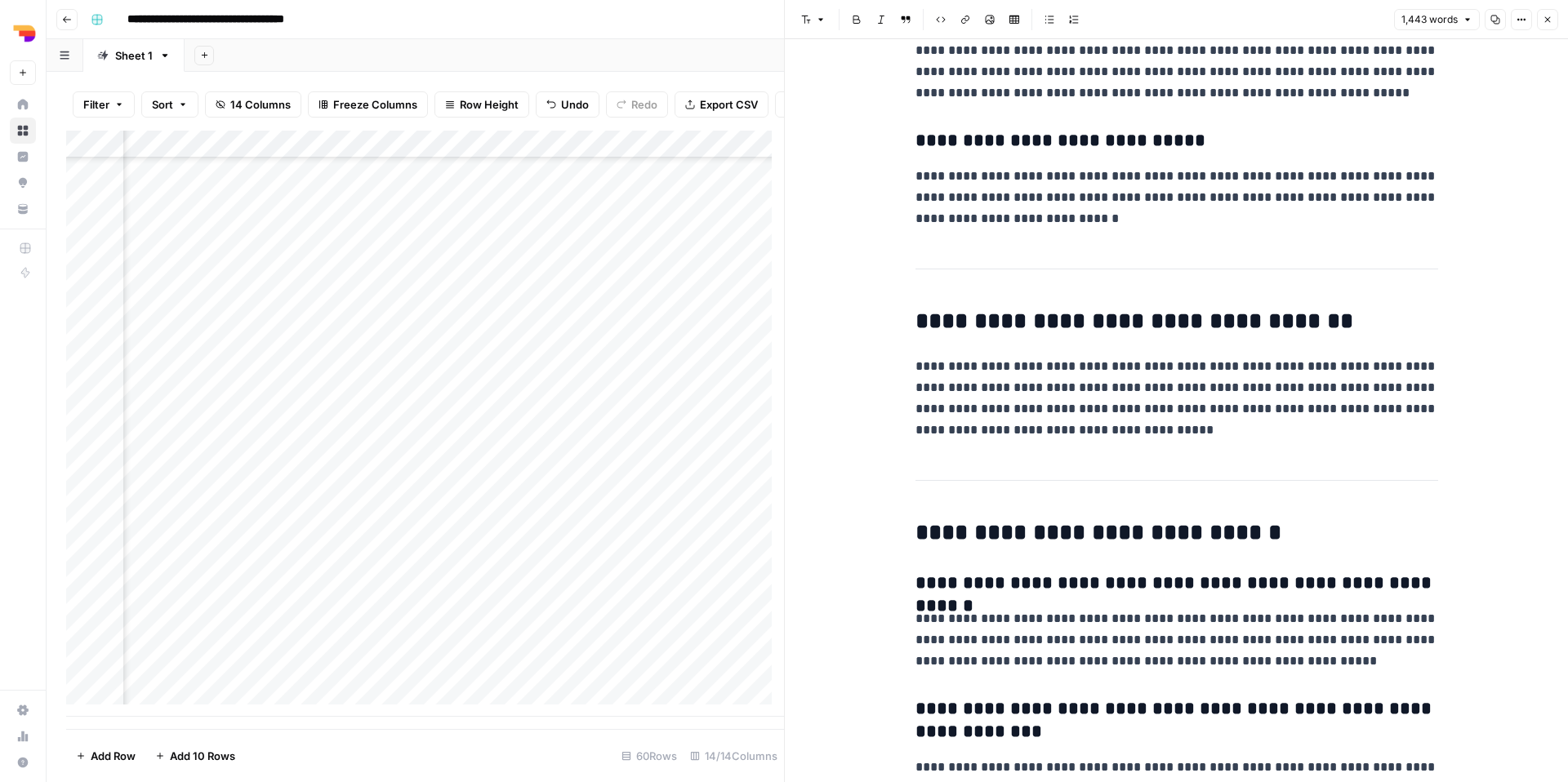
scroll to position [4256, 0]
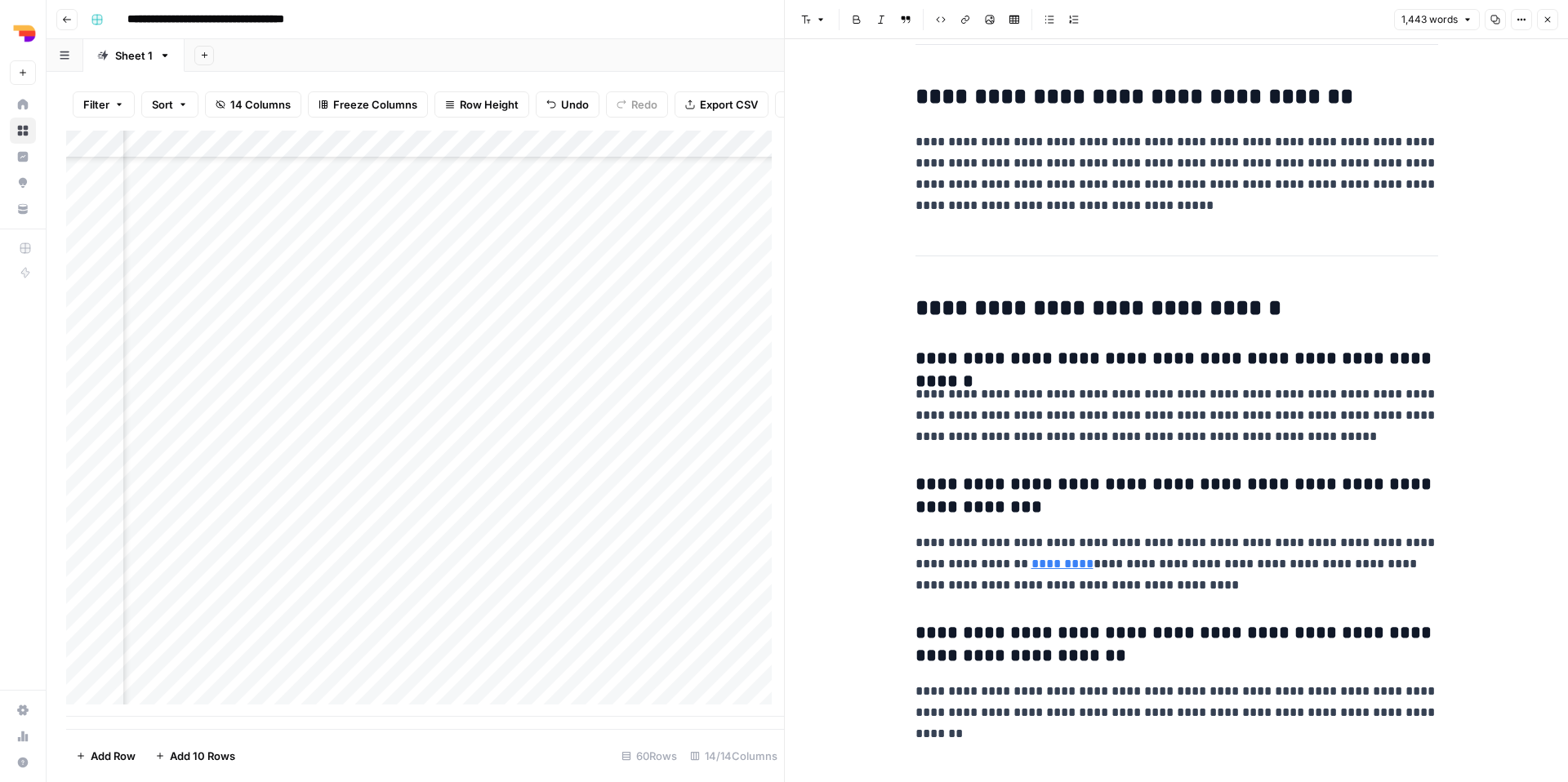
click at [1497, 25] on button "Copy" at bounding box center [1495, 20] width 21 height 21
click at [1546, 22] on icon "button" at bounding box center [1547, 20] width 10 height 10
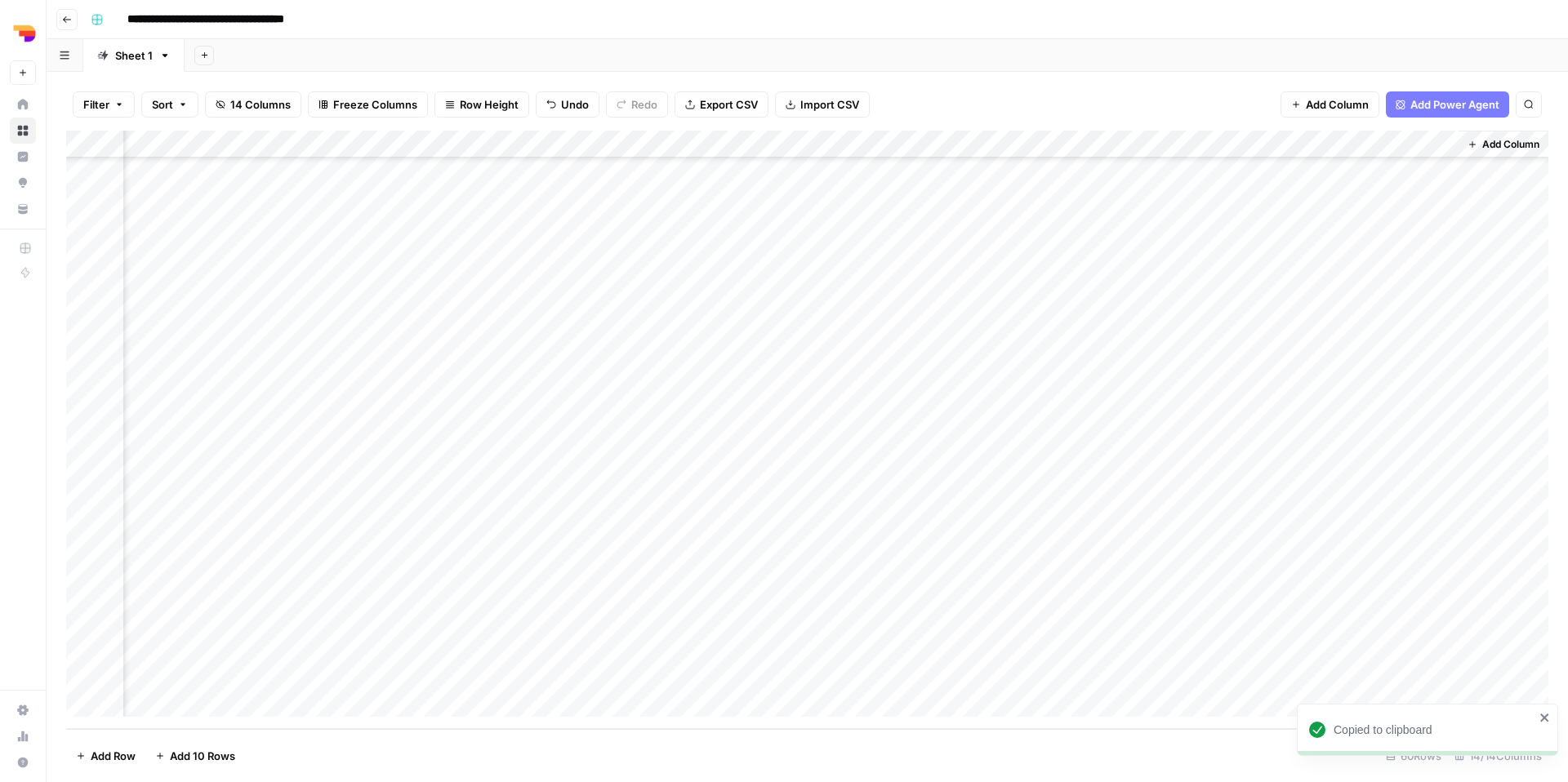
scroll to position [1133, 900]
click at [1021, 591] on div "Add Column" at bounding box center [807, 429] width 1482 height 598
click at [1041, 588] on div "Add Column" at bounding box center [807, 429] width 1482 height 598
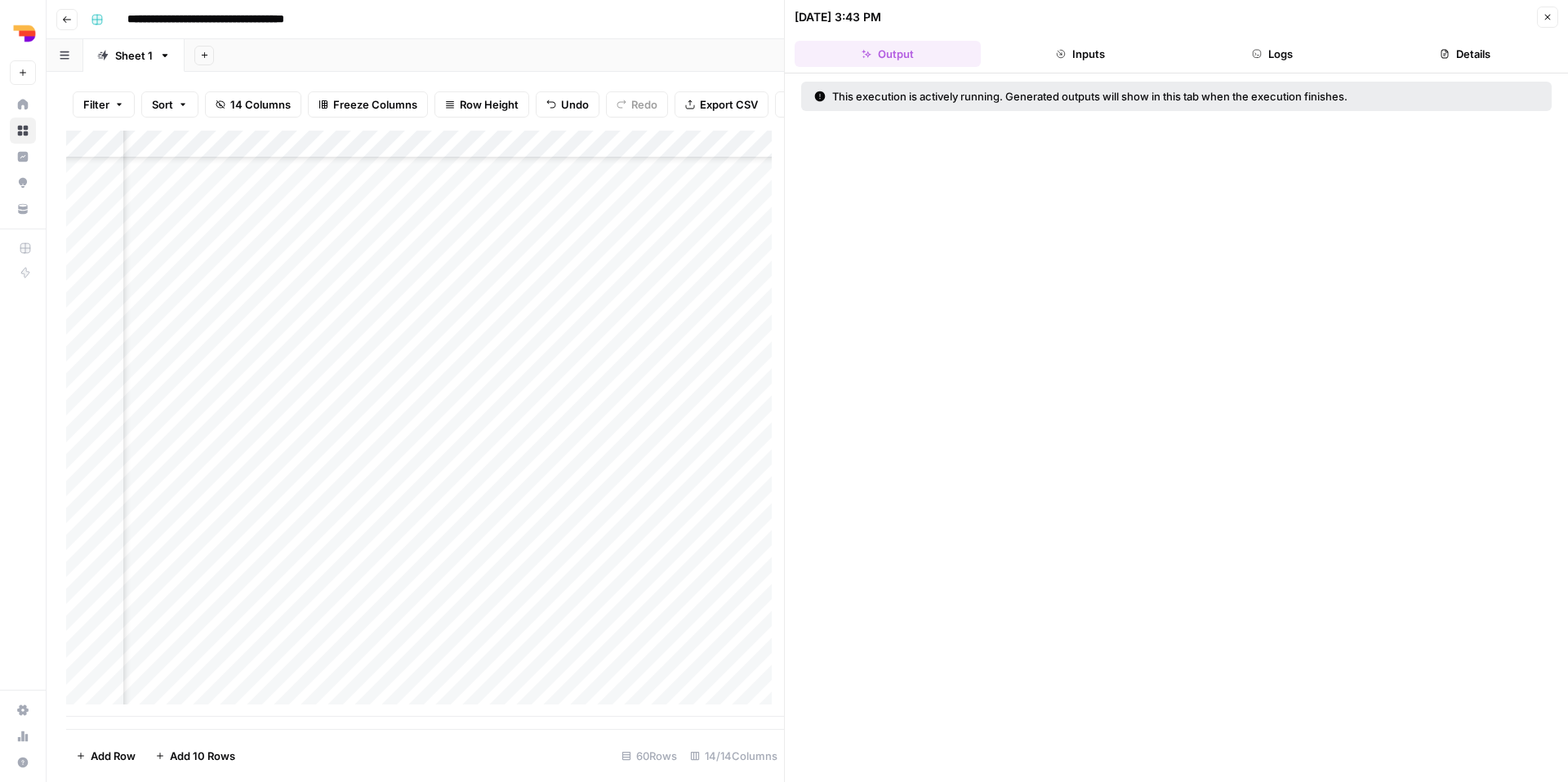
click at [1268, 53] on button "Logs" at bounding box center [1272, 54] width 186 height 26
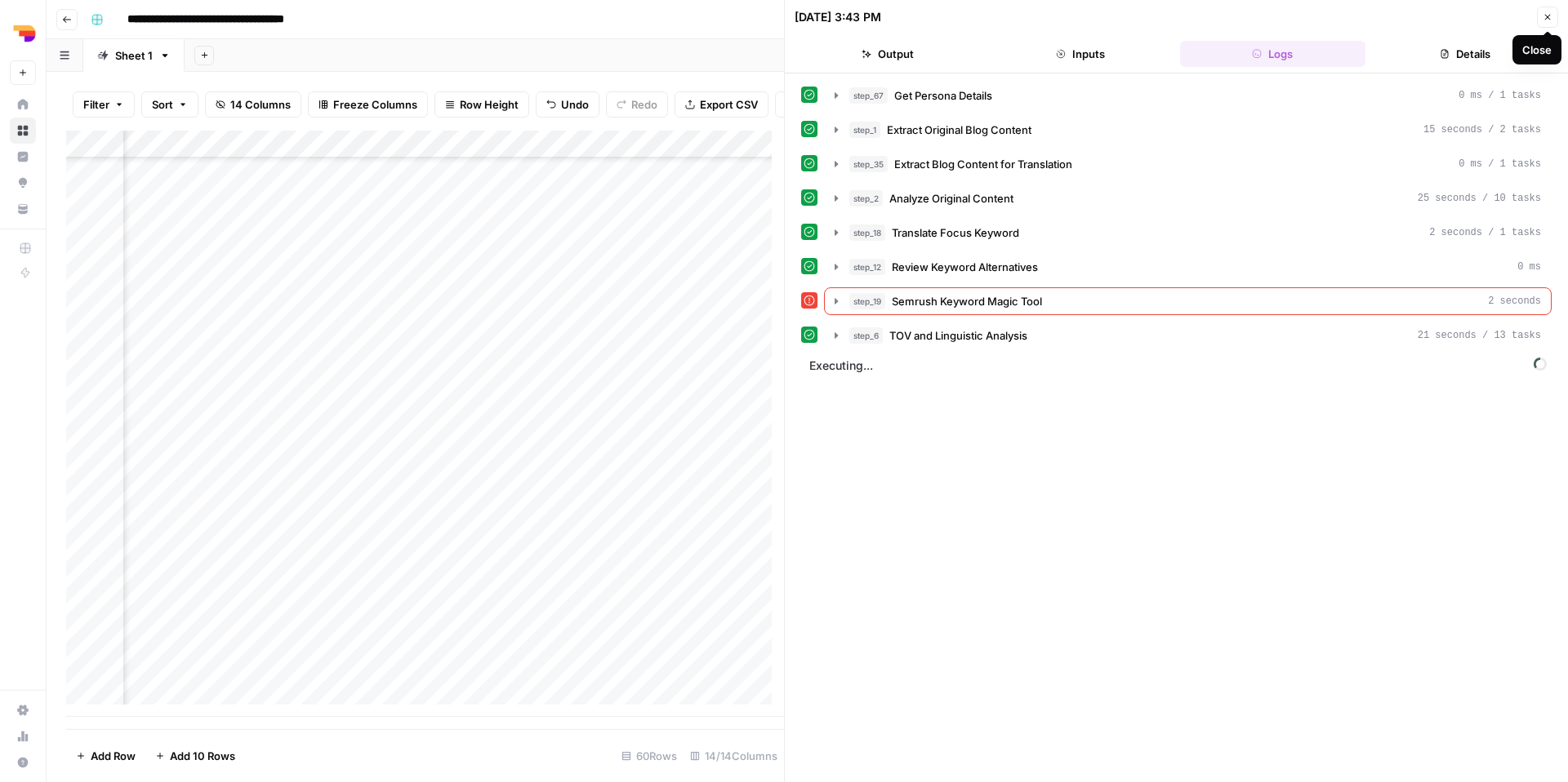
click at [1548, 18] on icon "button" at bounding box center [1547, 17] width 10 height 10
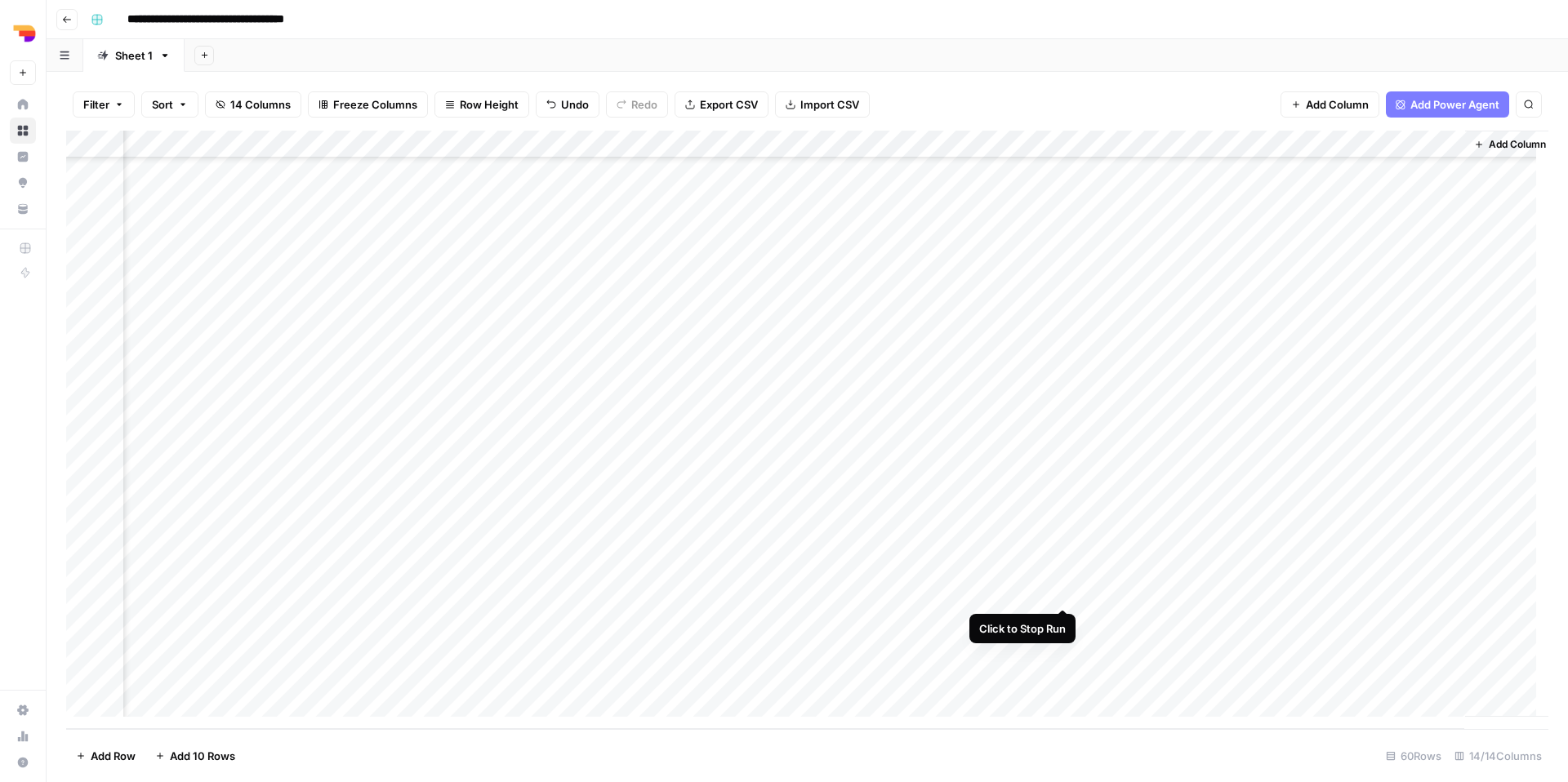
click at [1064, 591] on div "Add Column" at bounding box center [807, 429] width 1482 height 598
click at [1063, 592] on div "Add Column" at bounding box center [807, 429] width 1482 height 598
click at [1028, 592] on div "Add Column" at bounding box center [807, 429] width 1482 height 598
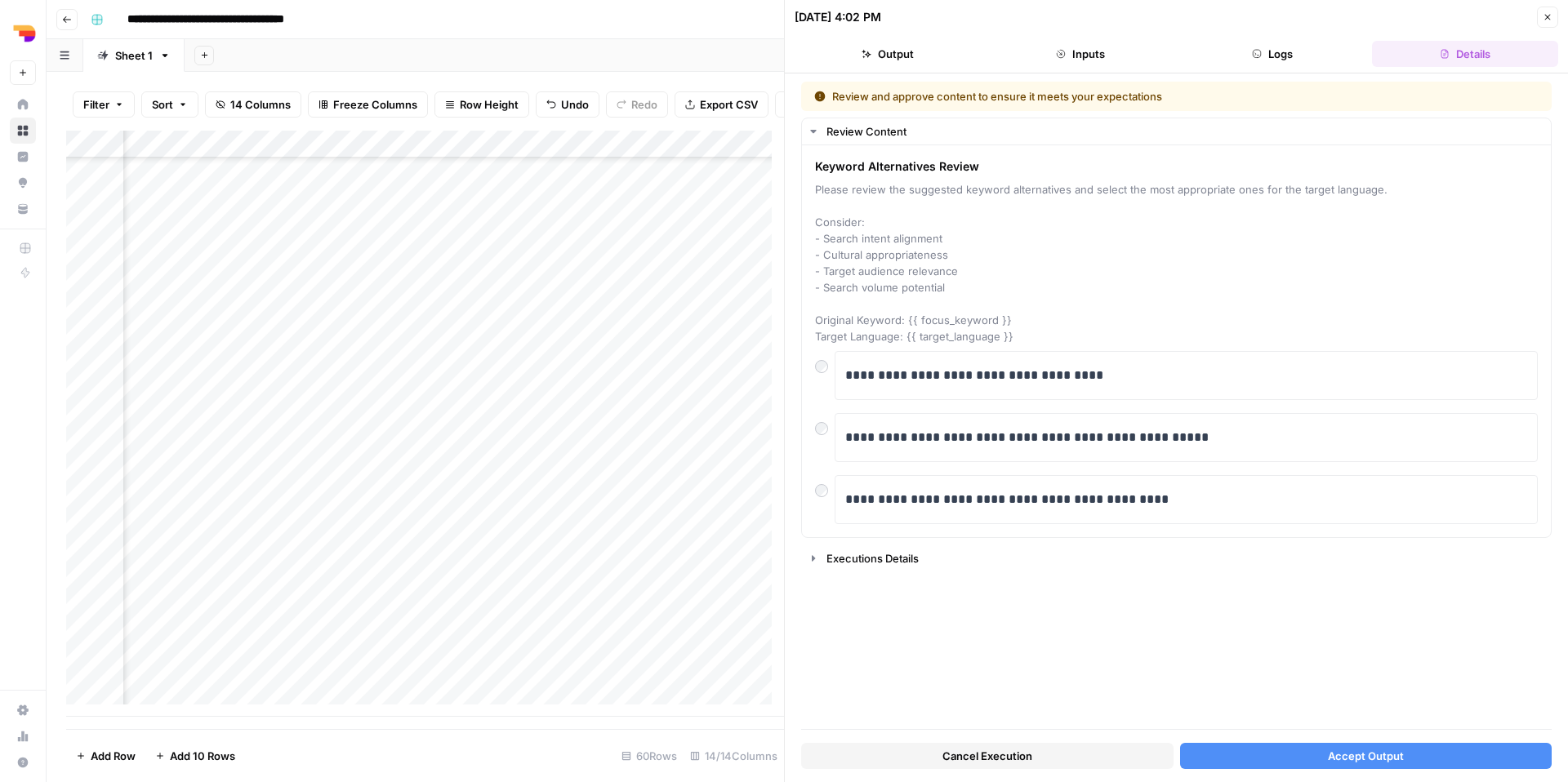
click at [1259, 755] on button "Accept Output" at bounding box center [1366, 756] width 373 height 26
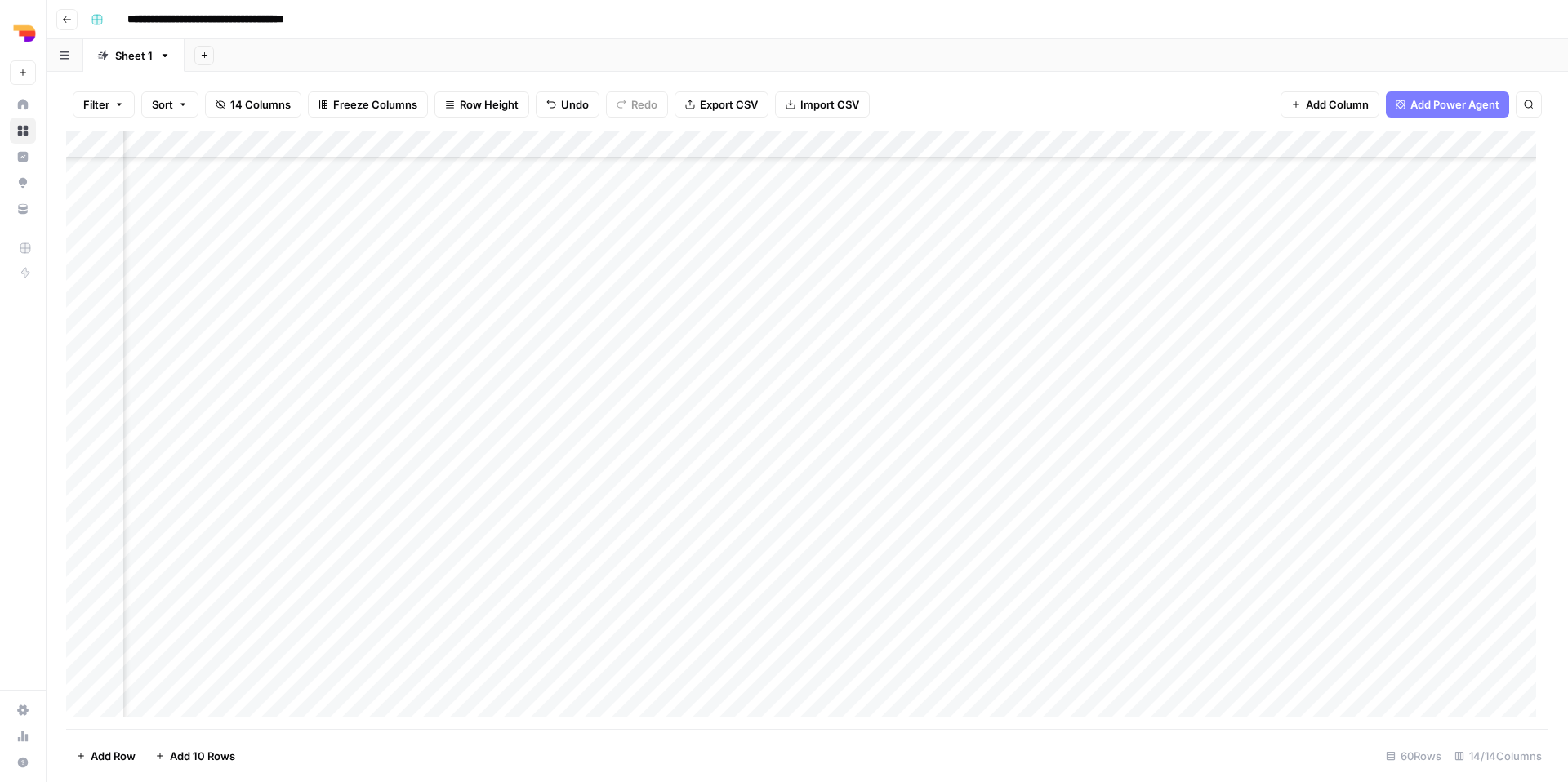
scroll to position [1133, 900]
click at [1064, 595] on div "Add Column" at bounding box center [807, 429] width 1482 height 598
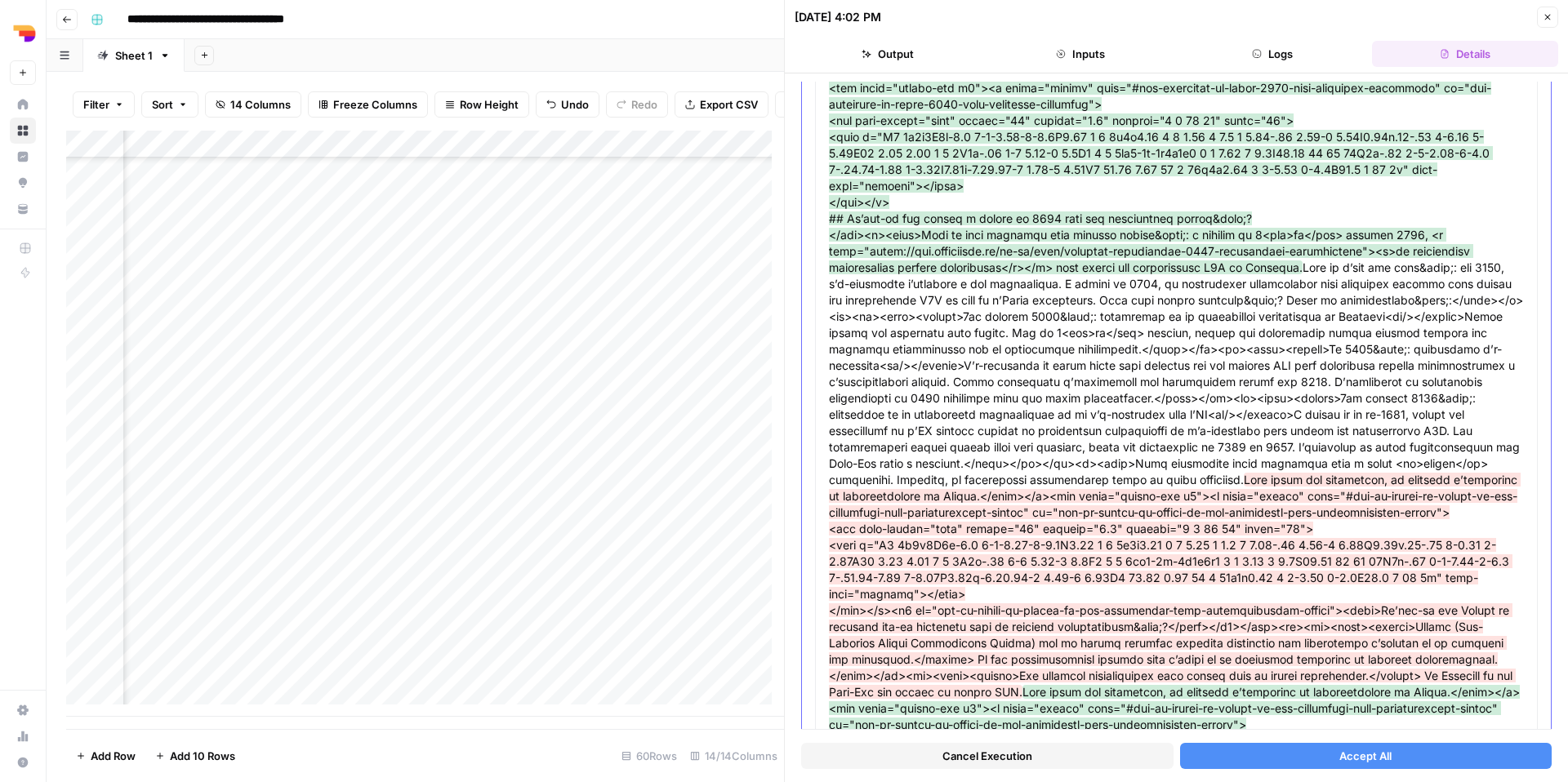
scroll to position [1165, 0]
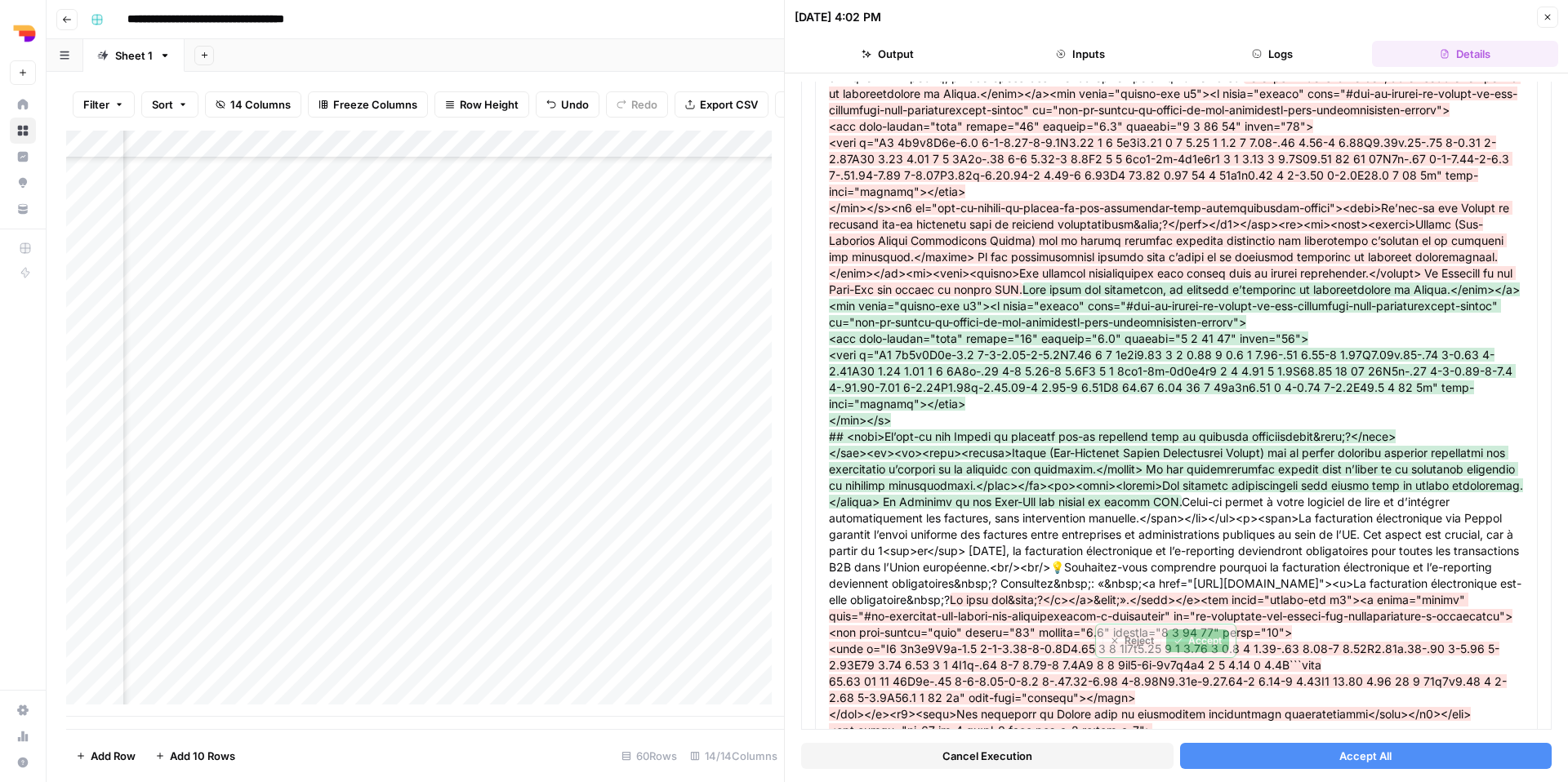
click at [1319, 754] on button "Accept All" at bounding box center [1366, 756] width 373 height 26
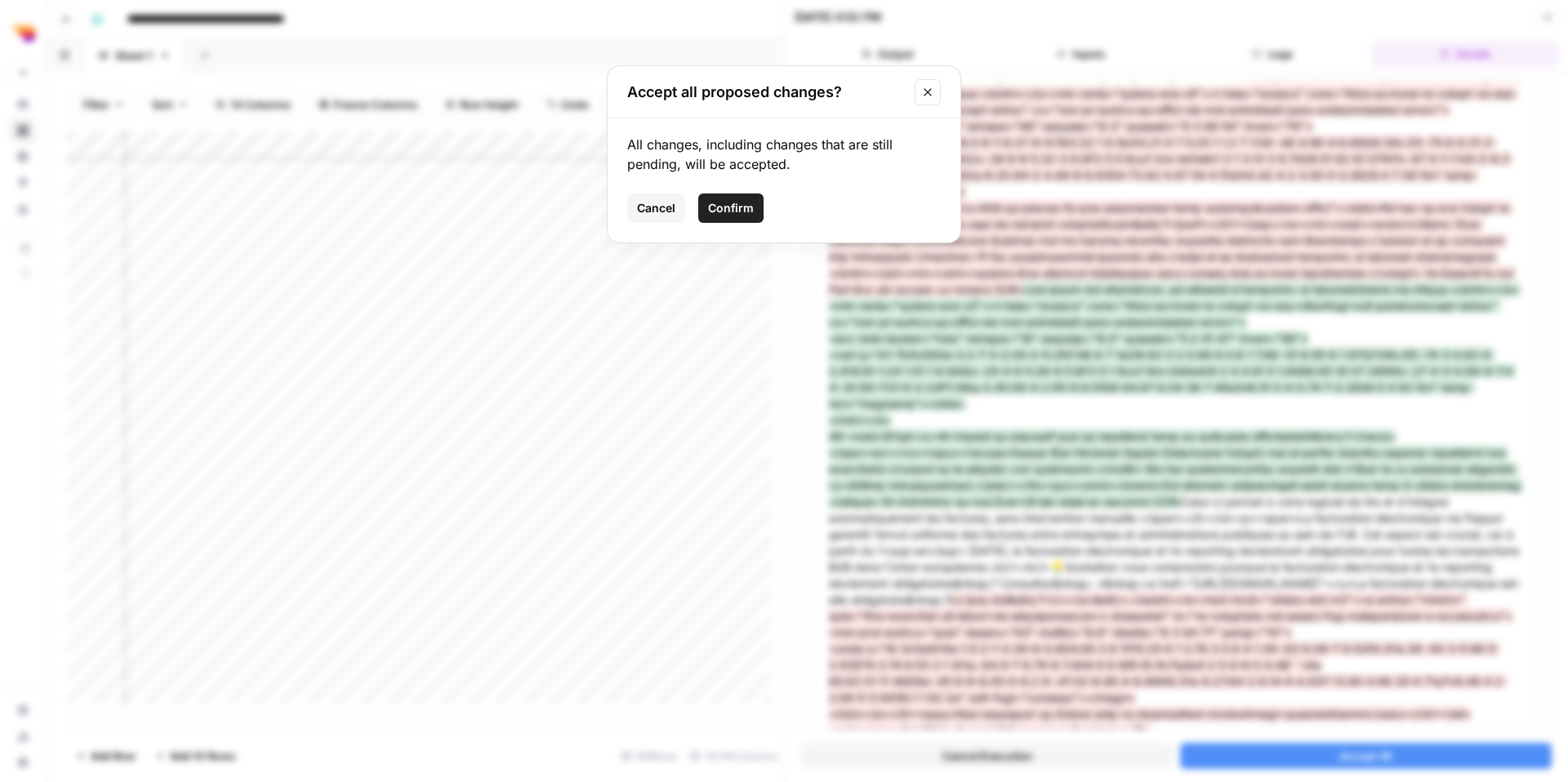
click at [743, 212] on span "Confirm" at bounding box center [731, 208] width 46 height 16
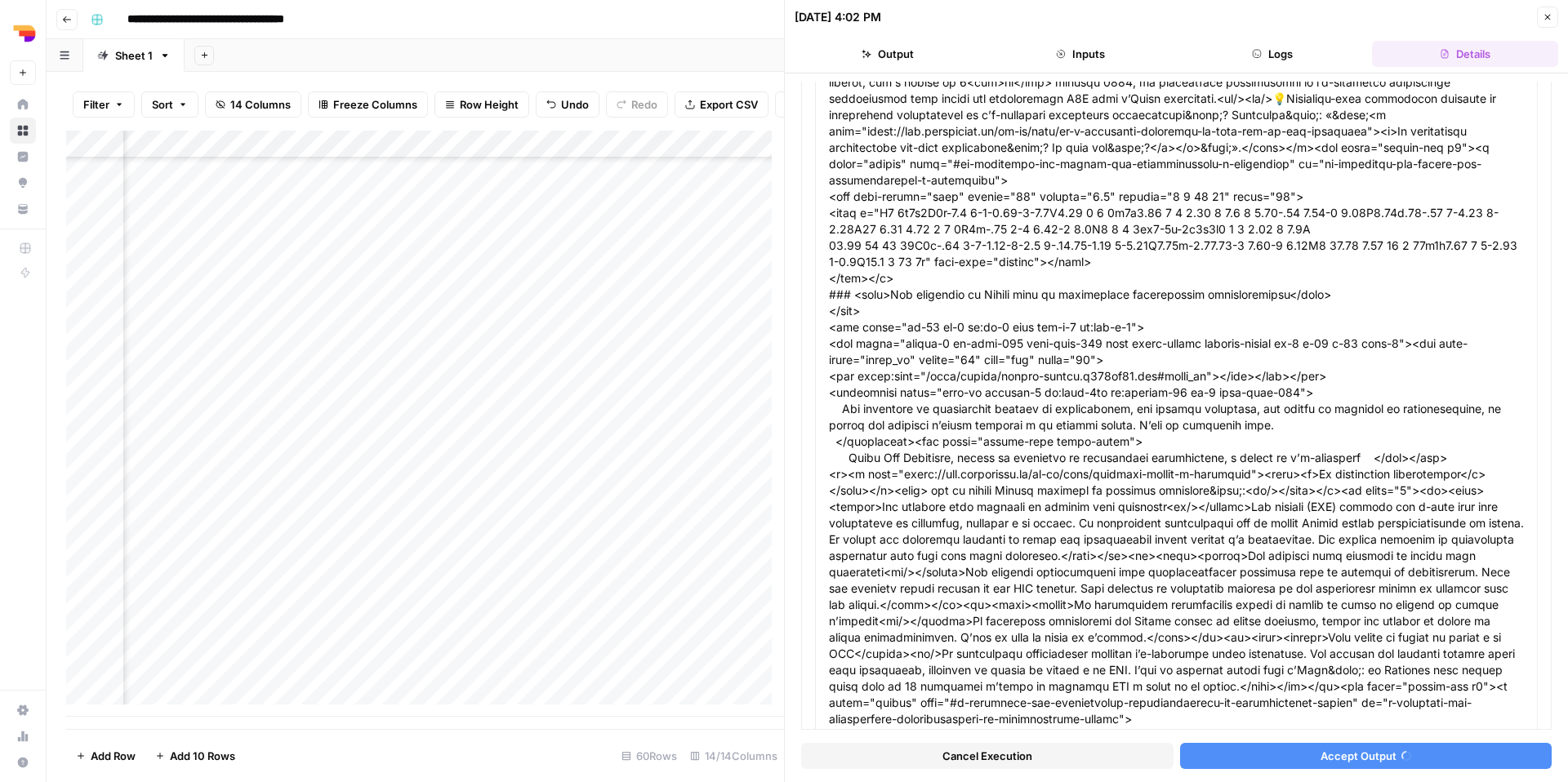
scroll to position [1138, 0]
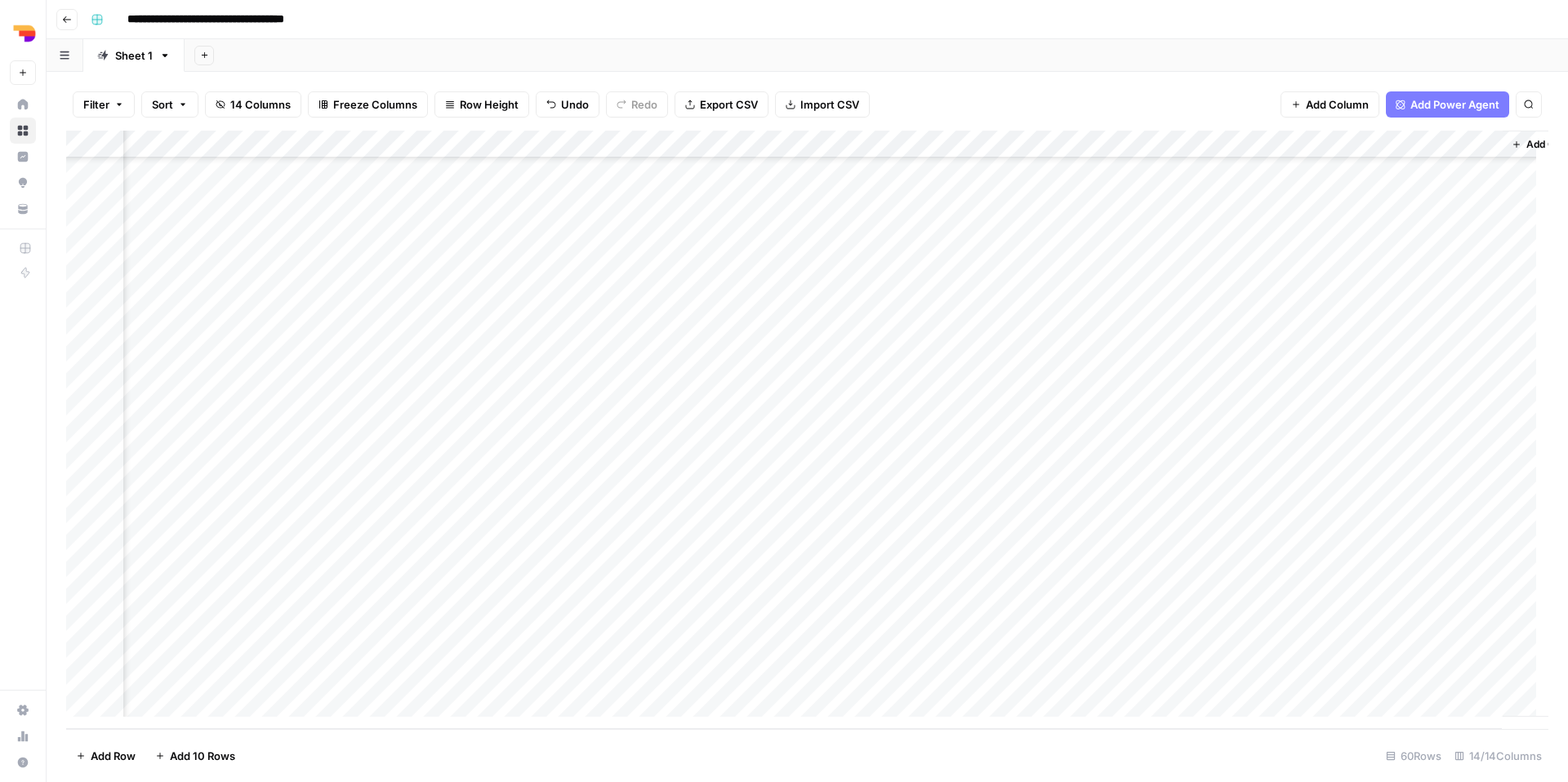
scroll to position [1133, 919]
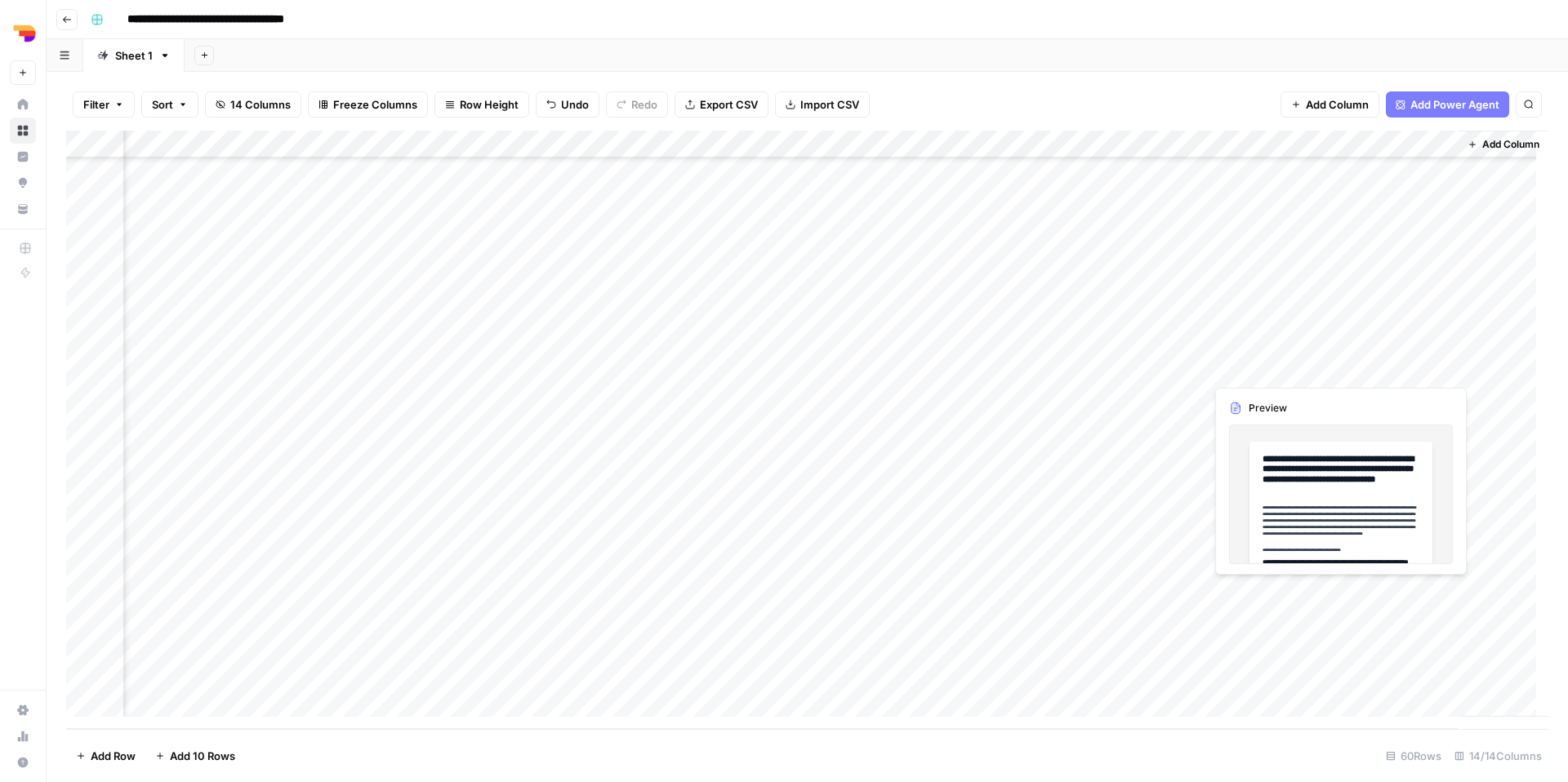
click at [1324, 593] on div "Add Column" at bounding box center [807, 429] width 1482 height 598
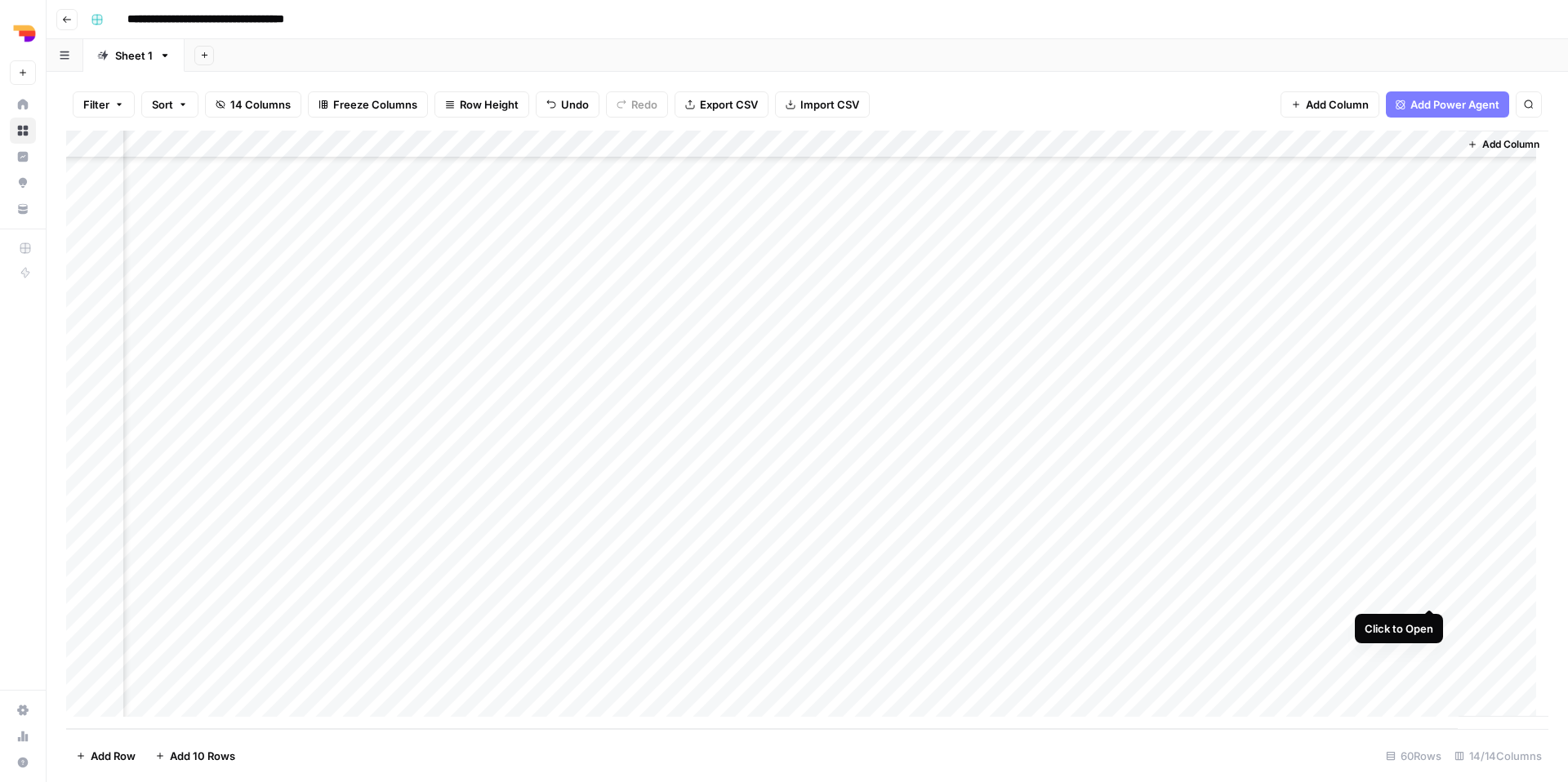
click at [1426, 592] on div "Add Column" at bounding box center [807, 429] width 1482 height 598
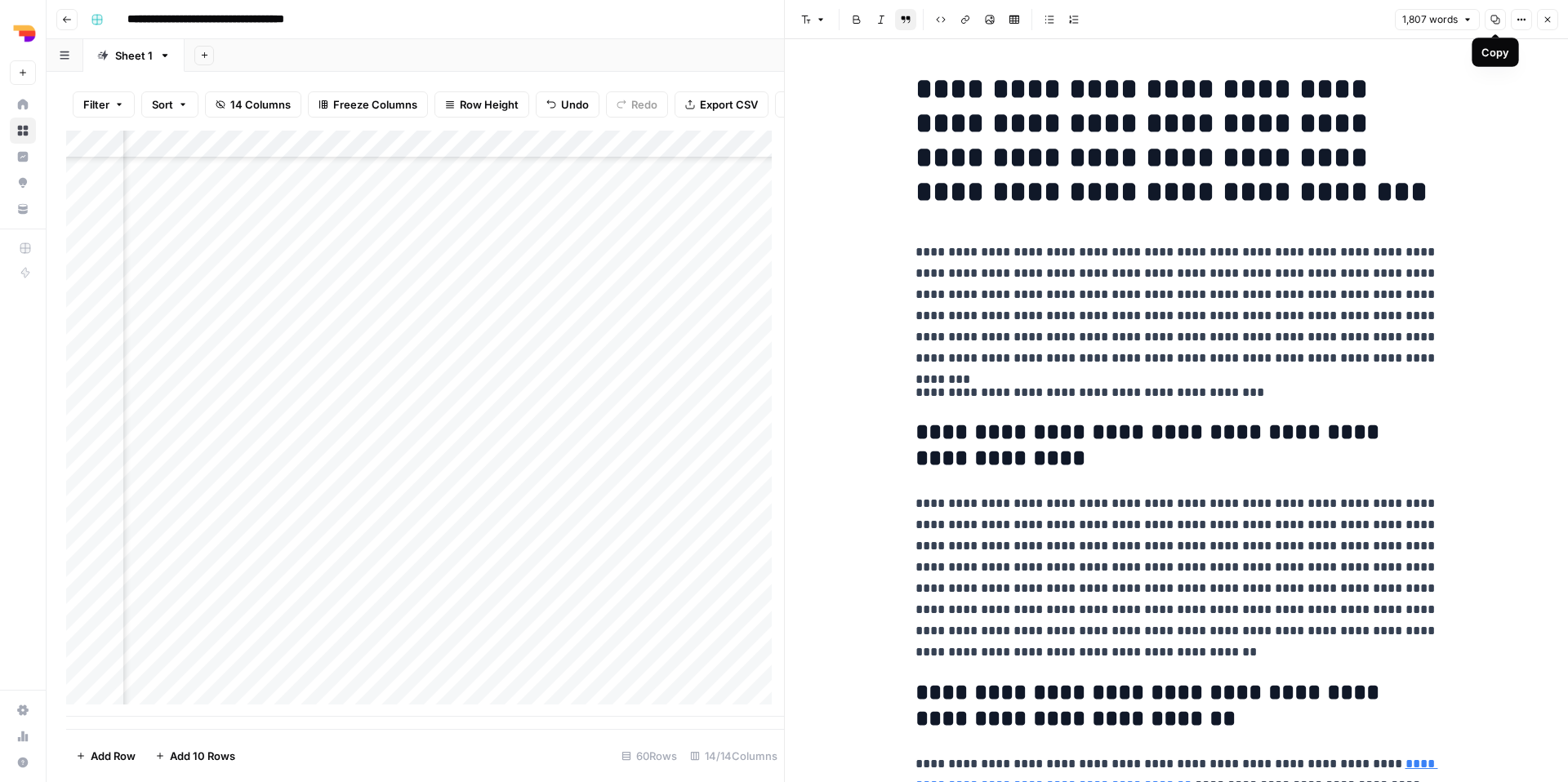
click at [1490, 24] on icon "button" at bounding box center [1495, 20] width 10 height 10
click at [988, 89] on h1 "**********" at bounding box center [1176, 140] width 523 height 137
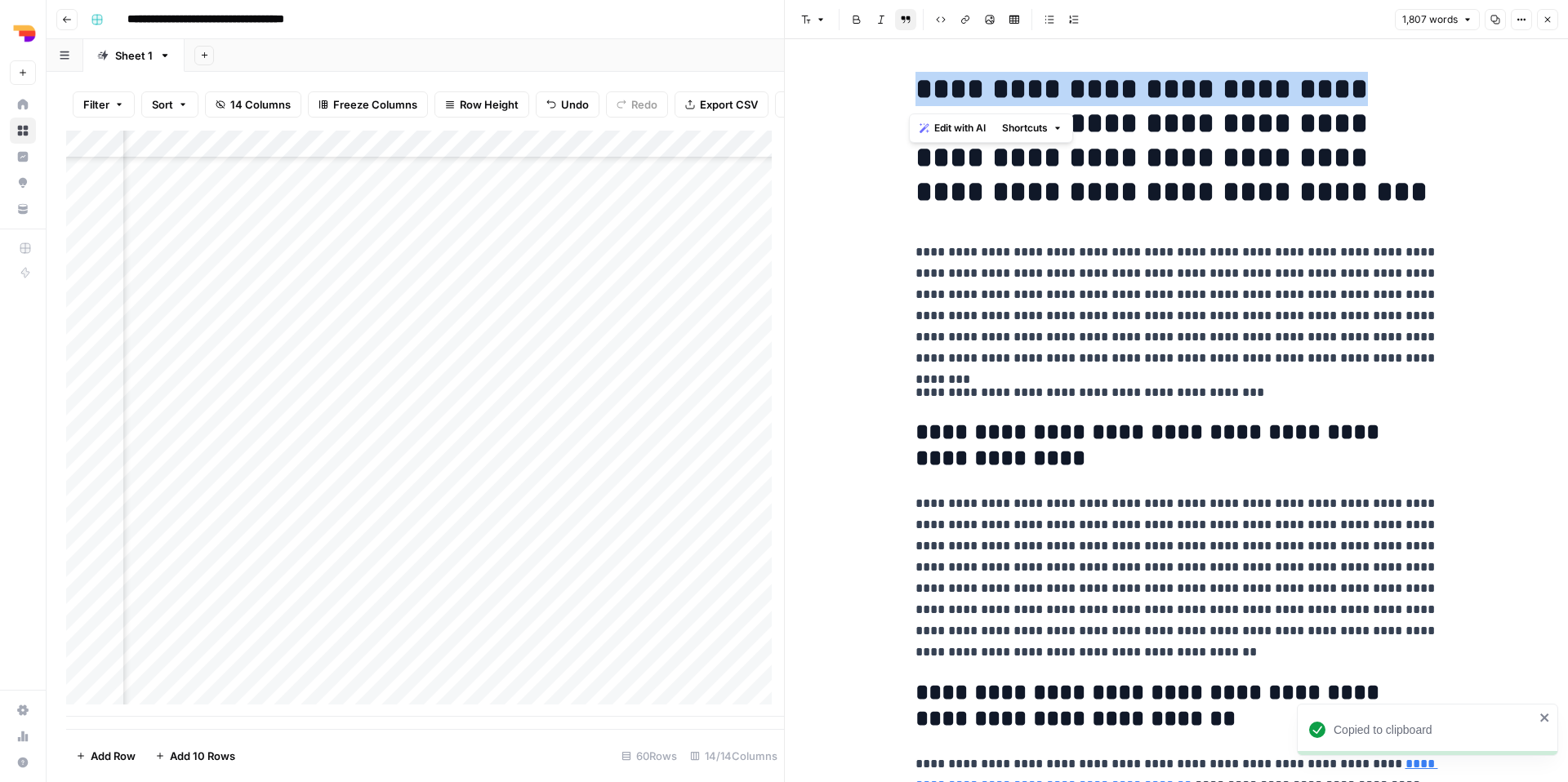
drag, startPoint x: 988, startPoint y: 89, endPoint x: 1251, endPoint y: 101, distance: 263.3
click at [1252, 101] on h1 "**********" at bounding box center [1176, 140] width 523 height 137
copy h1 "**********"
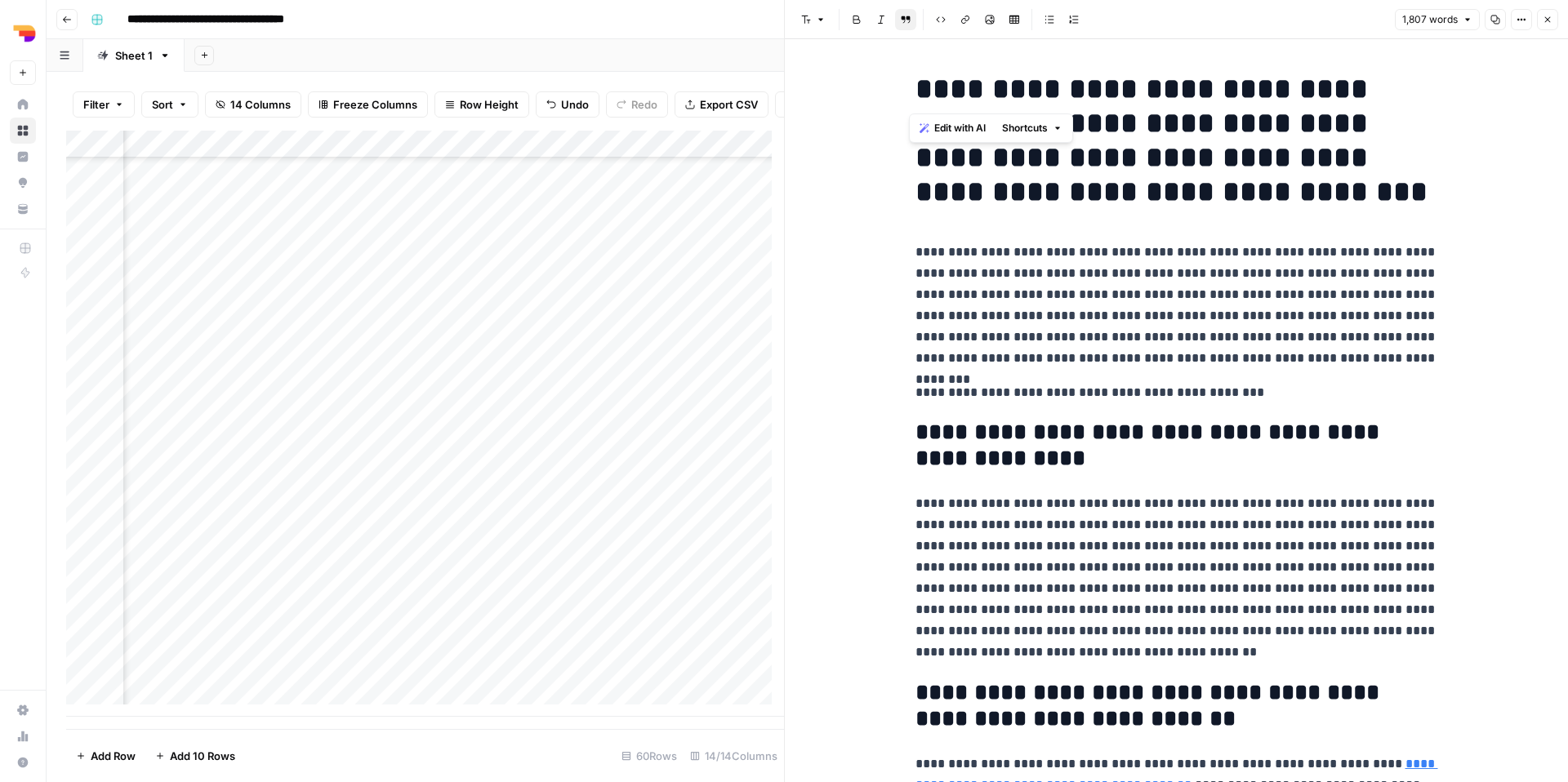
click at [1498, 25] on button "Copy" at bounding box center [1495, 20] width 21 height 21
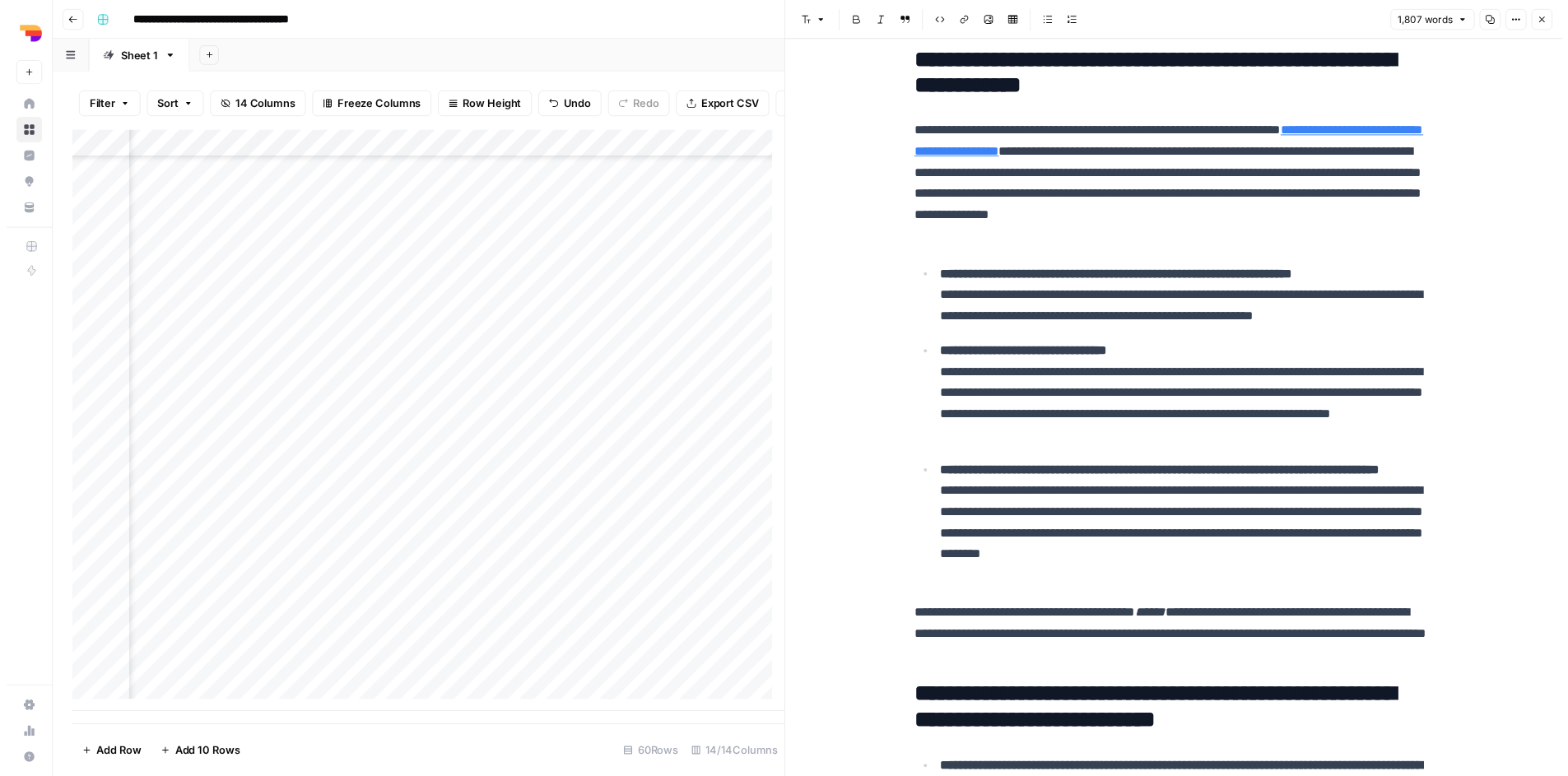
scroll to position [1155, 328]
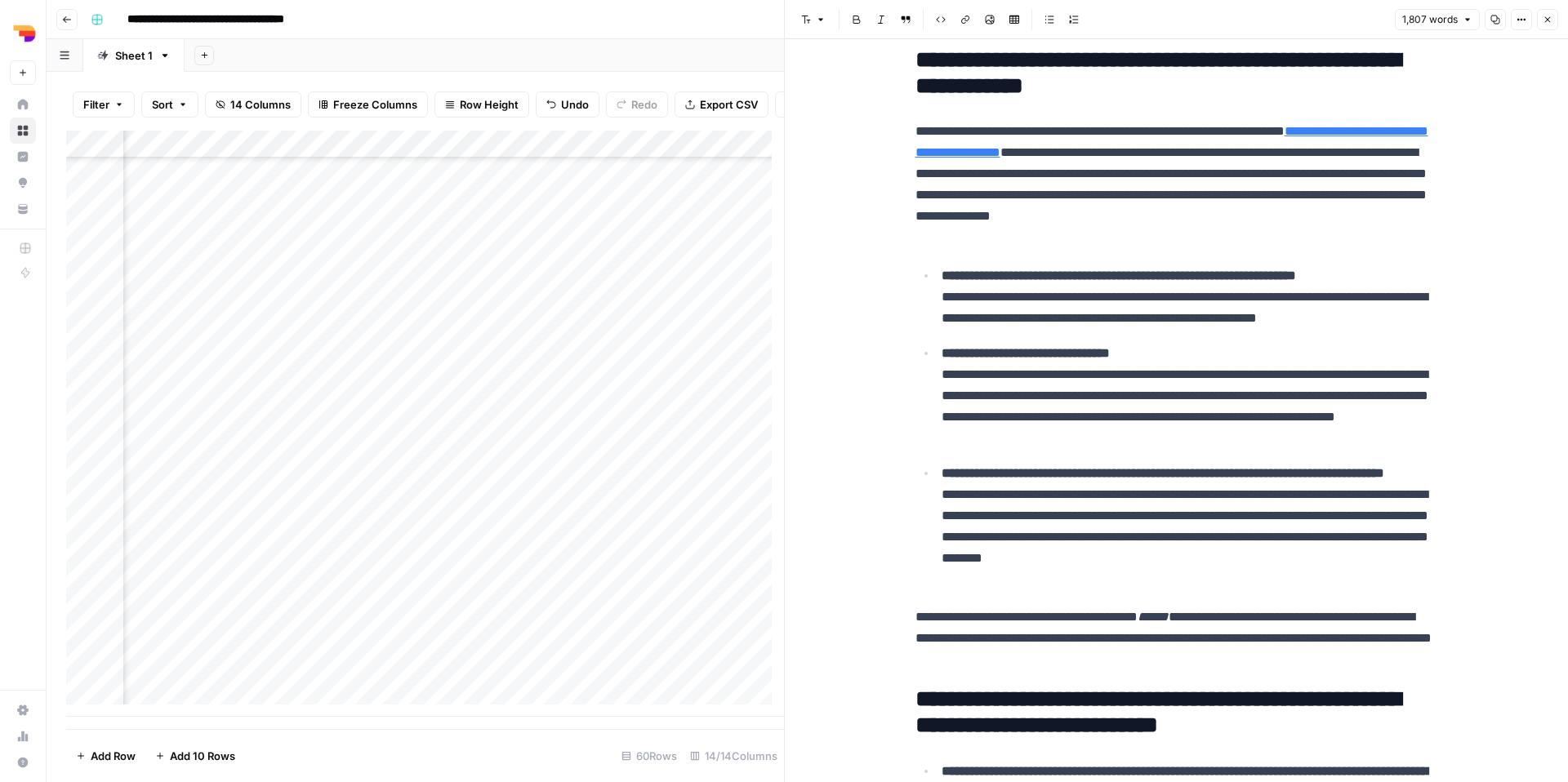
click at [1549, 23] on icon "button" at bounding box center [1547, 20] width 10 height 10
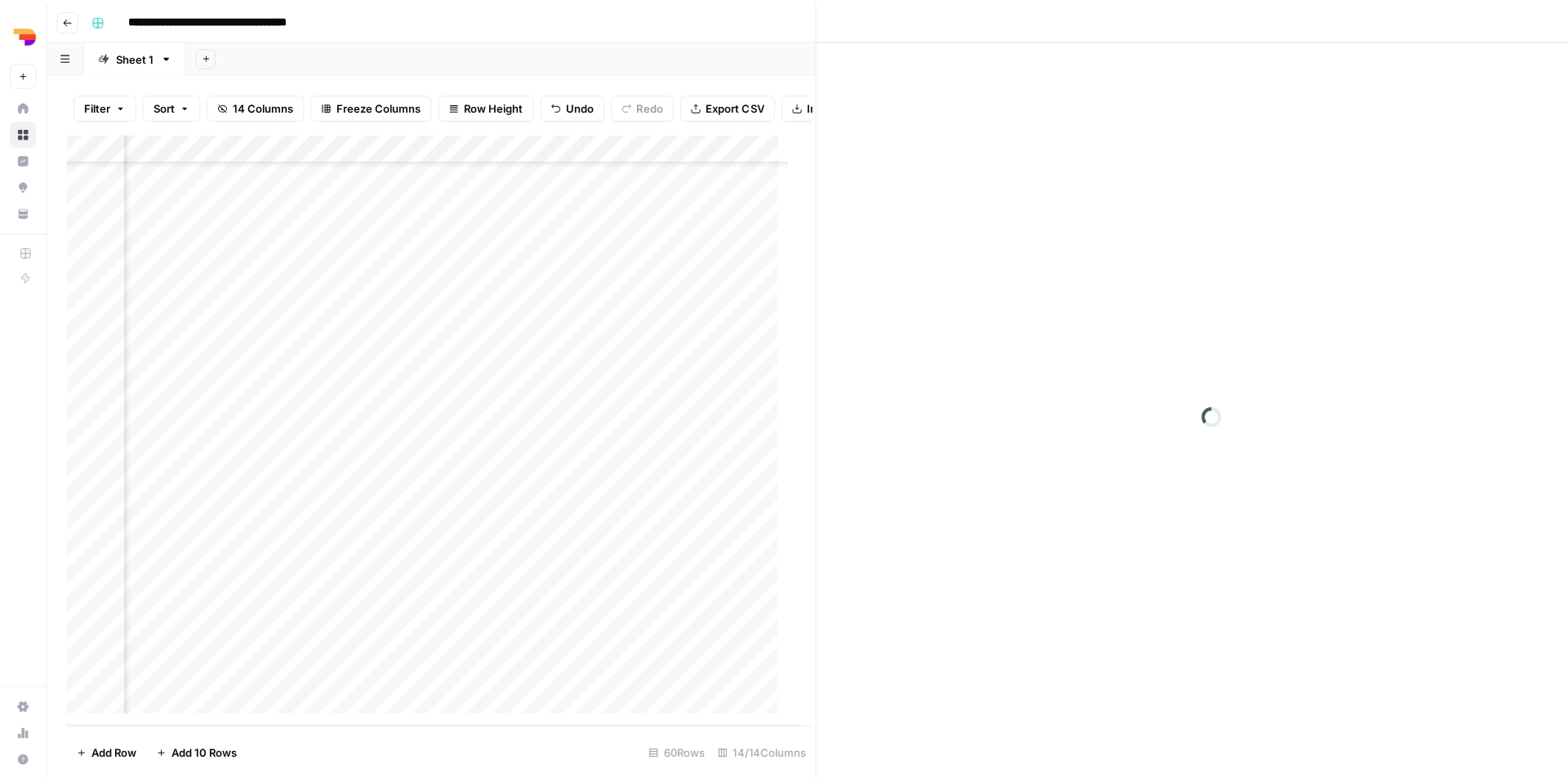
scroll to position [1133, 326]
